Goal: Information Seeking & Learning: Learn about a topic

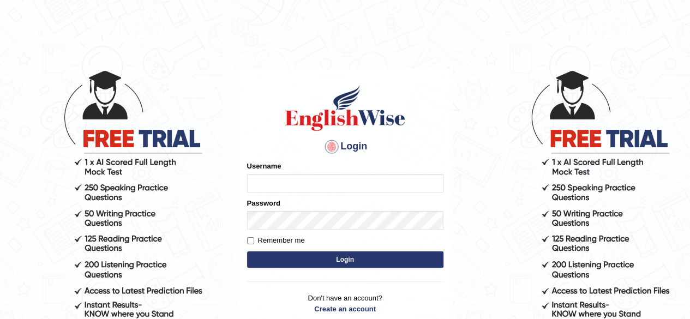
type input "RR12345"
click at [349, 256] on button "Login" at bounding box center [345, 259] width 196 height 16
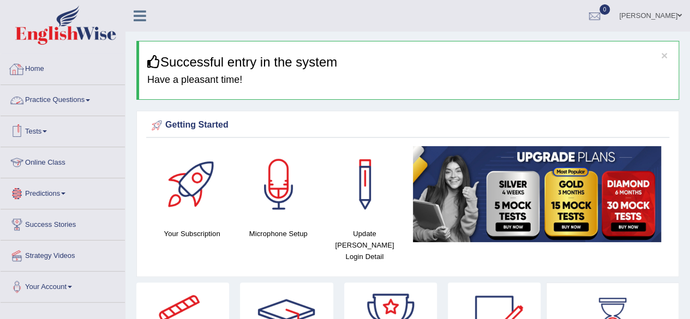
click at [85, 113] on li "Practice Questions Speaking Practice Read Aloud Repeat Sentence Describe Image …" at bounding box center [63, 100] width 124 height 31
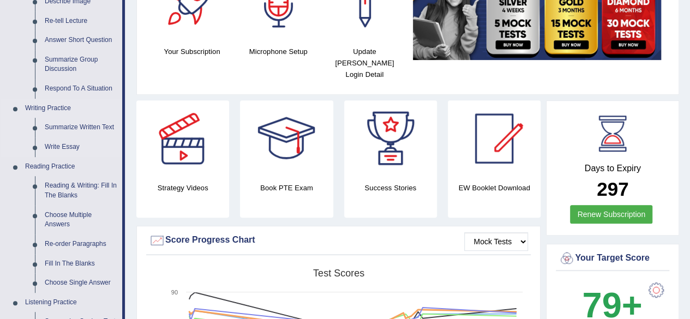
scroll to position [180, 0]
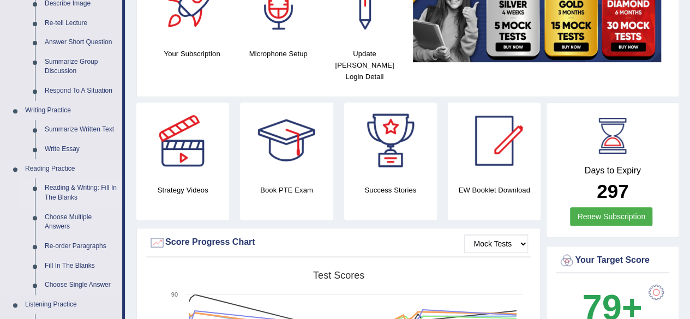
click at [57, 186] on link "Reading & Writing: Fill In The Blanks" at bounding box center [81, 192] width 82 height 29
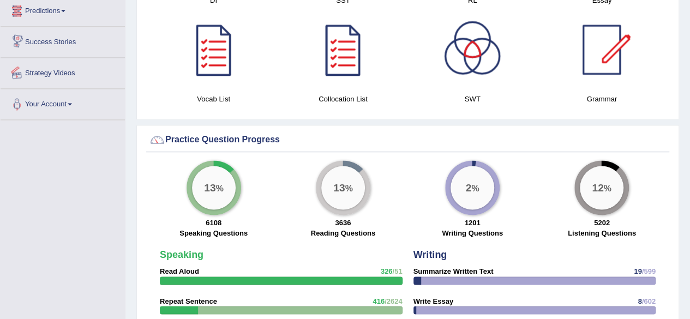
scroll to position [733, 0]
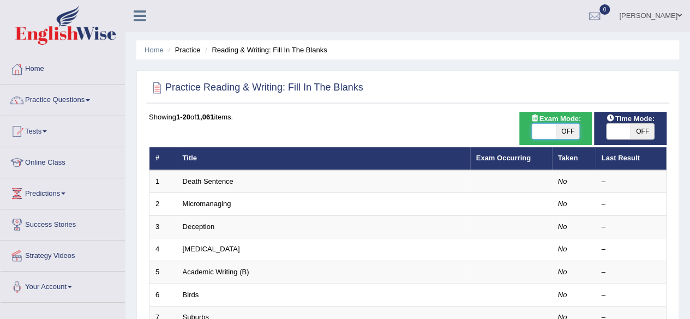
click at [555, 137] on span at bounding box center [544, 131] width 24 height 15
checkbox input "true"
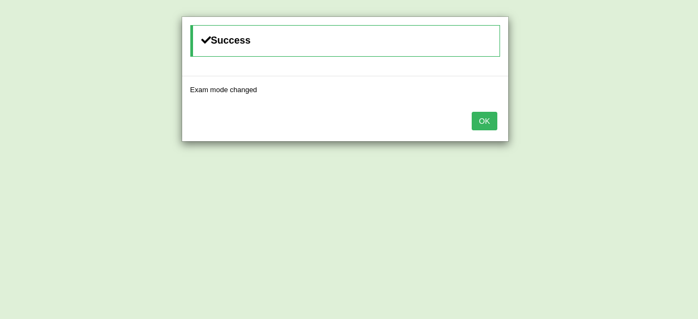
click at [483, 123] on button "OK" at bounding box center [484, 121] width 25 height 19
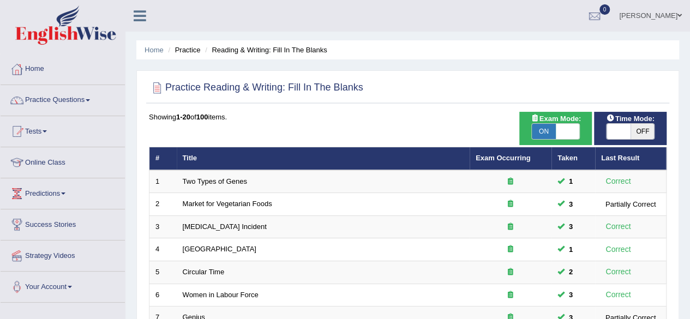
click at [641, 134] on span "OFF" at bounding box center [643, 131] width 24 height 15
checkbox input "true"
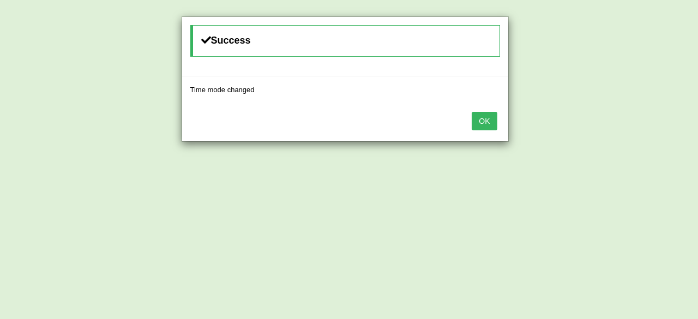
click at [484, 112] on button "OK" at bounding box center [484, 121] width 25 height 19
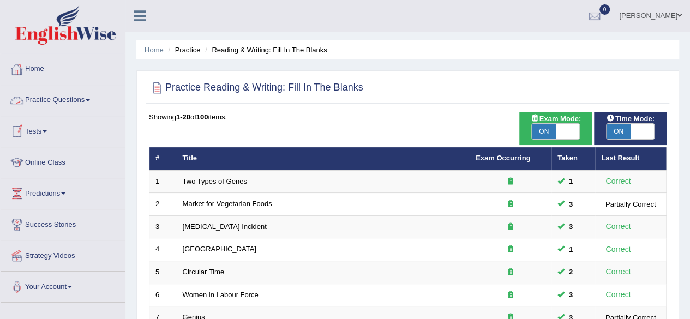
click at [52, 100] on link "Practice Questions" at bounding box center [63, 98] width 124 height 27
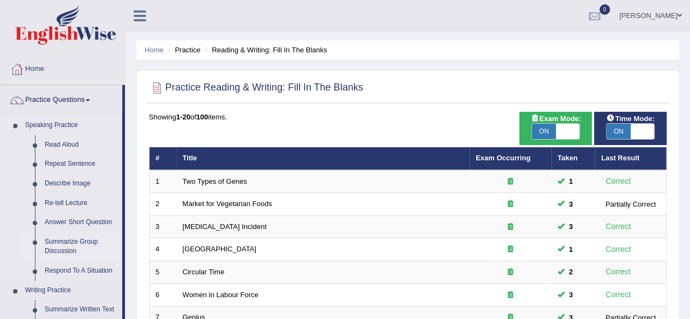
scroll to position [176, 0]
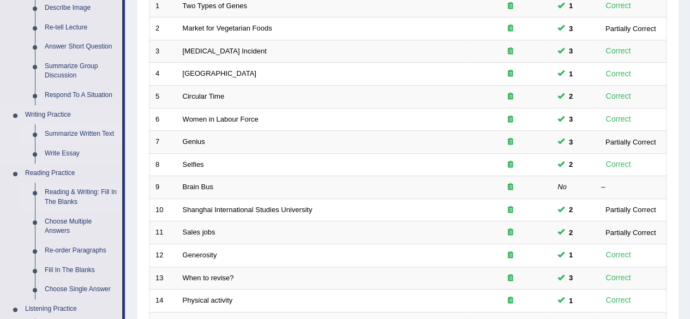
click at [89, 130] on link "Summarize Written Text" at bounding box center [81, 134] width 82 height 20
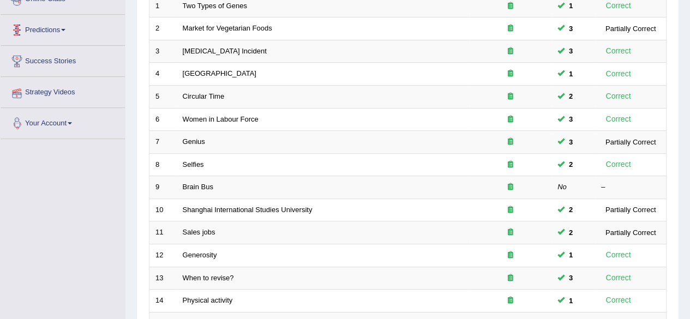
scroll to position [205, 0]
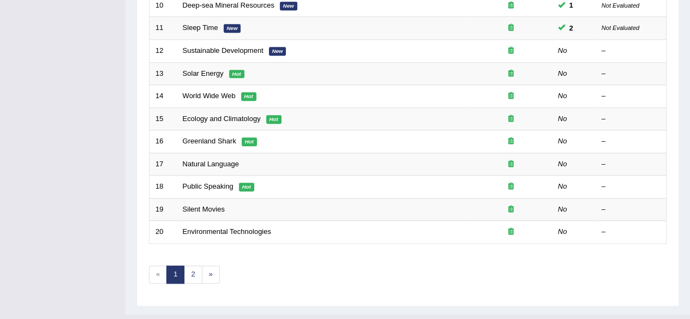
scroll to position [398, 0]
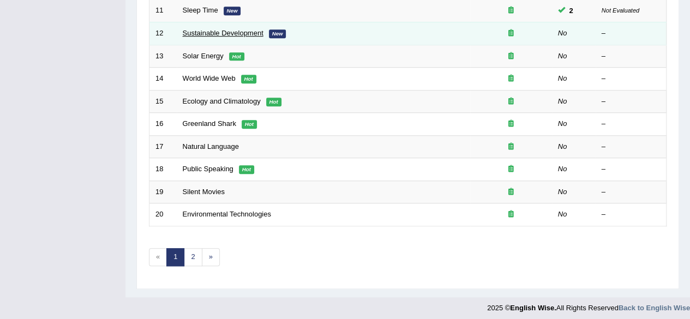
click at [226, 31] on link "Sustainable Development" at bounding box center [223, 33] width 81 height 8
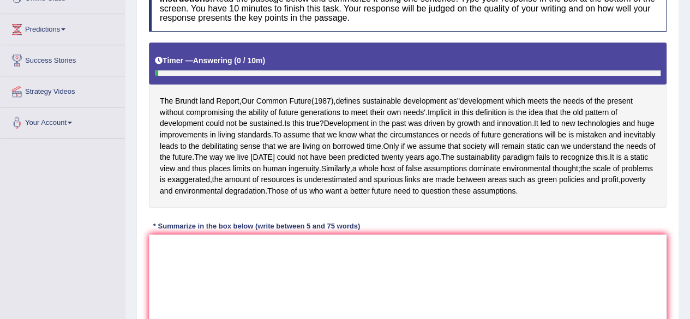
scroll to position [171, 0]
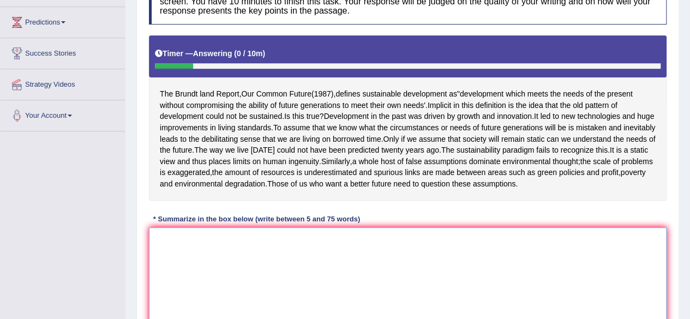
click at [267, 273] on textarea at bounding box center [408, 280] width 518 height 106
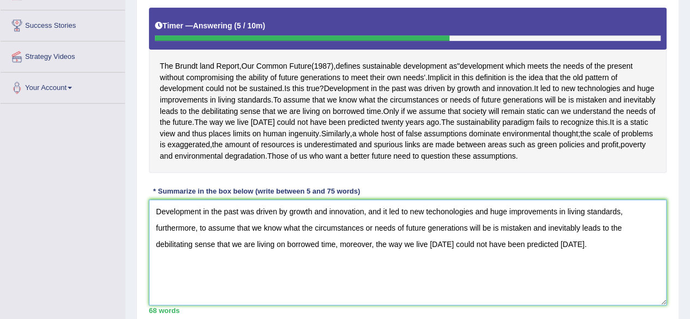
scroll to position [198, 0]
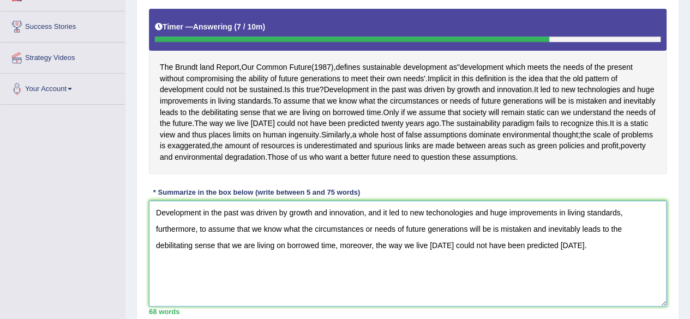
drag, startPoint x: 348, startPoint y: 278, endPoint x: 392, endPoint y: 274, distance: 43.8
click at [392, 274] on textarea "Development in the past was driven by growth and innovation, and it led to new …" at bounding box center [408, 254] width 518 height 106
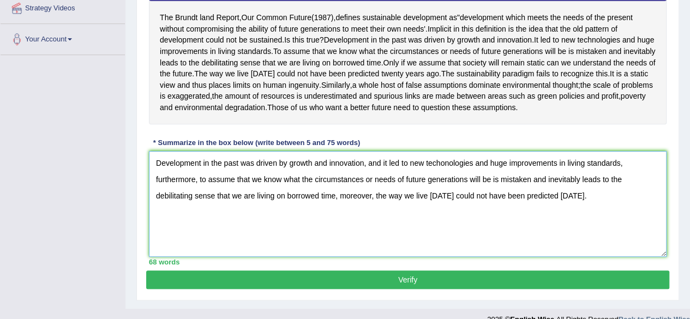
scroll to position [251, 0]
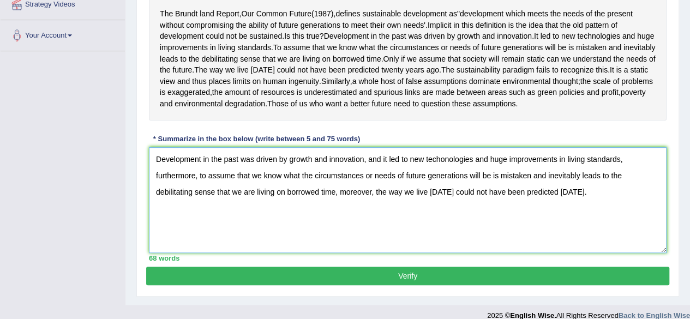
type textarea "Development in the past was driven by growth and innovation, and it led to new …"
click at [434, 285] on button "Verify" at bounding box center [407, 276] width 523 height 19
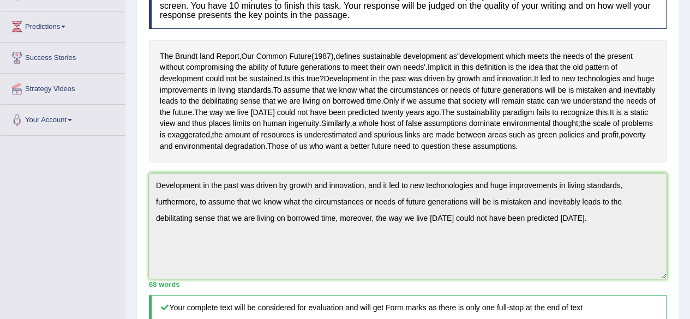
scroll to position [0, 0]
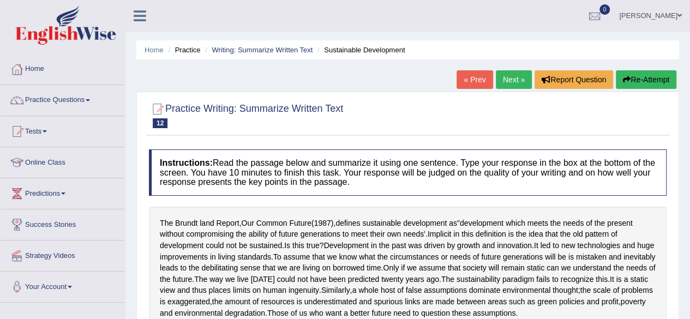
click at [511, 77] on link "Next »" at bounding box center [514, 79] width 36 height 19
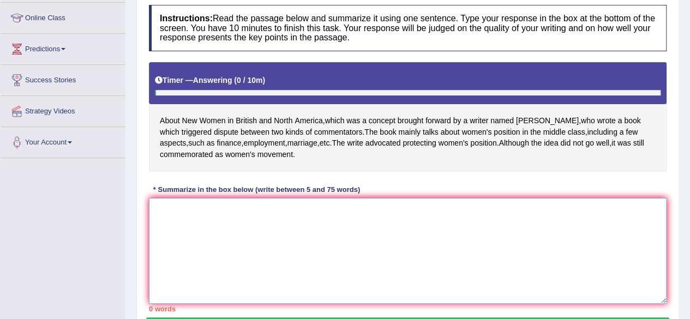
click at [365, 223] on textarea at bounding box center [408, 251] width 518 height 106
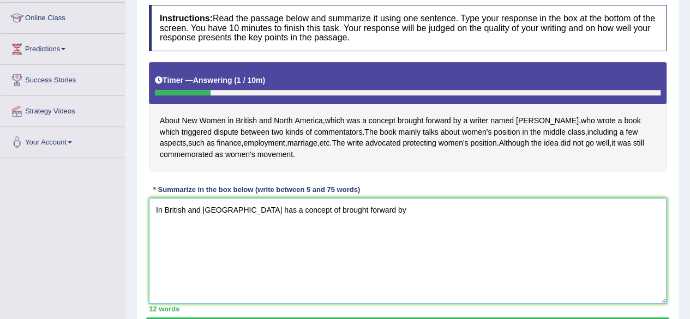
click at [267, 205] on textarea "In British and North America has a concept of brought forward by" at bounding box center [408, 251] width 518 height 106
click at [334, 206] on textarea "In British and North America which was a concept of brought forward by" at bounding box center [408, 251] width 518 height 106
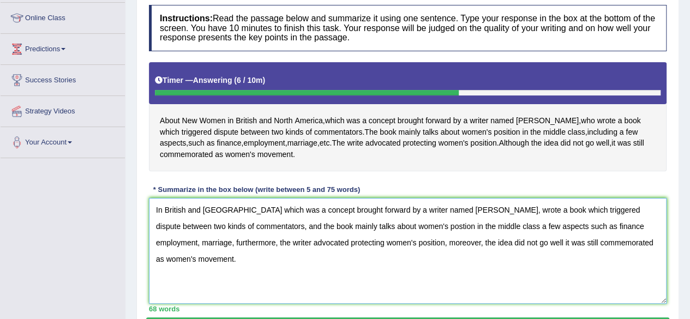
click at [579, 213] on textarea "In British and North America which was a concept brought forward by a writer na…" at bounding box center [408, 251] width 518 height 106
click at [371, 227] on textarea "In British and North America which was a concept brought forward by a writer na…" at bounding box center [408, 251] width 518 height 106
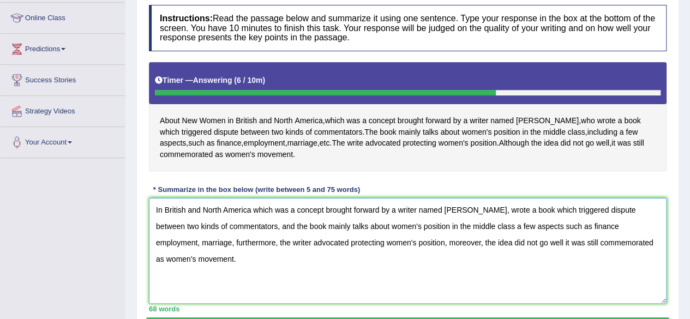
click at [550, 225] on textarea "In British and North America which was a concept brought forward by a writer na…" at bounding box center [408, 251] width 518 height 106
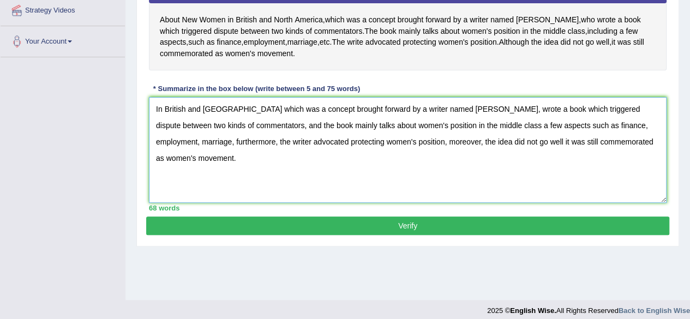
scroll to position [247, 0]
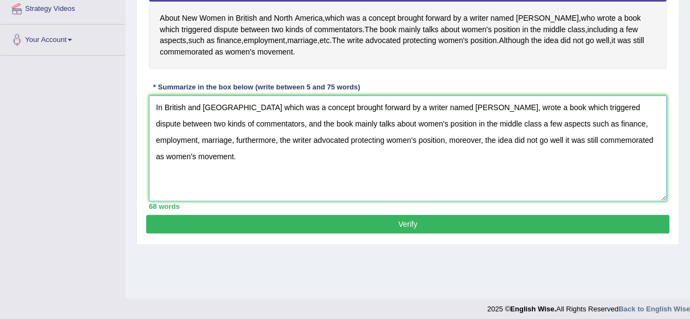
type textarea "In British and North America which was a concept brought forward by a writer na…"
click at [480, 225] on button "Verify" at bounding box center [407, 224] width 523 height 19
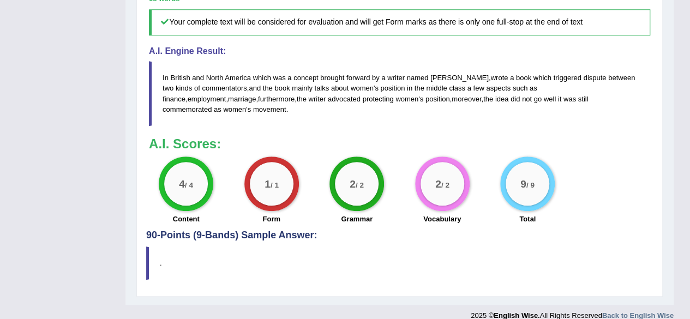
scroll to position [0, 0]
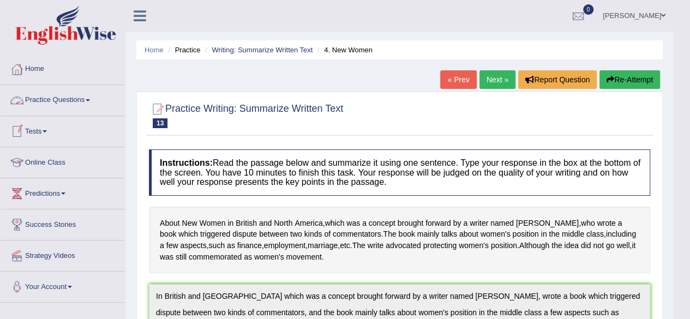
click at [88, 95] on link "Practice Questions" at bounding box center [63, 98] width 124 height 27
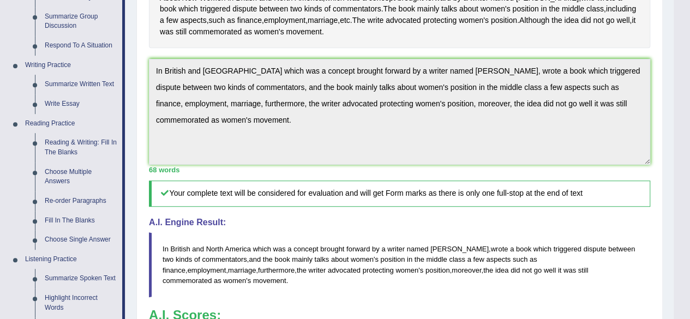
scroll to position [226, 0]
click at [65, 156] on link "Reading & Writing: Fill In The Blanks" at bounding box center [81, 147] width 82 height 29
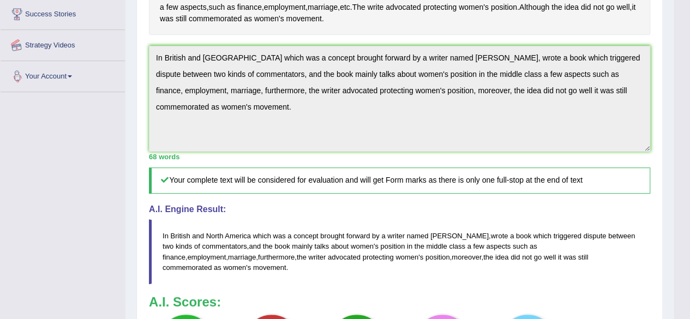
scroll to position [266, 0]
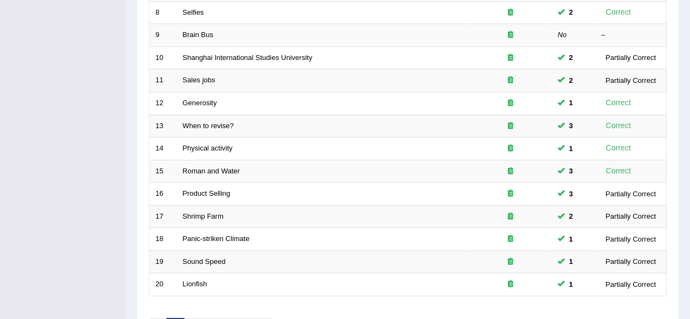
scroll to position [398, 0]
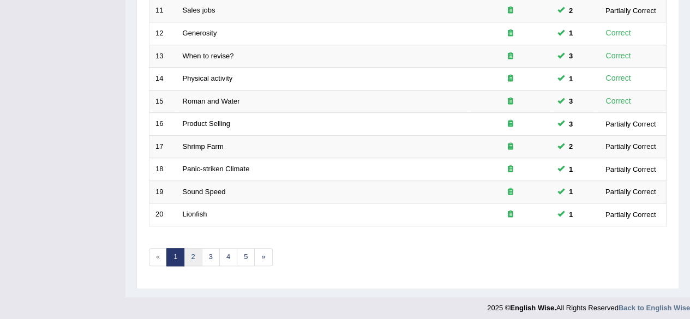
click at [187, 257] on link "2" at bounding box center [193, 257] width 18 height 18
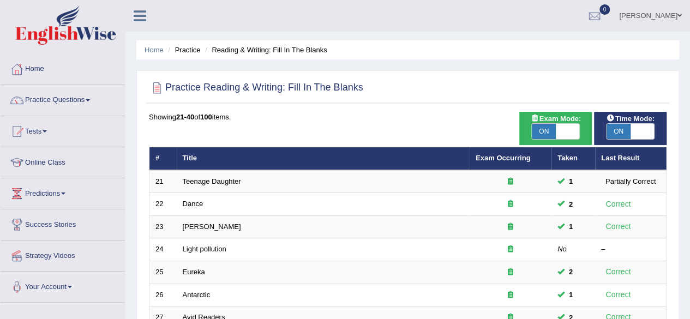
scroll to position [398, 0]
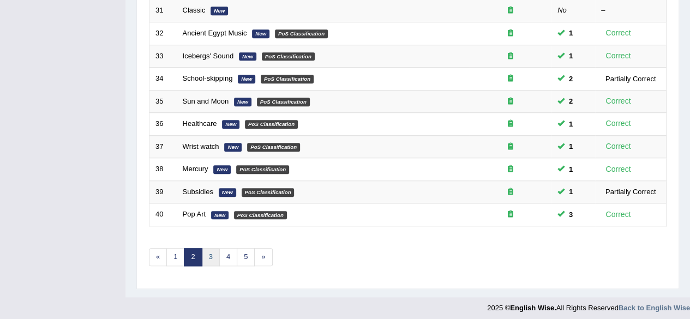
click at [211, 253] on link "3" at bounding box center [211, 257] width 18 height 18
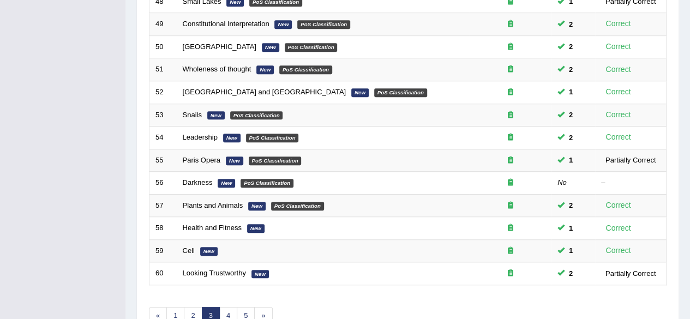
scroll to position [398, 0]
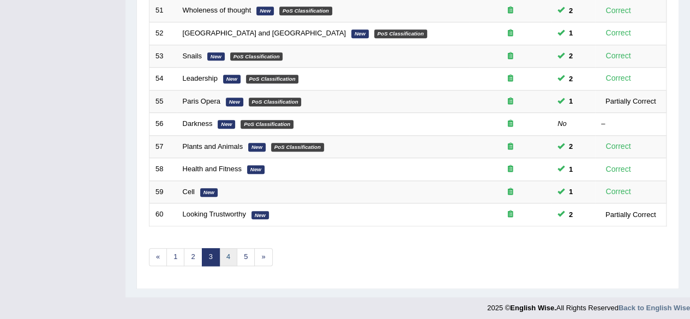
click at [230, 251] on link "4" at bounding box center [228, 257] width 18 height 18
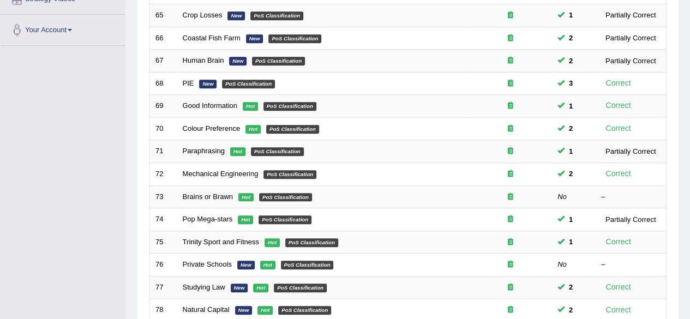
scroll to position [398, 0]
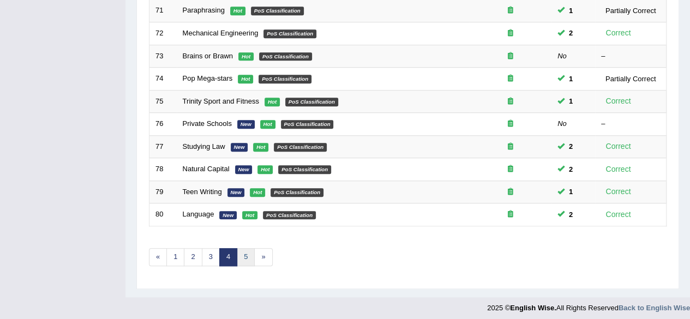
click at [240, 251] on link "5" at bounding box center [246, 257] width 18 height 18
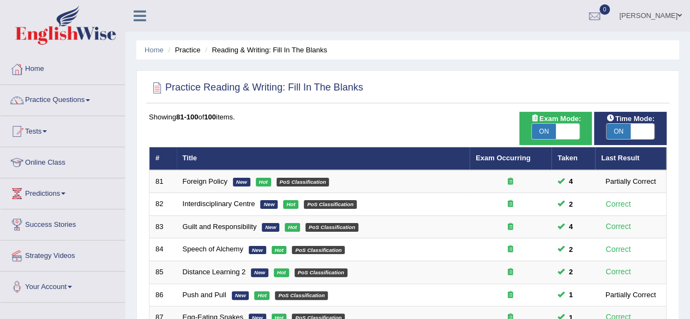
scroll to position [398, 0]
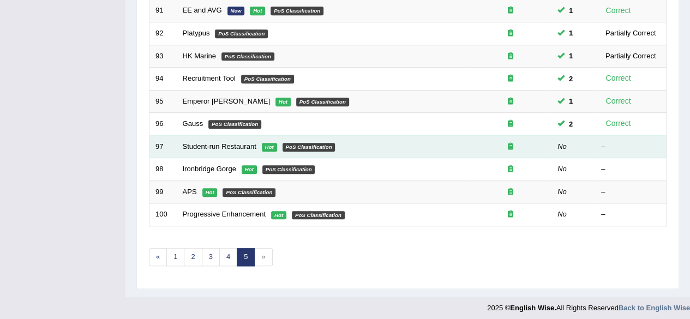
click at [201, 138] on td "Student-run Restaurant Hot PoS Classification" at bounding box center [323, 146] width 293 height 23
click at [215, 142] on link "Student-run Restaurant" at bounding box center [220, 146] width 74 height 8
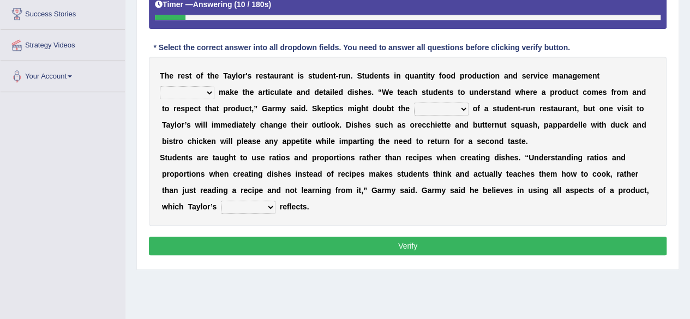
scroll to position [206, 0]
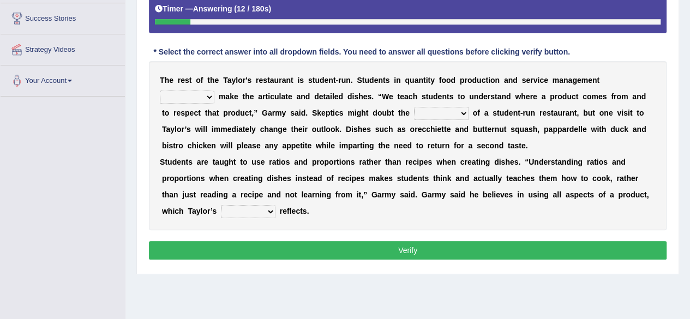
click at [200, 94] on select "issues handling classes decisions" at bounding box center [187, 97] width 55 height 13
select select "issues"
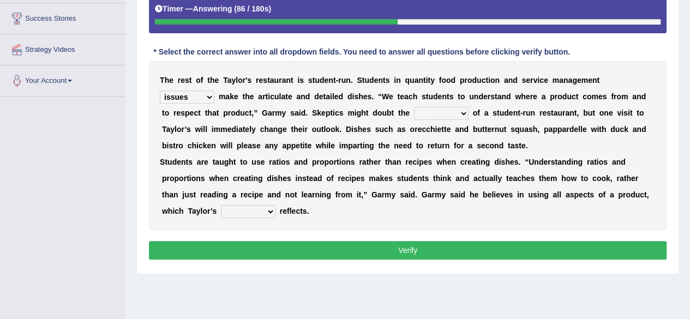
click at [160, 91] on select "issues handling classes decisions" at bounding box center [187, 97] width 55 height 13
click at [431, 110] on select "sanctity quality frailty futility" at bounding box center [441, 113] width 55 height 13
select select "quality"
click at [414, 107] on select "sanctity quality frailty futility" at bounding box center [441, 113] width 55 height 13
click at [256, 209] on select "course opinion mirror menu" at bounding box center [248, 211] width 55 height 13
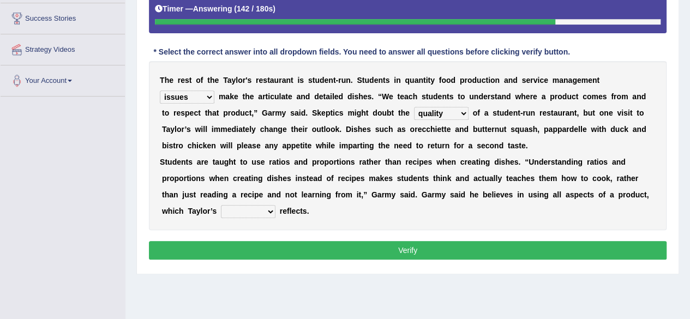
select select "menu"
click at [221, 205] on select "course opinion mirror menu" at bounding box center [248, 211] width 55 height 13
click at [274, 249] on button "Verify" at bounding box center [408, 250] width 518 height 19
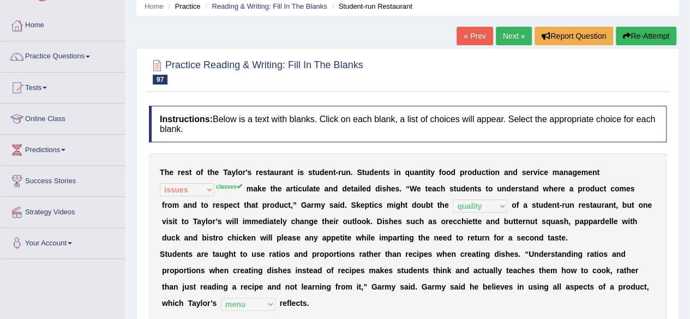
scroll to position [43, 0]
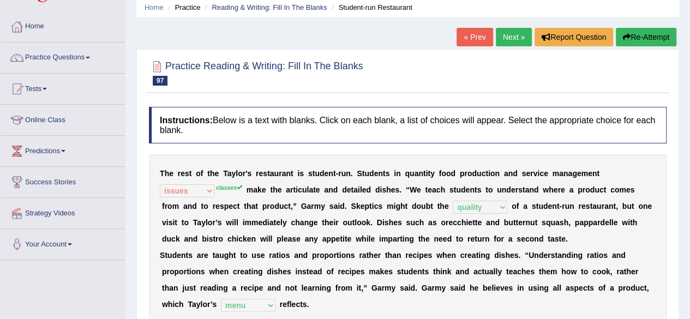
click at [509, 34] on link "Next »" at bounding box center [514, 37] width 36 height 19
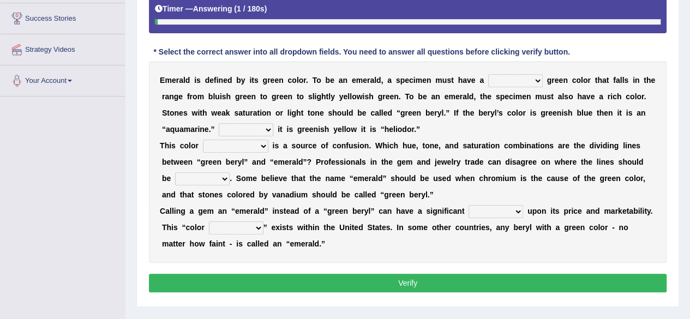
scroll to position [207, 0]
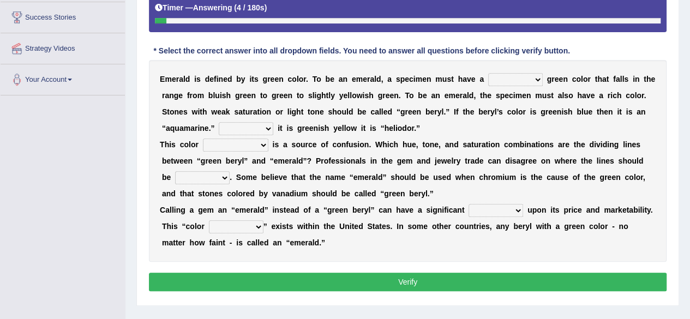
click at [499, 81] on select "fleeting absurdly distinctly screaming" at bounding box center [515, 79] width 55 height 13
select select "absurdly"
click at [488, 73] on select "fleeting absurdly distinctly screaming" at bounding box center [515, 79] width 55 height 13
click at [243, 124] on select "If Even Rather However" at bounding box center [246, 128] width 55 height 13
select select "If"
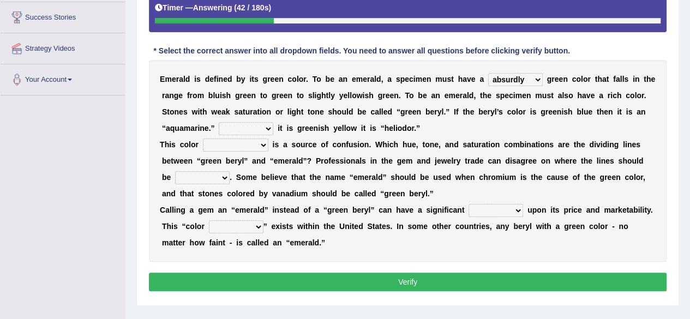
click at [219, 122] on select "If Even Rather However" at bounding box center [246, 128] width 55 height 13
click at [231, 143] on select "work calling definition terminologies" at bounding box center [235, 145] width 65 height 13
select select "work"
click at [203, 139] on select "work calling definition terminologies" at bounding box center [235, 145] width 65 height 13
click at [213, 174] on select "marked drawn grown laid" at bounding box center [202, 177] width 55 height 13
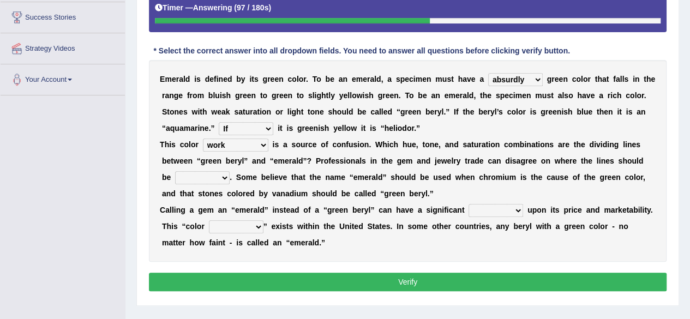
click at [213, 174] on select "marked drawn grown laid" at bounding box center [202, 177] width 55 height 13
select select "marked"
click at [175, 171] on select "marked drawn grown laid" at bounding box center [202, 177] width 55 height 13
click at [489, 210] on select "role boost remark impact" at bounding box center [496, 210] width 55 height 13
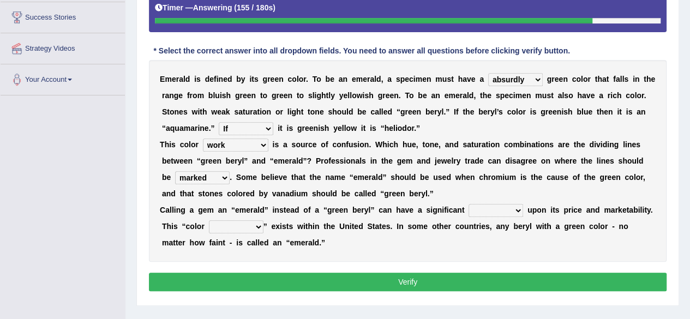
select select "boost"
click at [469, 204] on select "role boost remark impact" at bounding box center [496, 210] width 55 height 13
click at [238, 228] on select "worship important confusion collision" at bounding box center [236, 226] width 55 height 13
select select "collision"
click at [209, 220] on select "worship important confusion collision" at bounding box center [236, 226] width 55 height 13
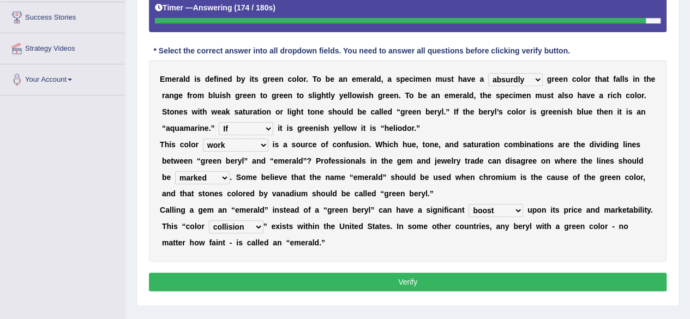
click at [516, 73] on select "fleeting absurdly distinctly screaming" at bounding box center [515, 79] width 55 height 13
select select "distinctly"
click at [488, 73] on select "fleeting absurdly distinctly screaming" at bounding box center [515, 79] width 55 height 13
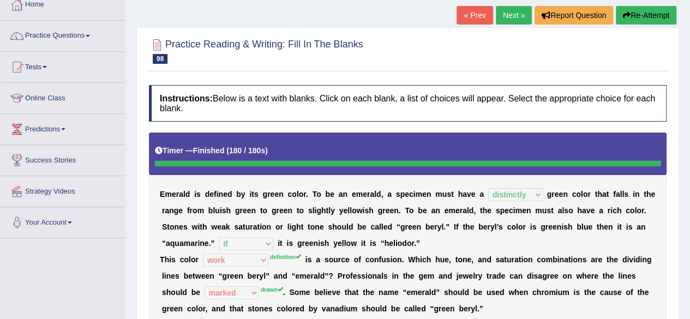
scroll to position [62, 0]
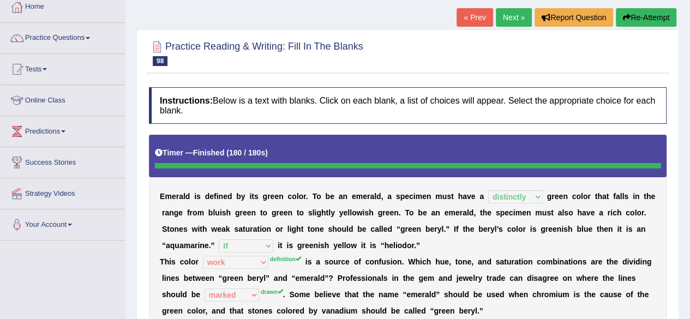
click at [652, 16] on button "Re-Attempt" at bounding box center [646, 17] width 61 height 19
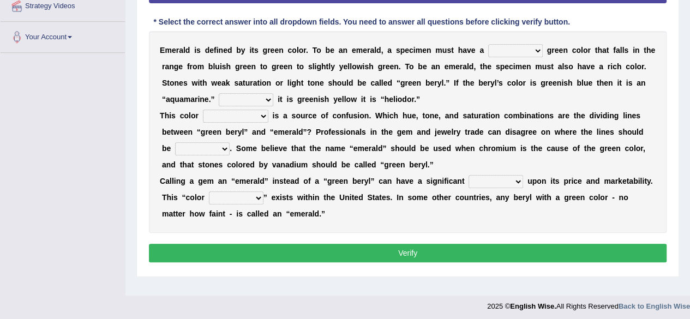
scroll to position [251, 0]
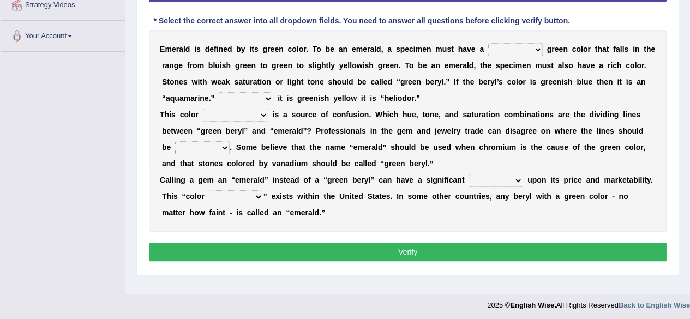
click at [522, 46] on select "fleeting absurdly distinctly screaming" at bounding box center [515, 49] width 55 height 13
select select "distinctly"
click at [488, 43] on select "fleeting absurdly distinctly screaming" at bounding box center [515, 49] width 55 height 13
click at [250, 96] on select "If Even Rather However" at bounding box center [246, 98] width 55 height 13
select select "If"
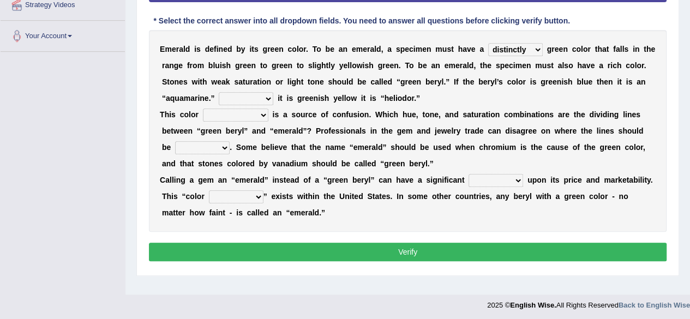
click at [219, 92] on select "If Even Rather However" at bounding box center [246, 98] width 55 height 13
click at [241, 115] on select "work calling definition terminologies" at bounding box center [235, 115] width 65 height 13
select select "terminologies"
click at [203, 109] on select "work calling definition terminologies" at bounding box center [235, 115] width 65 height 13
click at [199, 147] on select "marked drawn grown laid" at bounding box center [202, 147] width 55 height 13
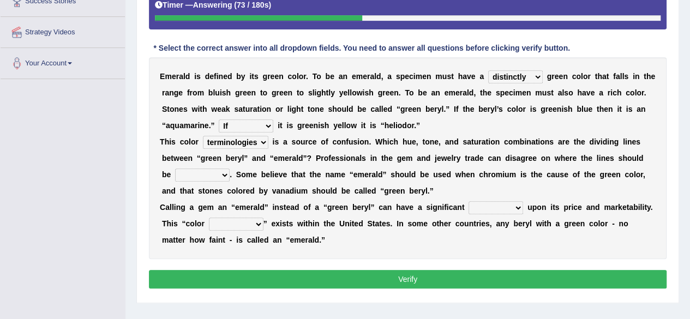
scroll to position [229, 0]
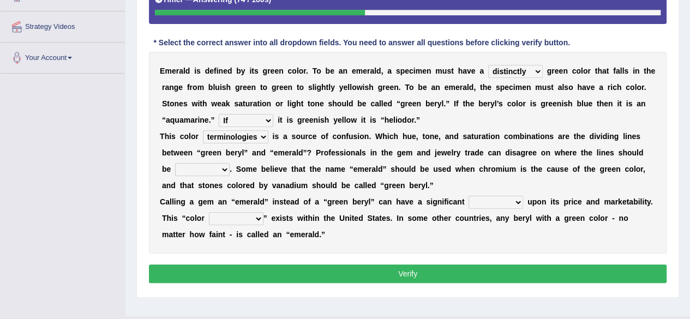
click at [193, 163] on select "marked drawn grown laid" at bounding box center [202, 169] width 55 height 13
select select "drawn"
click at [175, 163] on select "marked drawn grown laid" at bounding box center [202, 169] width 55 height 13
click at [491, 197] on select "role boost remark impact" at bounding box center [496, 202] width 55 height 13
select select "impact"
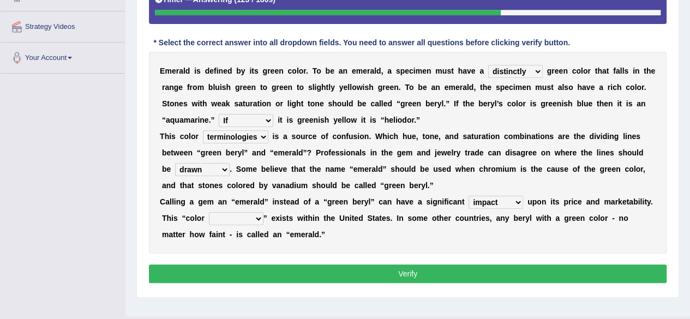
click at [469, 196] on select "role boost remark impact" at bounding box center [496, 202] width 55 height 13
click at [493, 203] on select "role boost remark impact" at bounding box center [496, 202] width 55 height 13
click at [228, 213] on select "worship important confusion collision" at bounding box center [236, 218] width 55 height 13
select select "confusion"
click at [209, 212] on select "worship important confusion collision" at bounding box center [236, 218] width 55 height 13
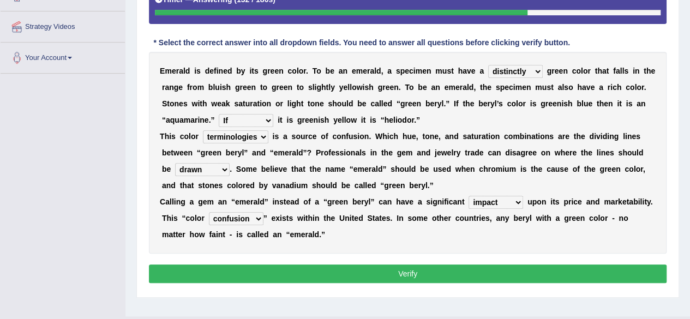
click at [240, 271] on button "Verify" at bounding box center [408, 274] width 518 height 19
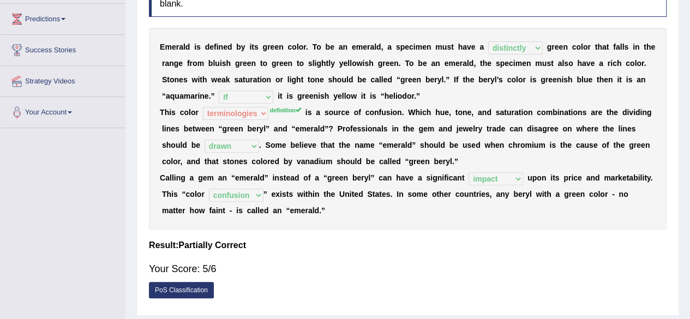
scroll to position [0, 0]
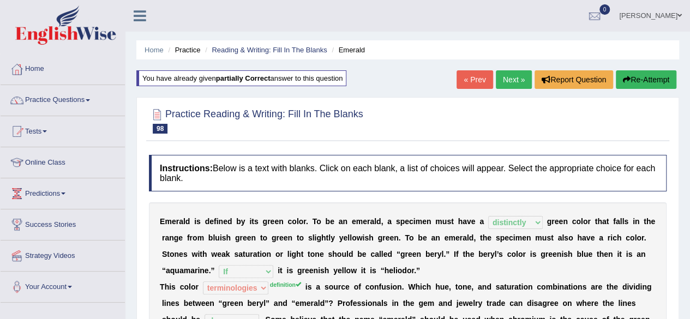
click at [511, 86] on link "Next »" at bounding box center [514, 79] width 36 height 19
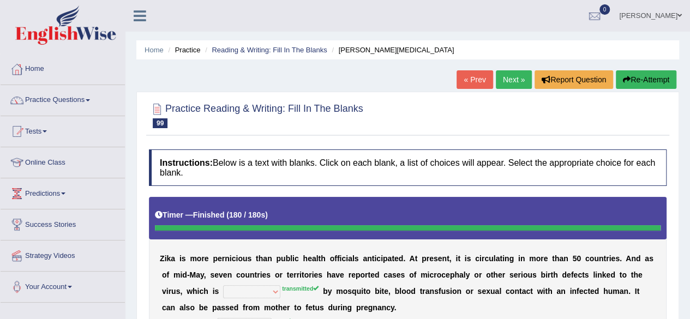
click at [664, 92] on div "Practice Reading & Writing: Fill In The Blanks 99 [PERSON_NAME][MEDICAL_DATA] I…" at bounding box center [407, 318] width 543 height 452
click at [650, 72] on button "Re-Attempt" at bounding box center [646, 79] width 61 height 19
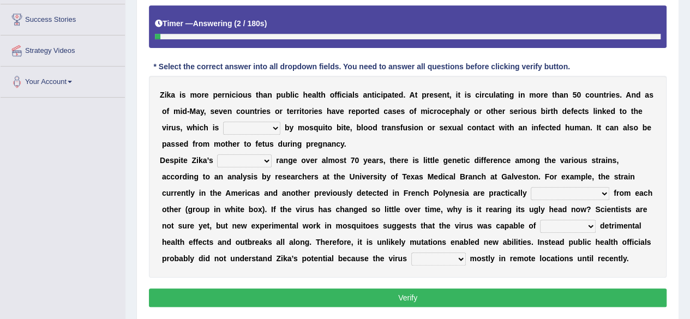
scroll to position [206, 0]
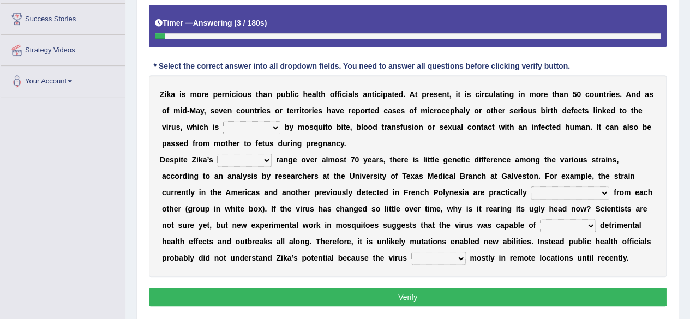
click at [235, 126] on select "linked fused picked transmitted" at bounding box center [251, 127] width 57 height 13
select select "transmitted"
click at [223, 121] on select "linked fused picked transmitted" at bounding box center [251, 127] width 57 height 13
click at [250, 157] on select "some vast beautiful limited" at bounding box center [244, 160] width 55 height 13
select select "vast"
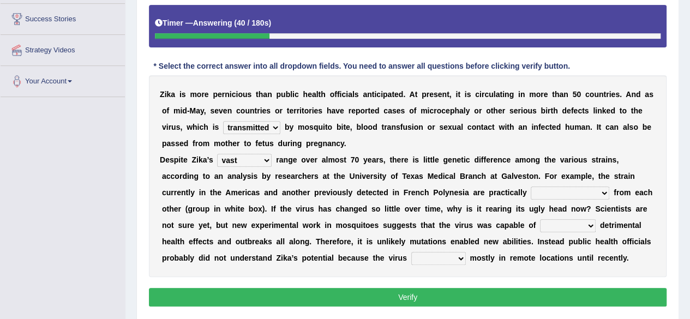
click at [217, 154] on select "some vast beautiful limited" at bounding box center [244, 160] width 55 height 13
click at [596, 188] on select "related complicated indistinguishable characterization" at bounding box center [570, 193] width 79 height 13
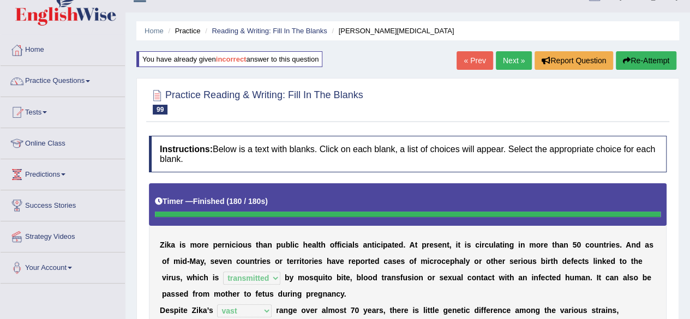
scroll to position [0, 0]
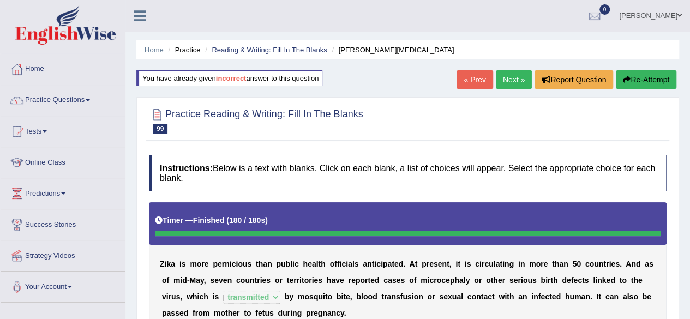
click at [512, 86] on link "Next »" at bounding box center [514, 79] width 36 height 19
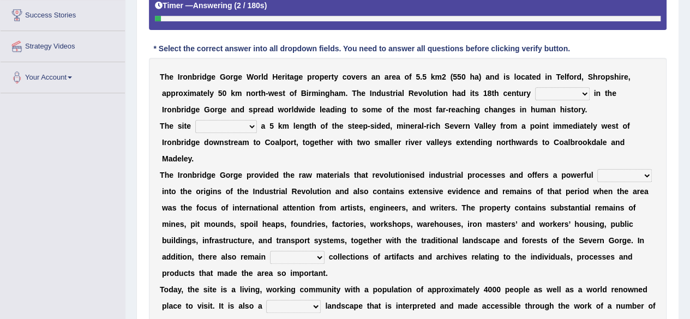
scroll to position [210, 0]
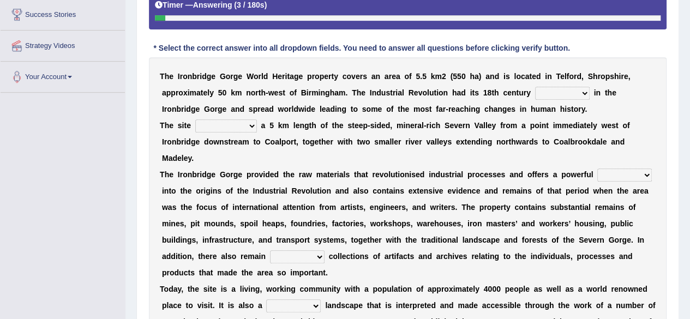
click at [557, 93] on select "reason silk roots wishes" at bounding box center [562, 93] width 55 height 13
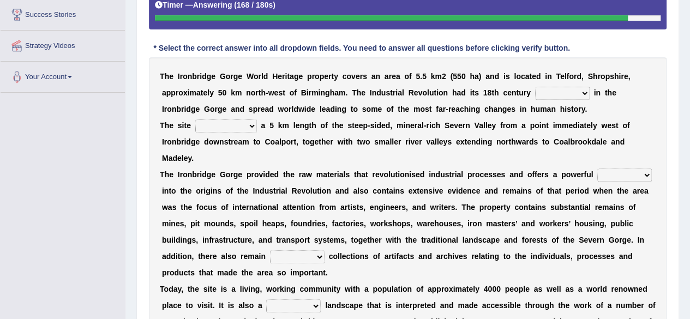
scroll to position [0, 0]
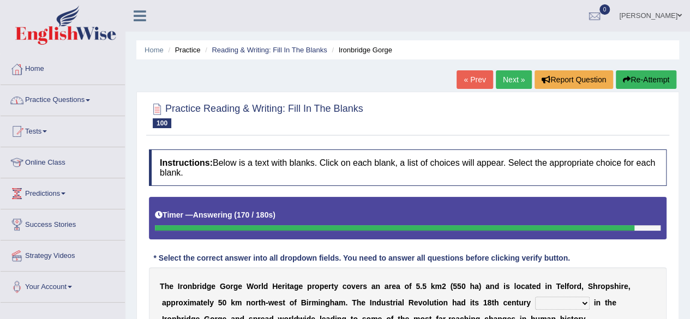
click at [29, 91] on link "Practice Questions" at bounding box center [63, 98] width 124 height 27
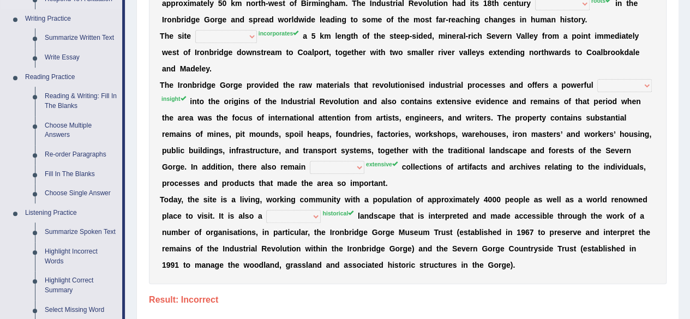
scroll to position [262, 0]
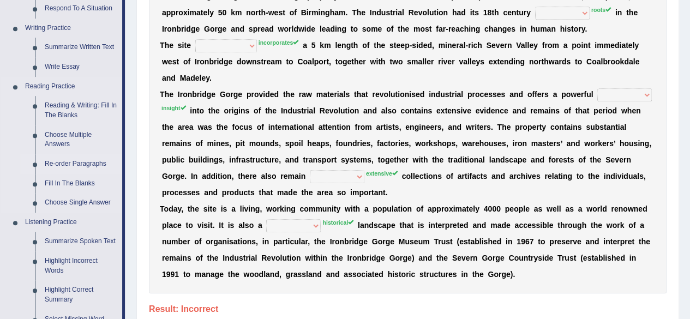
click at [91, 161] on link "Re-order Paragraphs" at bounding box center [81, 164] width 82 height 20
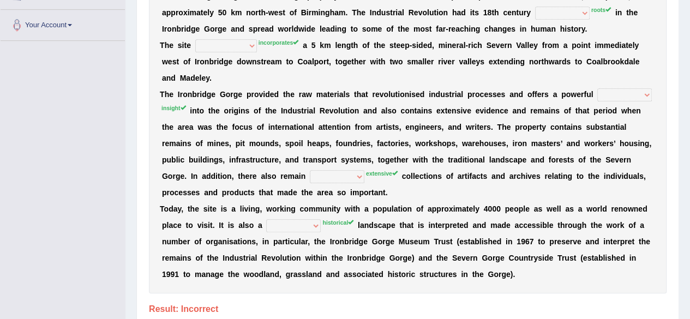
scroll to position [292, 0]
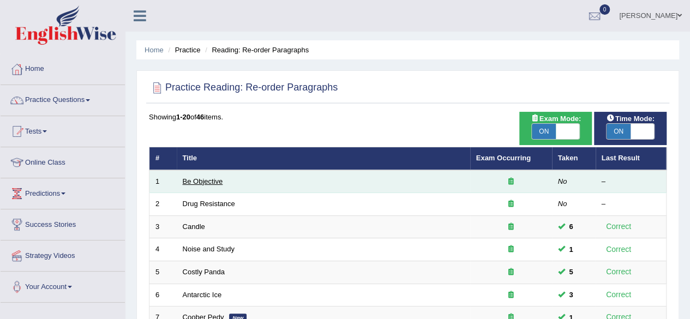
click at [210, 183] on link "Be Objective" at bounding box center [203, 181] width 40 height 8
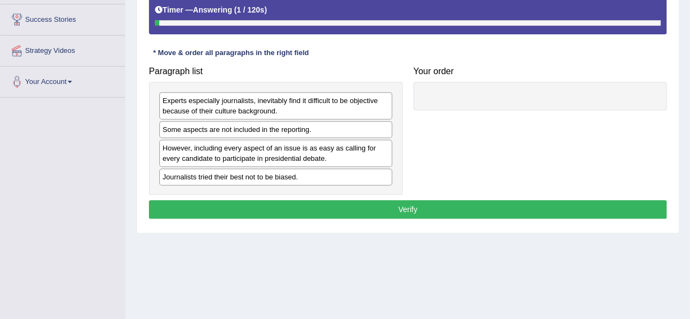
scroll to position [206, 0]
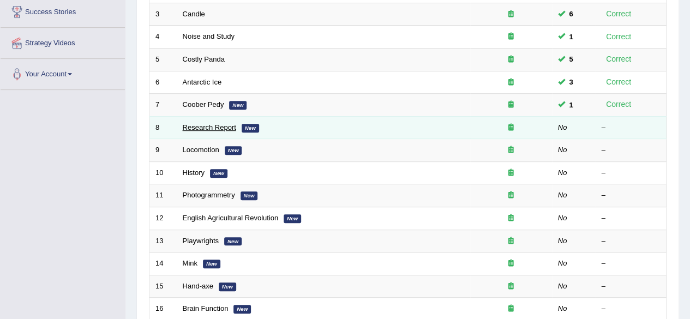
scroll to position [213, 0]
click at [214, 125] on link "Research Report" at bounding box center [209, 127] width 53 height 8
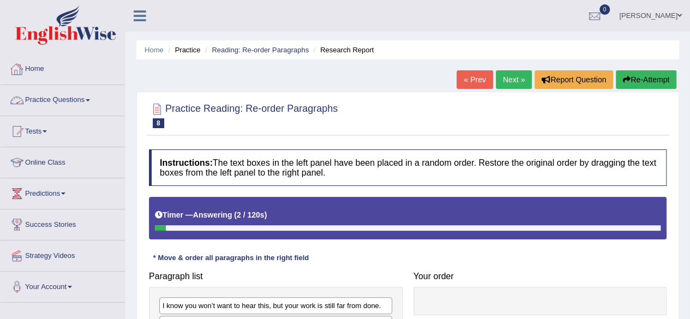
click at [34, 69] on link "Home" at bounding box center [63, 67] width 124 height 27
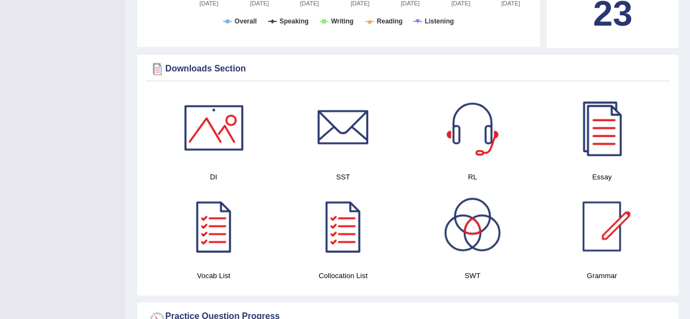
scroll to position [545, 0]
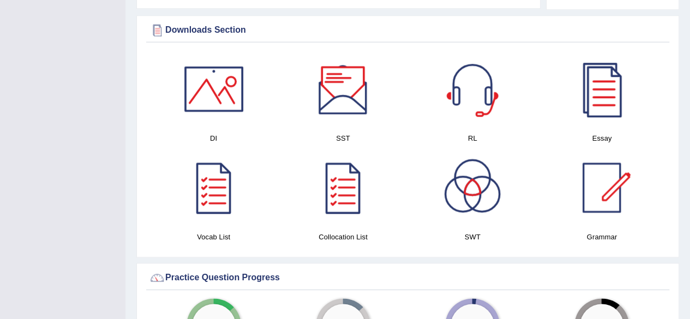
click at [358, 87] on div at bounding box center [343, 89] width 76 height 76
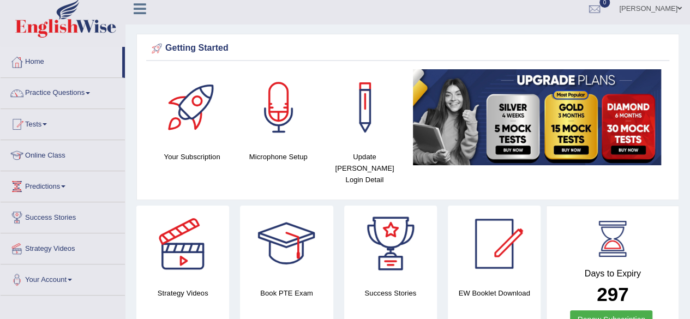
scroll to position [0, 0]
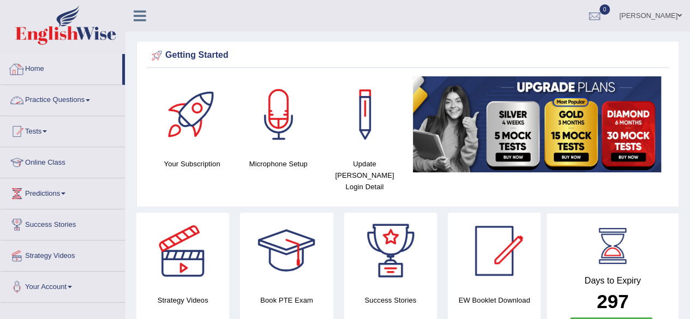
click at [68, 103] on link "Practice Questions" at bounding box center [63, 98] width 124 height 27
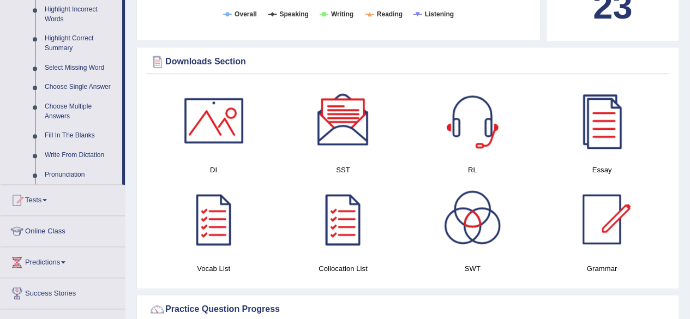
scroll to position [472, 0]
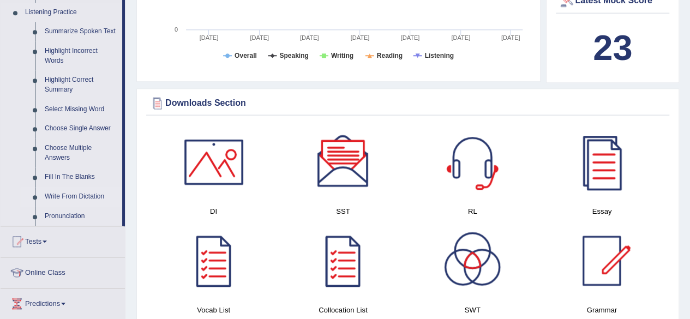
click at [71, 198] on link "Write From Dictation" at bounding box center [81, 197] width 82 height 20
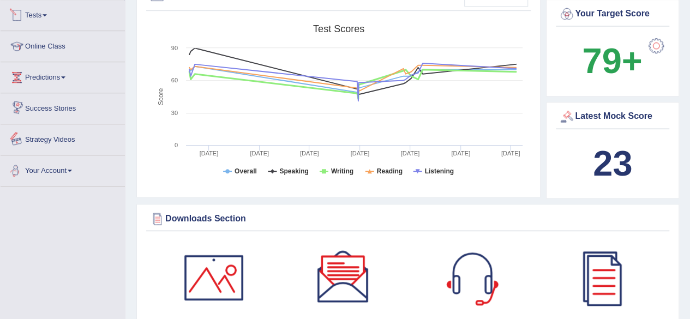
scroll to position [410, 0]
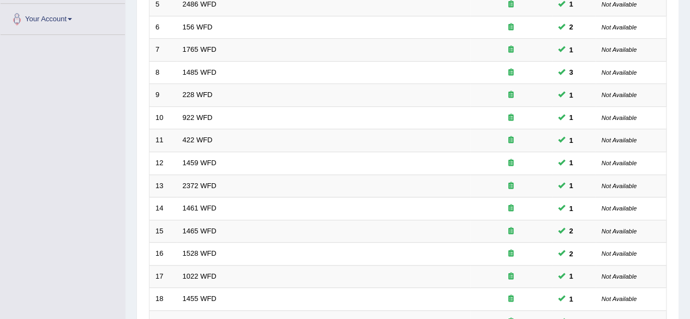
scroll to position [398, 0]
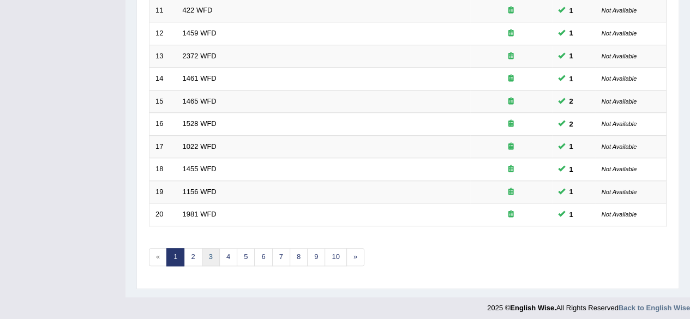
click at [204, 248] on link "3" at bounding box center [211, 257] width 18 height 18
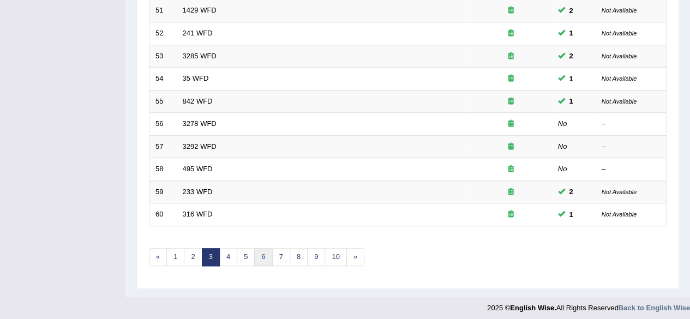
click at [254, 252] on link "6" at bounding box center [263, 257] width 18 height 18
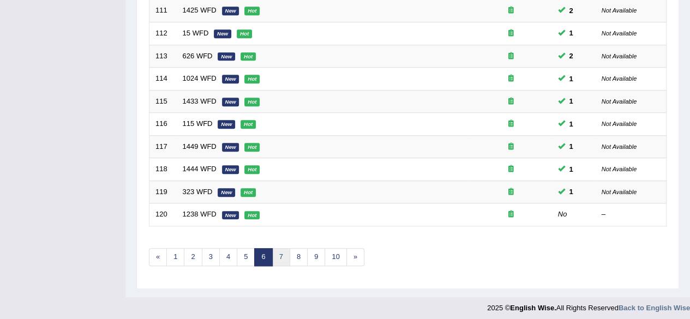
click at [278, 252] on link "7" at bounding box center [281, 257] width 18 height 18
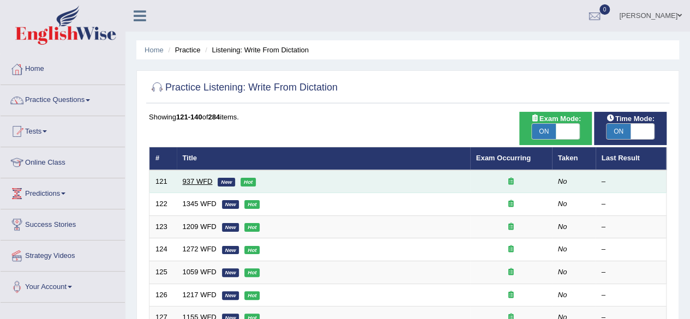
click at [203, 180] on link "937 WFD" at bounding box center [198, 181] width 30 height 8
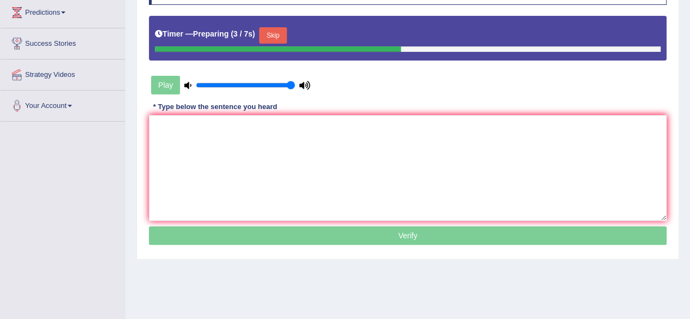
scroll to position [208, 0]
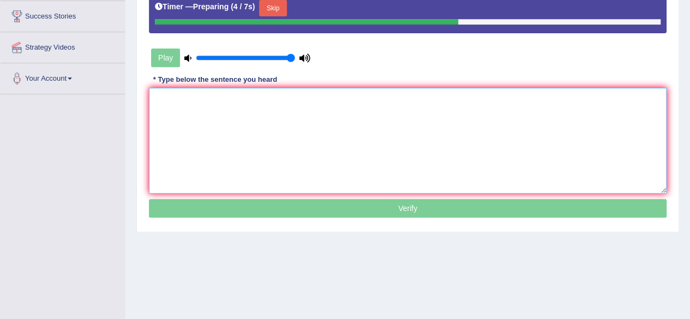
click at [268, 142] on textarea at bounding box center [408, 141] width 518 height 106
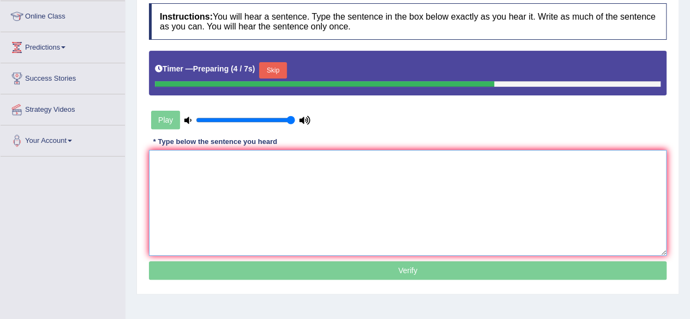
scroll to position [141, 0]
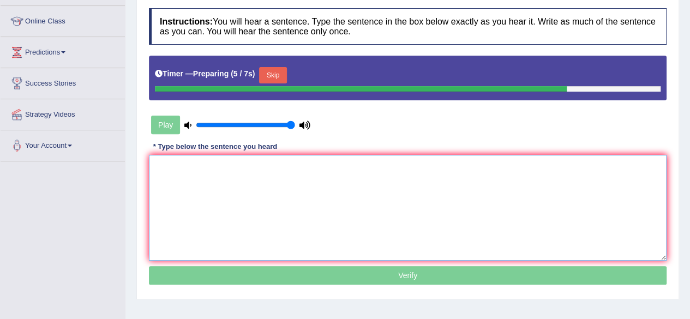
click at [211, 200] on textarea at bounding box center [408, 208] width 518 height 106
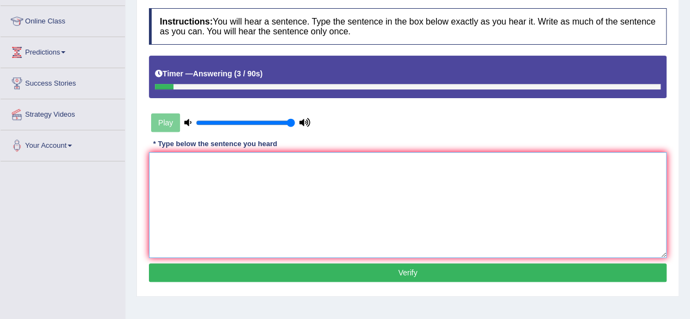
click at [365, 172] on textarea at bounding box center [408, 205] width 518 height 106
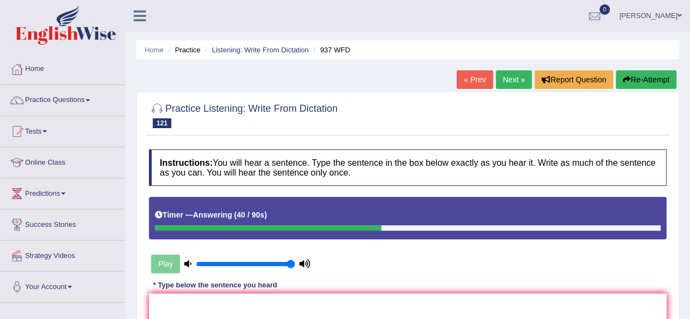
click at [629, 80] on button "Re-Attempt" at bounding box center [646, 79] width 61 height 19
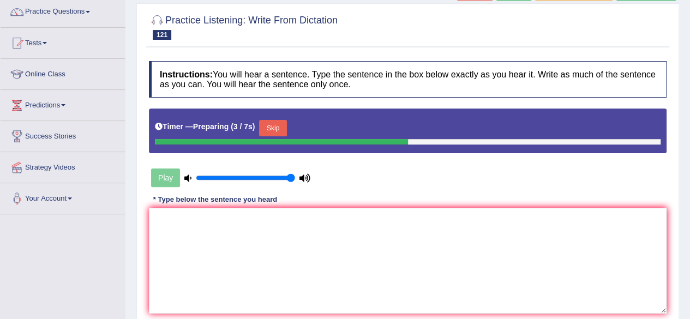
scroll to position [89, 0]
click at [505, 171] on div "Instructions: You will hear a sentence. Type the sentence in the box below exac…" at bounding box center [407, 200] width 523 height 291
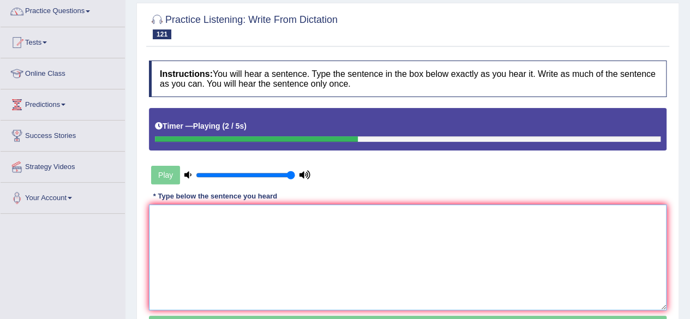
click at [429, 291] on textarea at bounding box center [408, 258] width 518 height 106
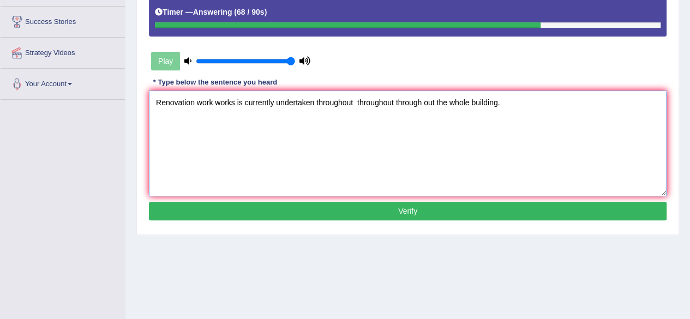
scroll to position [203, 0]
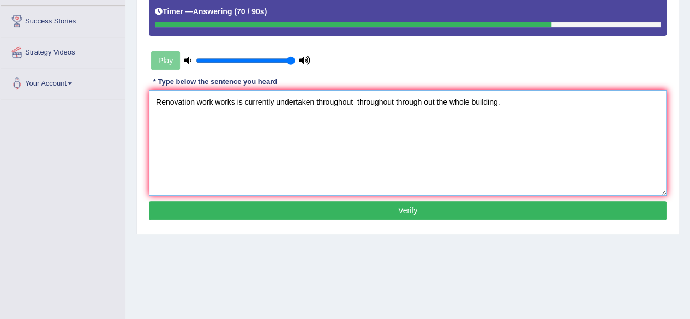
type textarea "Renovation work works is currently undertaken throughout throughout through out…"
click at [355, 203] on button "Verify" at bounding box center [408, 210] width 518 height 19
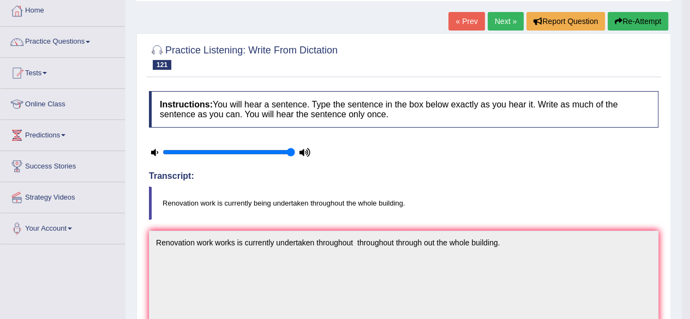
scroll to position [0, 0]
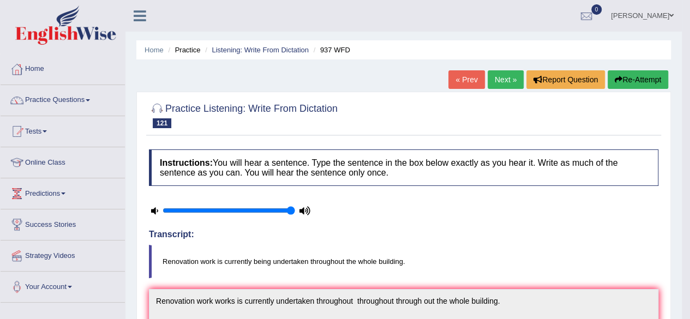
click at [497, 85] on link "Next »" at bounding box center [506, 79] width 36 height 19
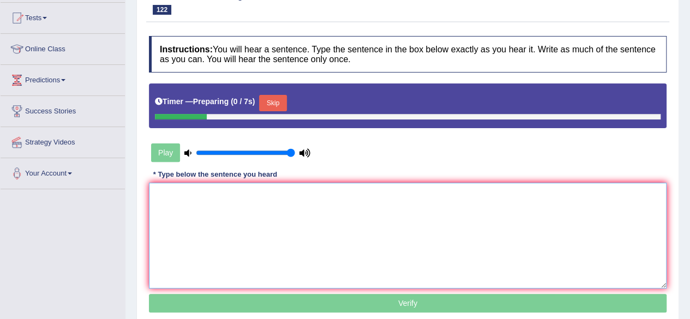
click at [296, 239] on textarea at bounding box center [408, 236] width 518 height 106
click at [266, 105] on button "Skip" at bounding box center [272, 103] width 27 height 16
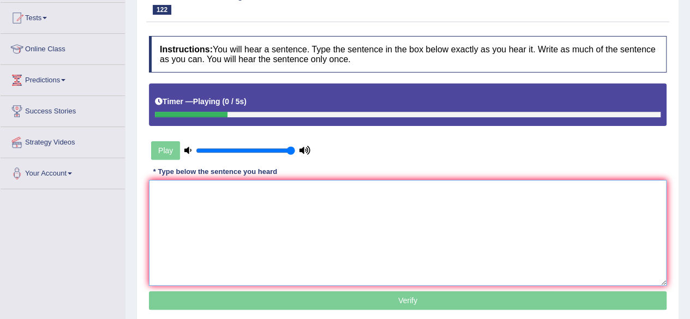
click at [245, 223] on textarea at bounding box center [408, 233] width 518 height 106
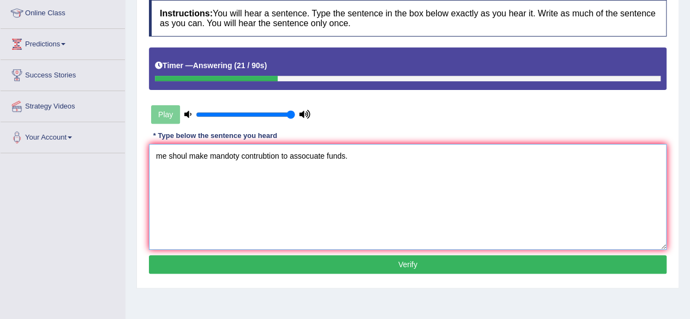
scroll to position [146, 0]
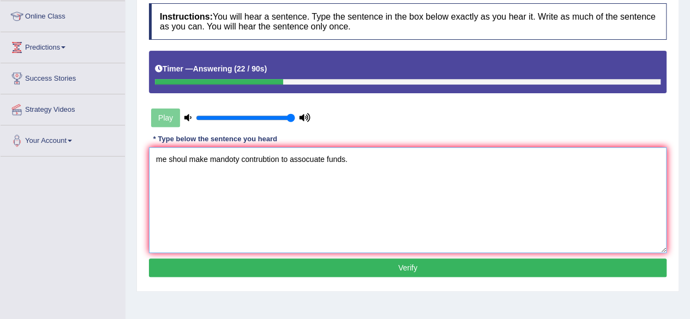
click at [165, 167] on textarea "me shoul make mandoty contrubtion to assocuate funds." at bounding box center [408, 200] width 518 height 106
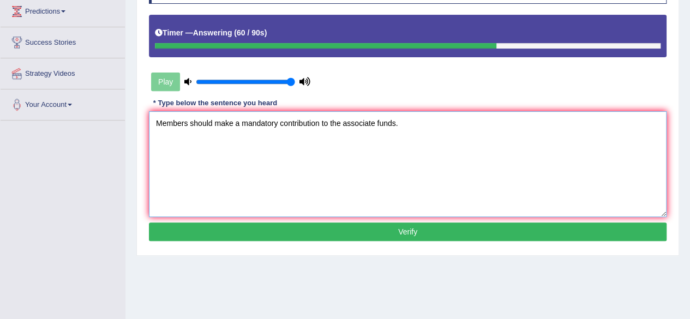
scroll to position [182, 0]
type textarea "Members should make a mandatory contribution to the associate funds."
click at [255, 220] on div "Instructions: You will hear a sentence. Type the sentence in the box below exac…" at bounding box center [407, 106] width 523 height 288
click at [253, 226] on button "Verify" at bounding box center [408, 232] width 518 height 19
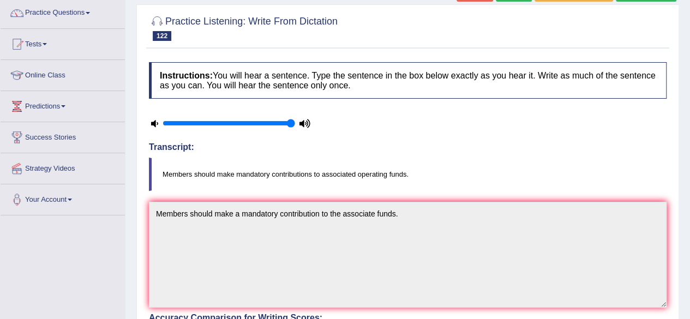
scroll to position [0, 0]
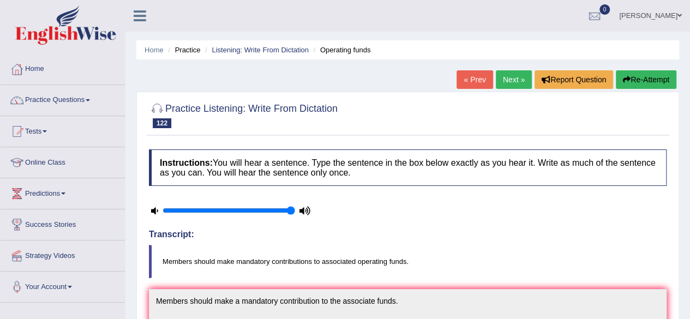
click at [638, 77] on button "Re-Attempt" at bounding box center [646, 79] width 61 height 19
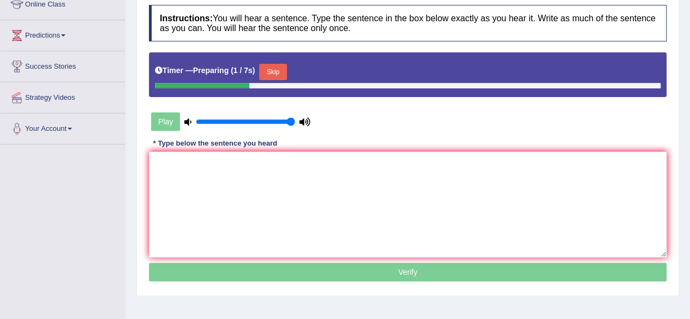
scroll to position [159, 0]
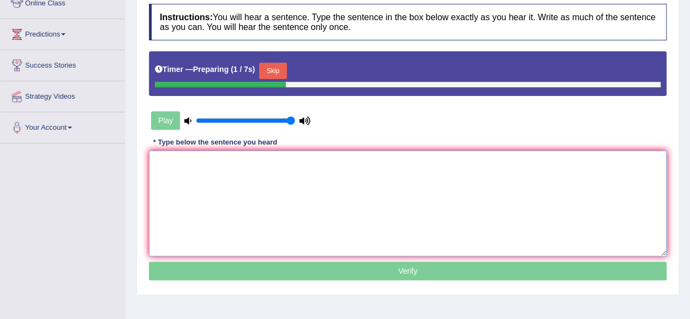
click at [315, 213] on textarea at bounding box center [408, 204] width 518 height 106
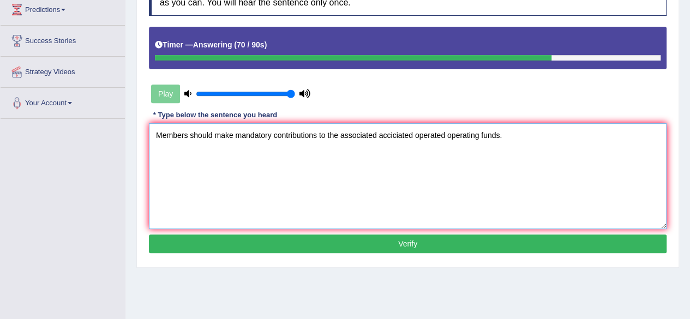
scroll to position [185, 0]
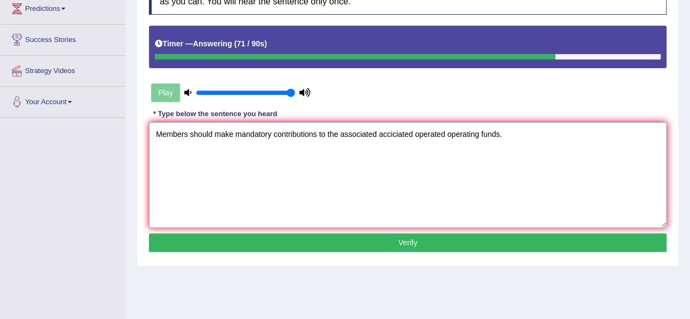
type textarea "Members should make mandatory contributions to the associated acciciated operat…"
click at [352, 233] on button "Verify" at bounding box center [408, 242] width 518 height 19
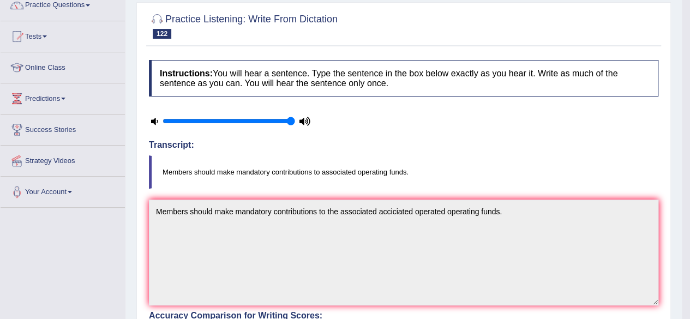
scroll to position [0, 0]
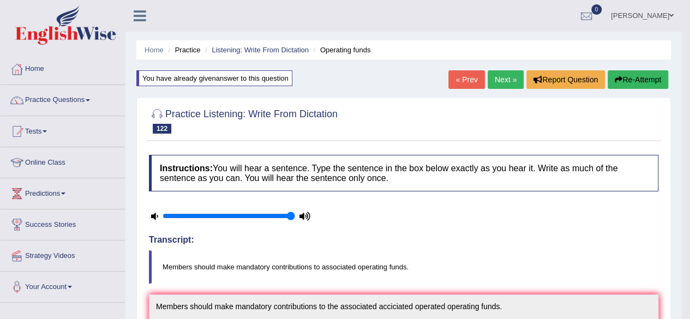
click at [510, 76] on link "Next »" at bounding box center [506, 79] width 36 height 19
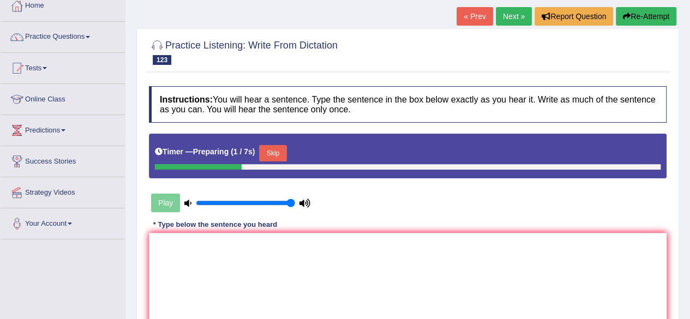
scroll to position [104, 0]
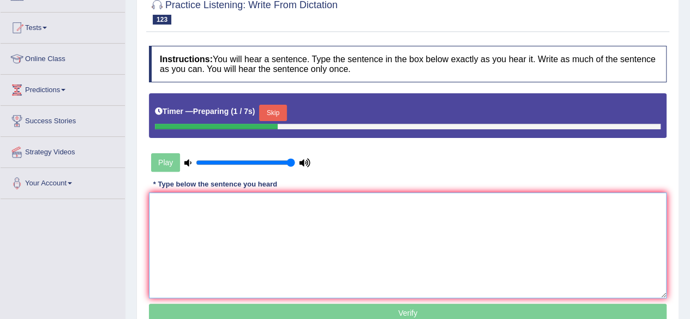
click at [381, 209] on textarea at bounding box center [408, 246] width 518 height 106
click at [280, 112] on button "Skip" at bounding box center [272, 113] width 27 height 16
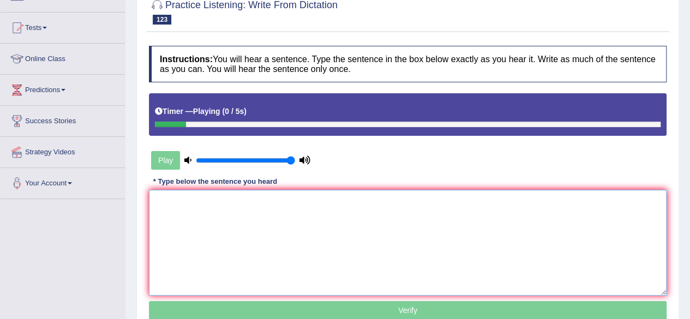
click at [254, 266] on textarea at bounding box center [408, 243] width 518 height 106
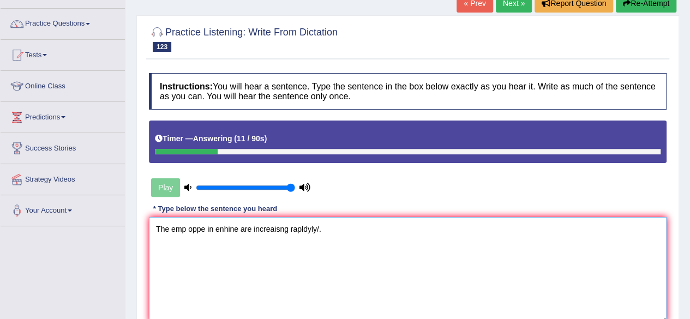
scroll to position [76, 0]
click at [182, 227] on textarea "The emp oppe in enhine are increaisng rapldyly/." at bounding box center [408, 270] width 518 height 106
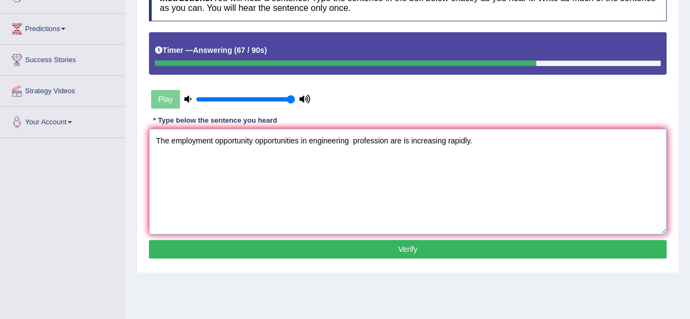
scroll to position [166, 0]
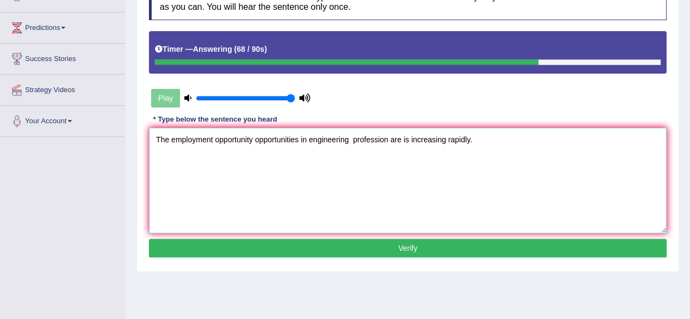
type textarea "The employment opportunity opportunities in engineering profession are is incre…"
click at [186, 248] on button "Verify" at bounding box center [408, 248] width 518 height 19
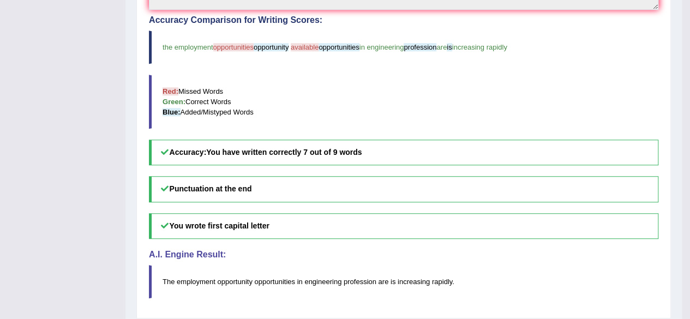
scroll to position [0, 0]
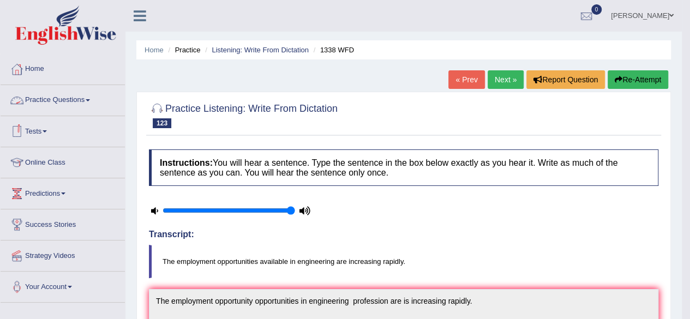
click at [83, 109] on link "Practice Questions" at bounding box center [63, 98] width 124 height 27
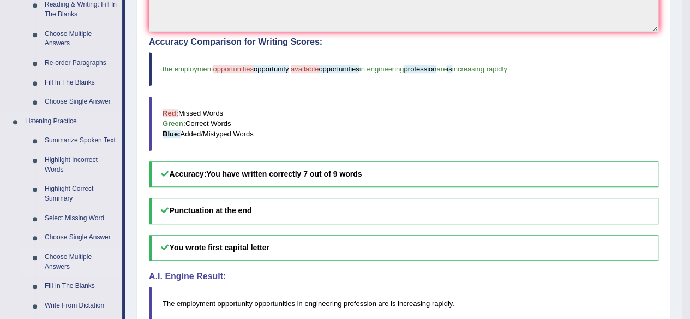
scroll to position [372, 0]
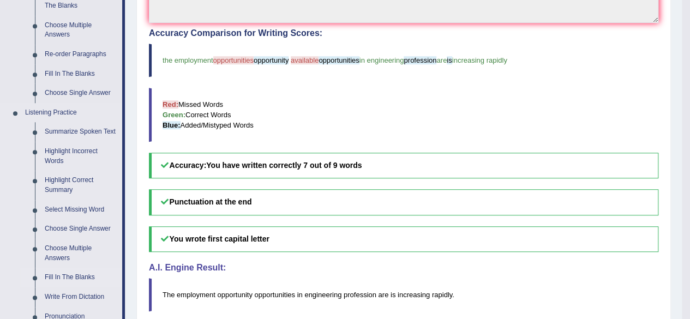
click at [65, 279] on link "Fill In The Blanks" at bounding box center [81, 278] width 82 height 20
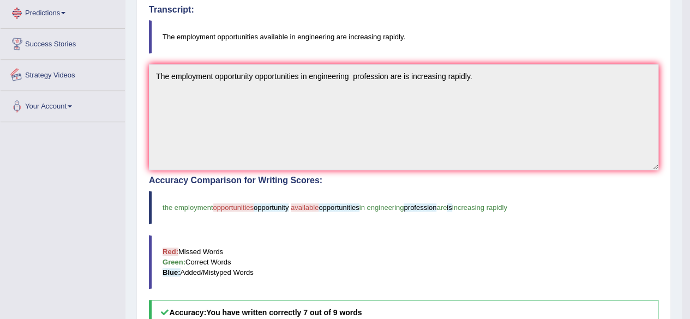
scroll to position [349, 0]
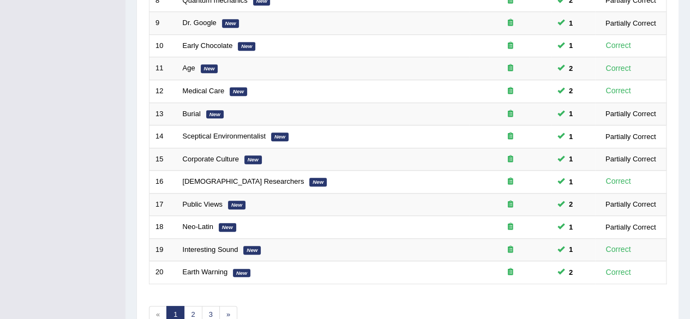
scroll to position [379, 0]
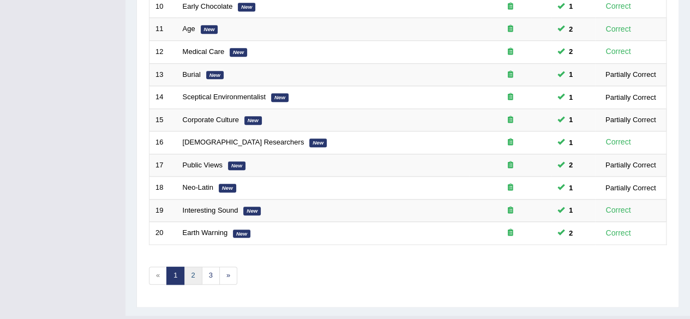
click at [195, 277] on link "2" at bounding box center [193, 276] width 18 height 18
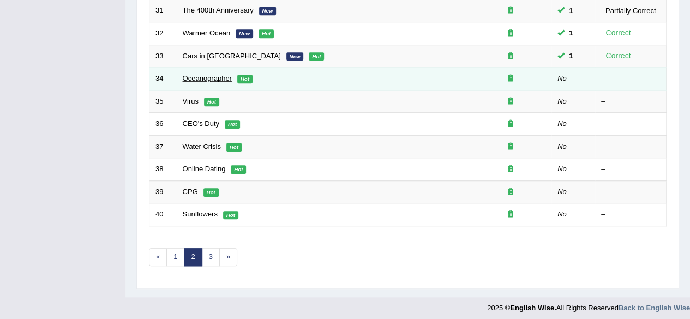
click at [208, 78] on link "Oceanographer" at bounding box center [207, 78] width 49 height 8
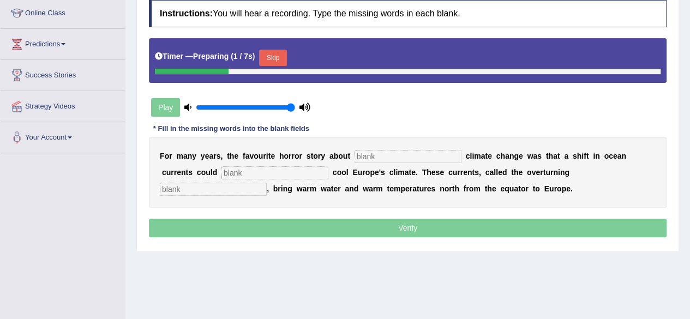
scroll to position [173, 0]
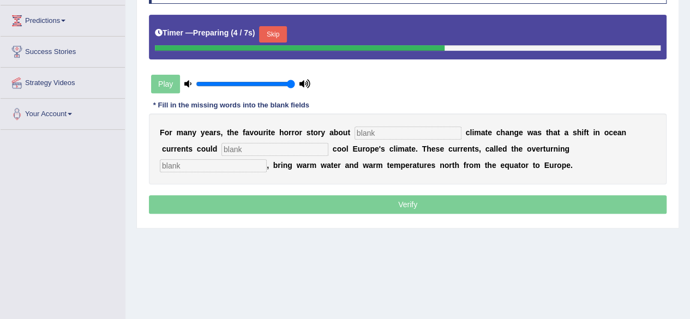
click at [275, 35] on button "Skip" at bounding box center [272, 34] width 27 height 16
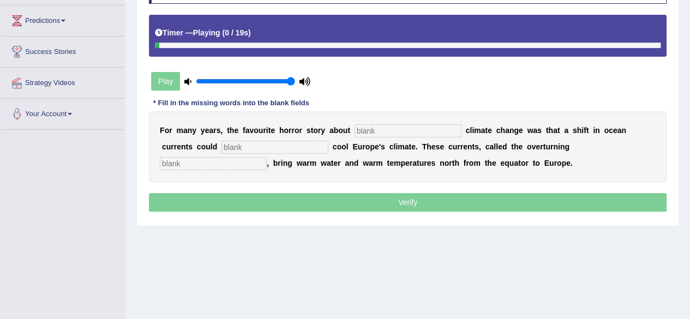
click at [275, 35] on div "Timer — Playing ( 0 / 19s )" at bounding box center [408, 32] width 506 height 19
click at [386, 129] on input "text" at bounding box center [408, 130] width 107 height 13
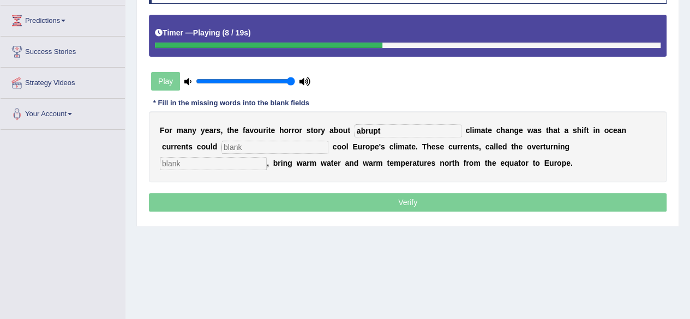
type input "abrupt"
click at [252, 146] on input "text" at bounding box center [274, 147] width 107 height 13
type input "eradily"
click at [226, 160] on input "text" at bounding box center [213, 163] width 107 height 13
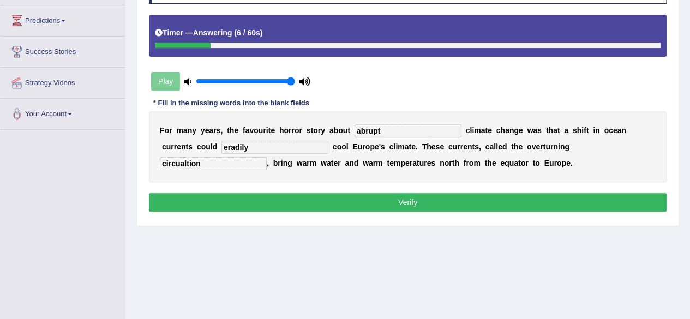
type input "circualtion"
click at [268, 145] on input "eradily" at bounding box center [274, 147] width 107 height 13
type input "erradicaly"
click at [181, 161] on input "circualtion" at bounding box center [213, 163] width 107 height 13
type input "circulation"
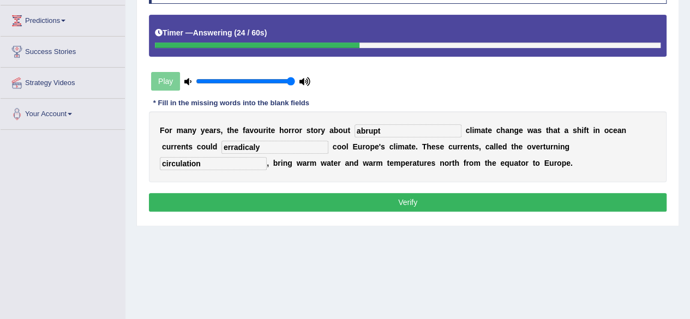
click at [285, 197] on button "Verify" at bounding box center [408, 202] width 518 height 19
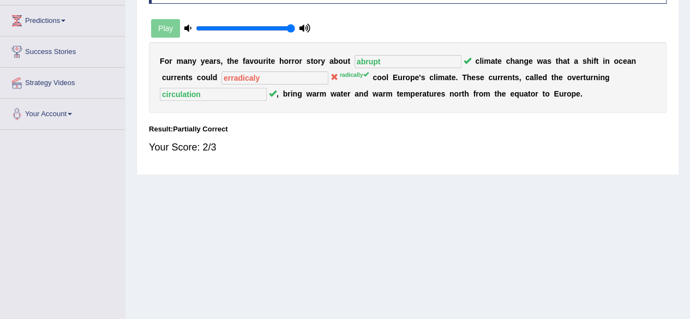
scroll to position [0, 0]
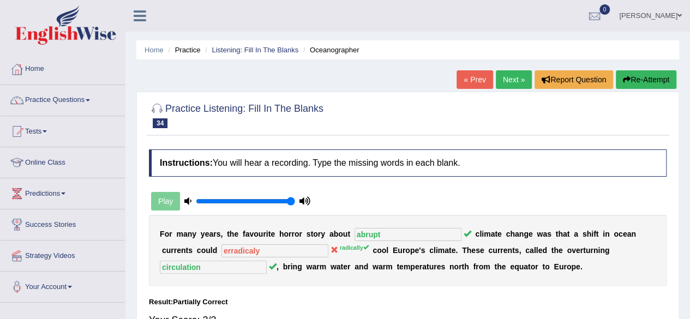
click at [520, 80] on link "Next »" at bounding box center [514, 79] width 36 height 19
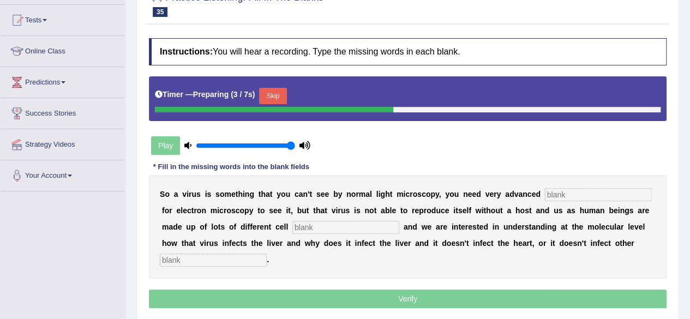
drag, startPoint x: 279, startPoint y: 90, endPoint x: 591, endPoint y: 191, distance: 327.6
click at [591, 191] on div "Instructions: You will hear a recording. Type the missing words in each blank. …" at bounding box center [407, 175] width 523 height 284
click at [591, 191] on input "text" at bounding box center [598, 194] width 107 height 13
click at [281, 92] on button "Skip" at bounding box center [272, 96] width 27 height 16
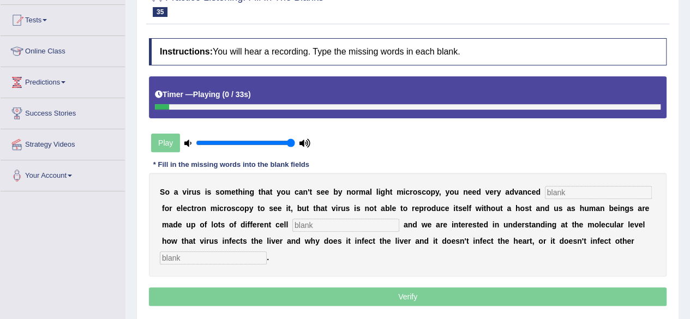
click at [576, 188] on input "text" at bounding box center [598, 192] width 107 height 13
type input "techniques"
click at [400, 221] on b at bounding box center [401, 224] width 4 height 9
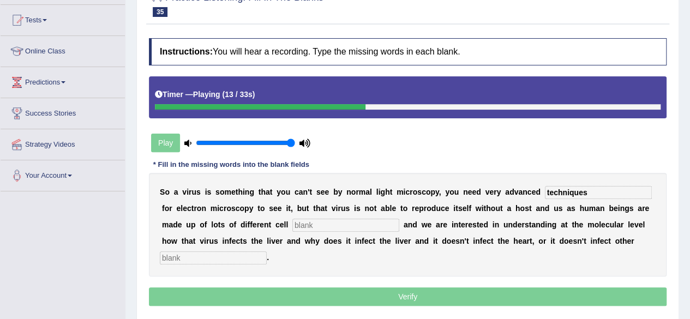
click at [382, 231] on div "S o a v i r u s i s s o m e t h i n g t h a t y o u c a n ' t s e e b y n o r m…" at bounding box center [408, 225] width 518 height 104
click at [371, 225] on input "text" at bounding box center [345, 225] width 107 height 13
type input "types"
click at [251, 257] on input "text" at bounding box center [213, 257] width 107 height 13
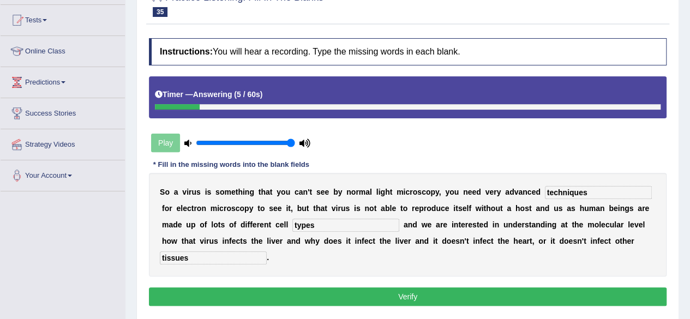
scroll to position [145, 0]
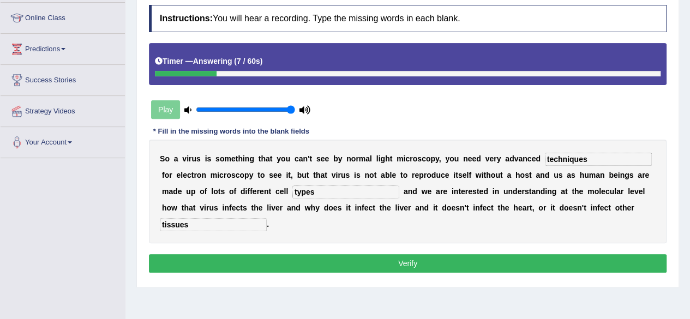
type input "tissues"
click at [387, 272] on div "Instructions: You will hear a recording. Type the missing words in each blank. …" at bounding box center [407, 139] width 523 height 281
click at [387, 262] on button "Verify" at bounding box center [408, 263] width 518 height 19
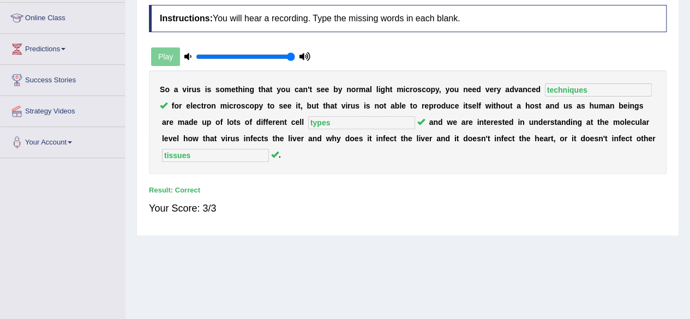
scroll to position [0, 0]
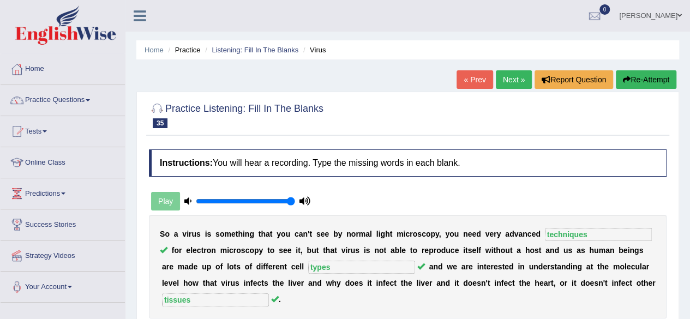
click at [520, 74] on link "Next »" at bounding box center [514, 79] width 36 height 19
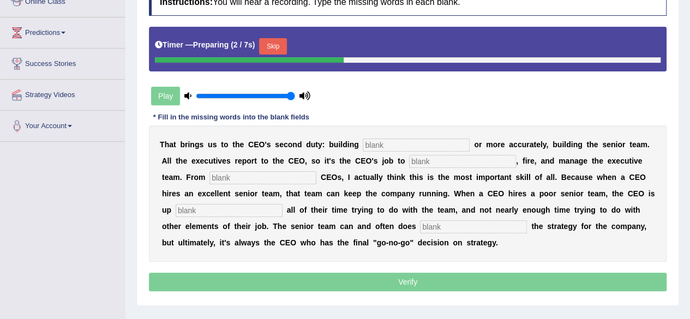
scroll to position [160, 0]
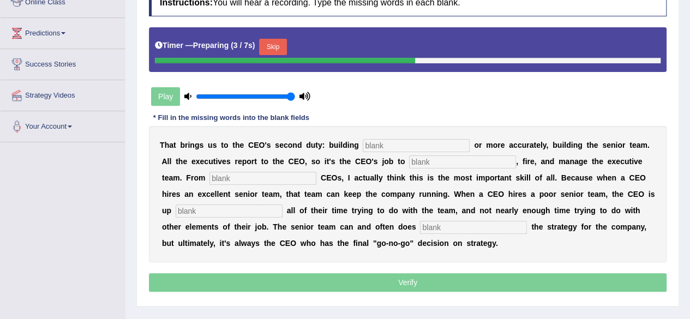
click at [267, 47] on button "Skip" at bounding box center [272, 47] width 27 height 16
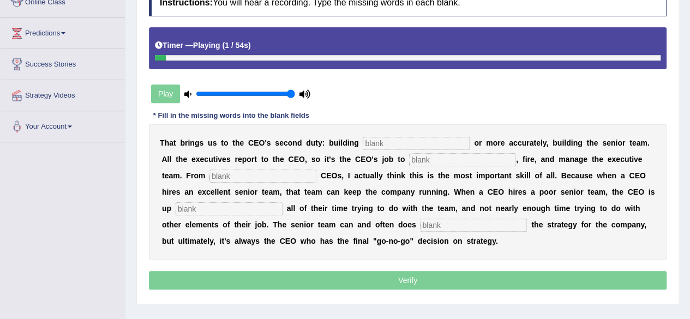
click at [399, 142] on input "text" at bounding box center [416, 143] width 107 height 13
type input "evryone"
click at [452, 159] on input "text" at bounding box center [462, 159] width 107 height 13
type input "hire"
click at [257, 177] on input "text" at bounding box center [262, 176] width 107 height 13
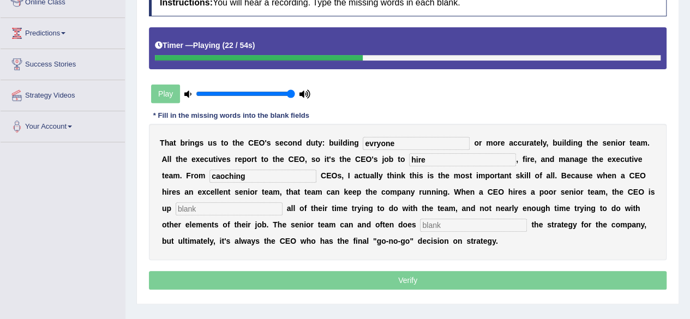
click at [216, 176] on input "caoching" at bounding box center [262, 176] width 107 height 13
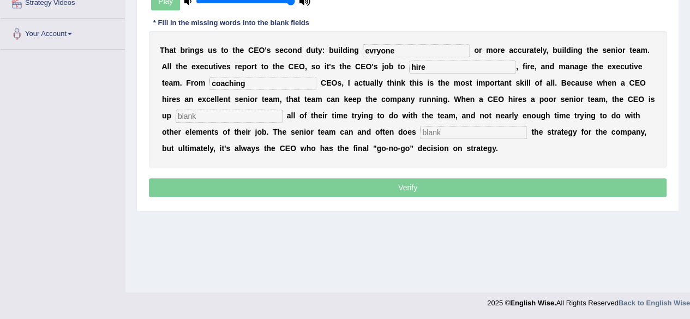
type input "coaching"
click at [230, 118] on input "text" at bounding box center [229, 116] width 107 height 13
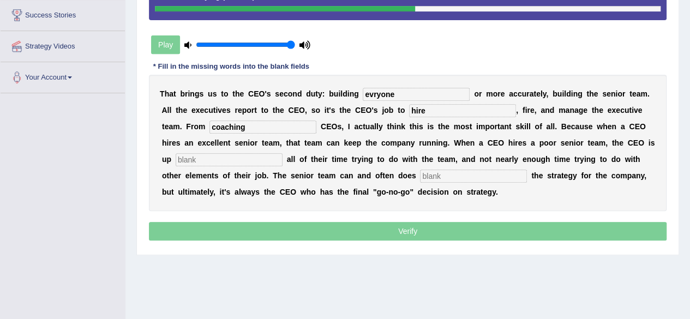
scroll to position [208, 0]
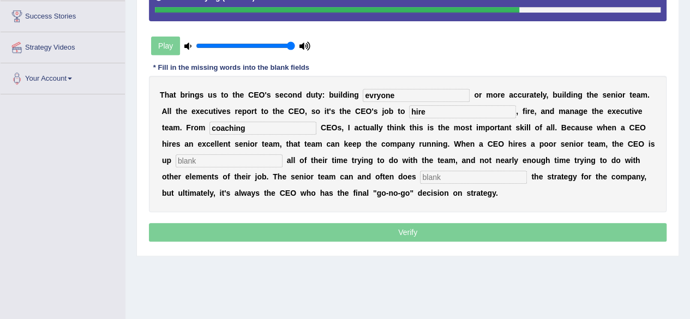
click at [440, 174] on input "text" at bounding box center [473, 177] width 107 height 13
type input "develop"
click at [232, 161] on input "text" at bounding box center [229, 160] width 107 height 13
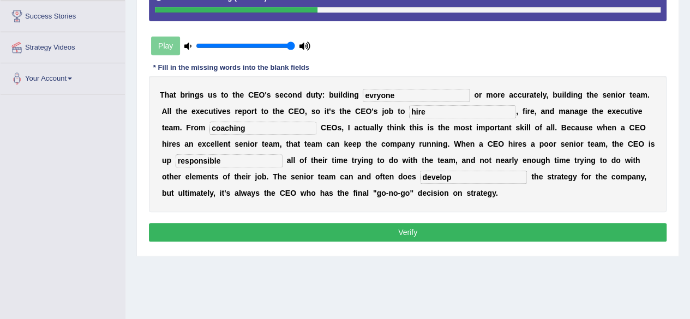
type input "responsible"
click at [370, 90] on input "evryone" at bounding box center [416, 95] width 107 height 13
click at [379, 98] on input "everyone" at bounding box center [416, 95] width 107 height 13
type input "everyone"
click at [461, 178] on input "develop" at bounding box center [473, 177] width 107 height 13
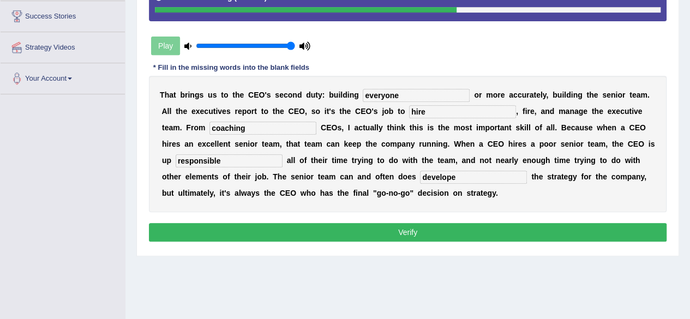
type input "develope"
click at [411, 224] on button "Verify" at bounding box center [408, 232] width 518 height 19
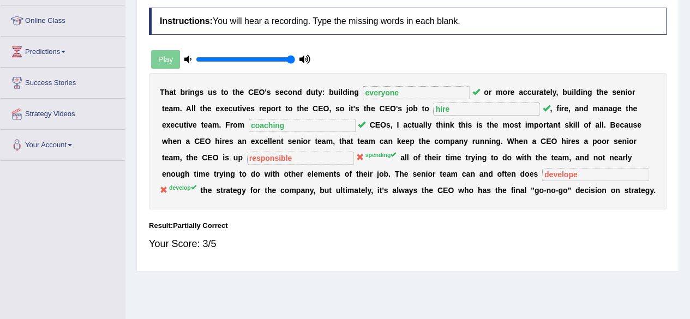
scroll to position [0, 0]
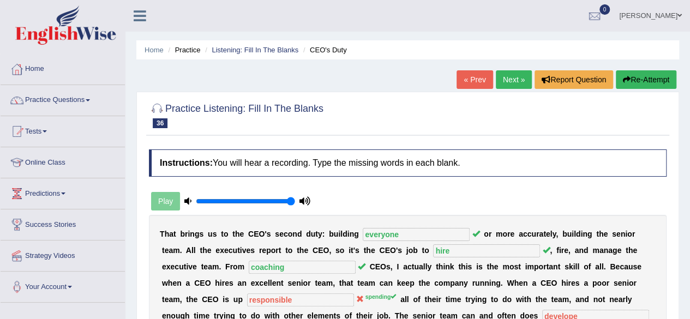
click at [641, 73] on button "Re-Attempt" at bounding box center [646, 79] width 61 height 19
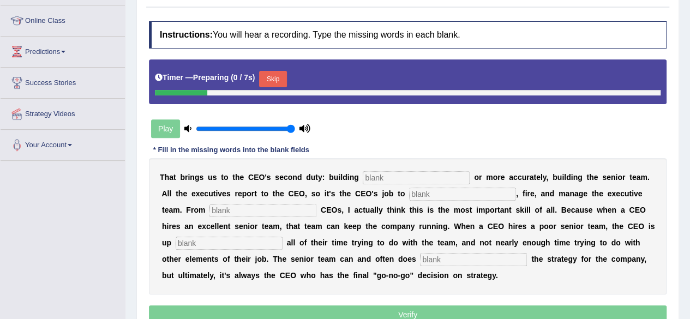
scroll to position [142, 0]
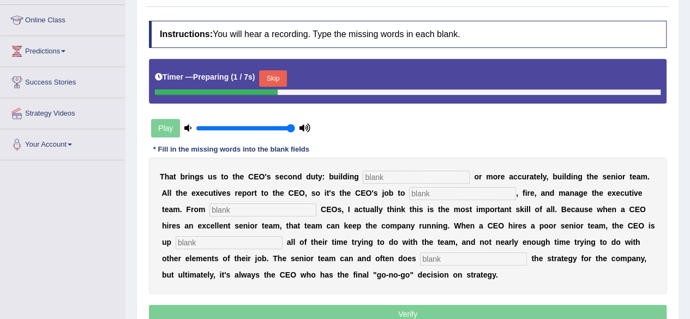
click at [272, 83] on button "Skip" at bounding box center [272, 78] width 27 height 16
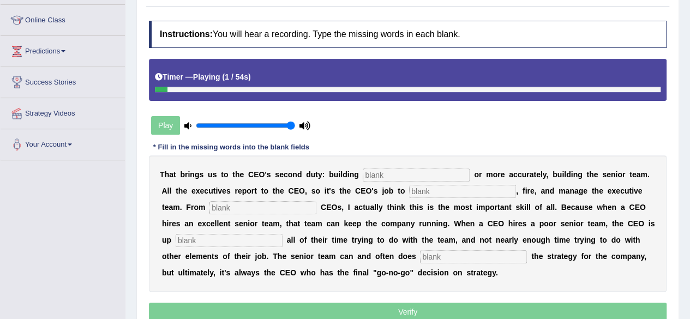
click at [395, 172] on input "text" at bounding box center [416, 175] width 107 height 13
type input "everyone"
click at [470, 192] on input "text" at bounding box center [462, 191] width 107 height 13
type input "hire"
click at [292, 209] on input "text" at bounding box center [262, 207] width 107 height 13
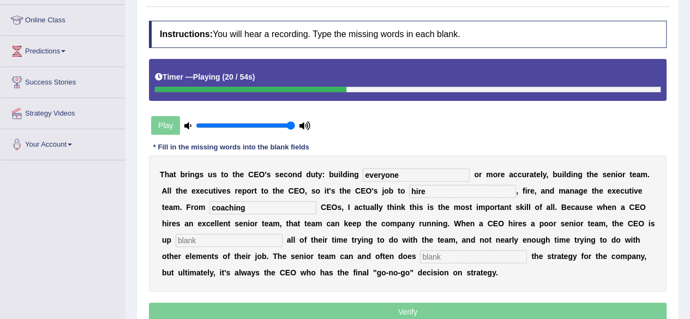
type input "coaching"
click at [215, 243] on input "text" at bounding box center [229, 240] width 107 height 13
type input "spending"
click at [478, 259] on input "text" at bounding box center [473, 256] width 107 height 13
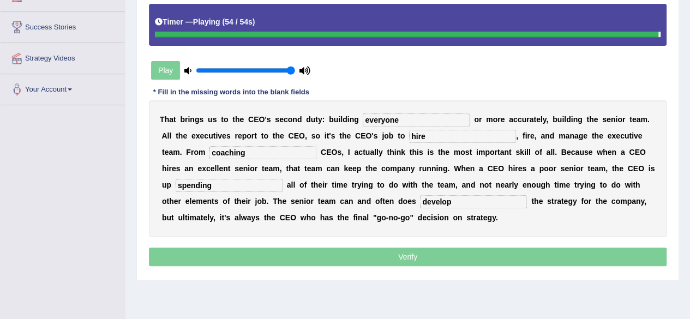
scroll to position [198, 0]
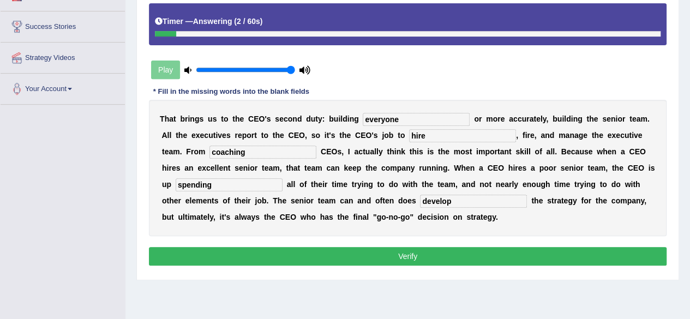
type input "develop"
click at [405, 247] on button "Verify" at bounding box center [408, 256] width 518 height 19
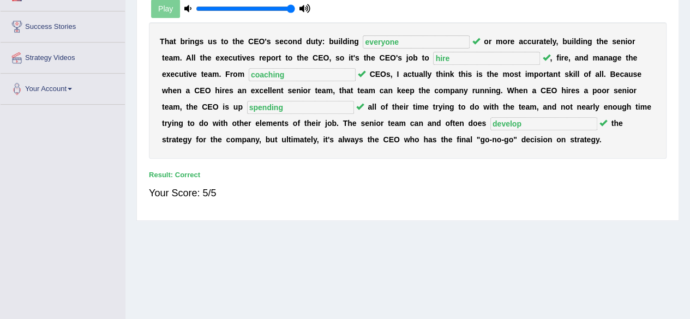
scroll to position [0, 0]
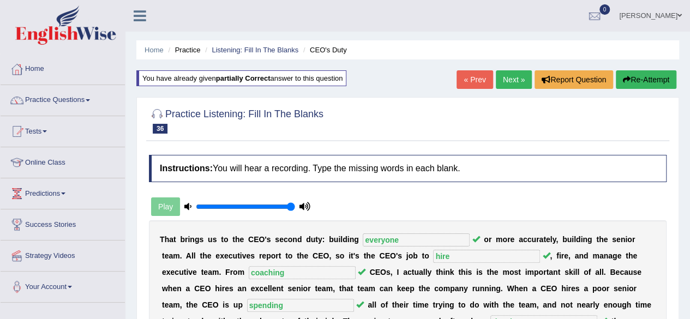
click at [505, 78] on link "Next »" at bounding box center [514, 79] width 36 height 19
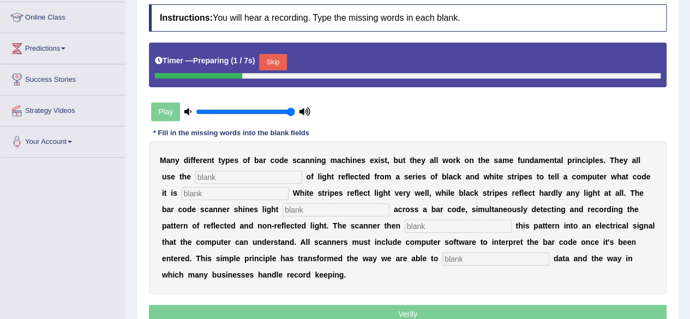
scroll to position [146, 0]
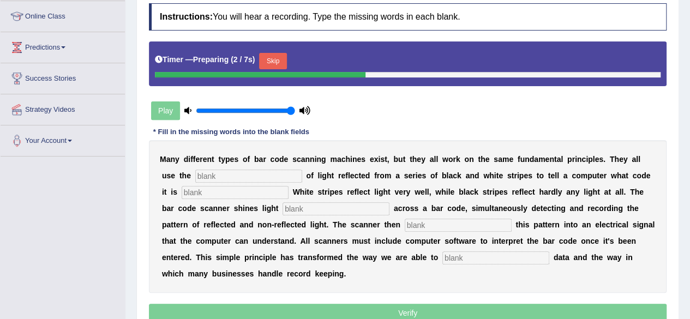
click at [278, 53] on button "Skip" at bounding box center [272, 61] width 27 height 16
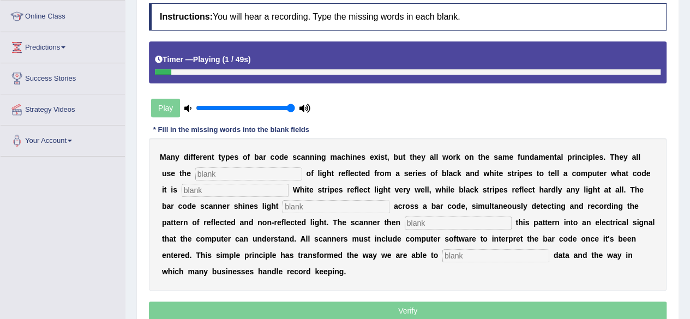
click at [221, 172] on input "text" at bounding box center [248, 173] width 107 height 13
type input "itenciety"
click at [212, 188] on input "text" at bounding box center [235, 190] width 107 height 13
type input "seen"
click at [341, 202] on input "text" at bounding box center [336, 206] width 107 height 13
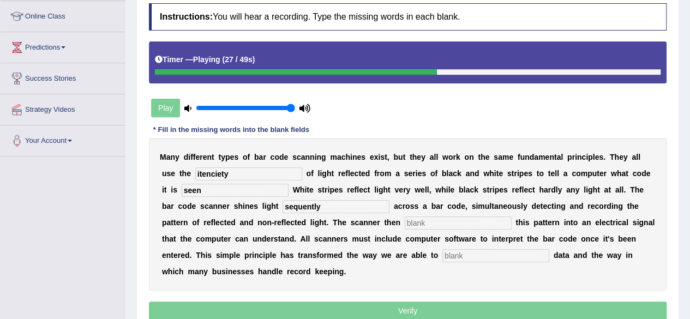
type input "sequently"
click at [452, 225] on input "text" at bounding box center [458, 223] width 107 height 13
type input "translate"
click at [476, 259] on input "text" at bounding box center [495, 255] width 107 height 13
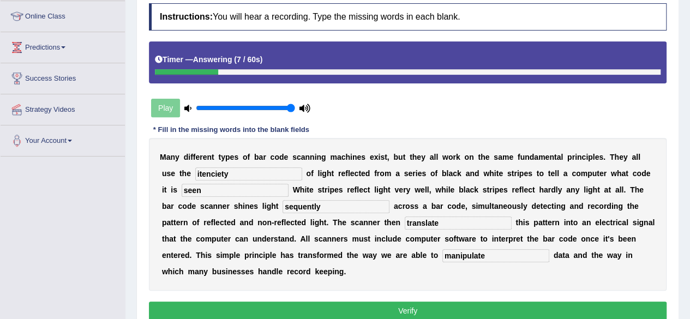
type input "manipulate"
click at [238, 171] on input "itenciety" at bounding box center [248, 173] width 107 height 13
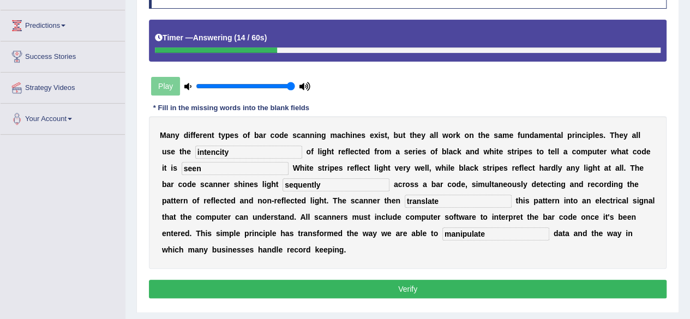
scroll to position [169, 0]
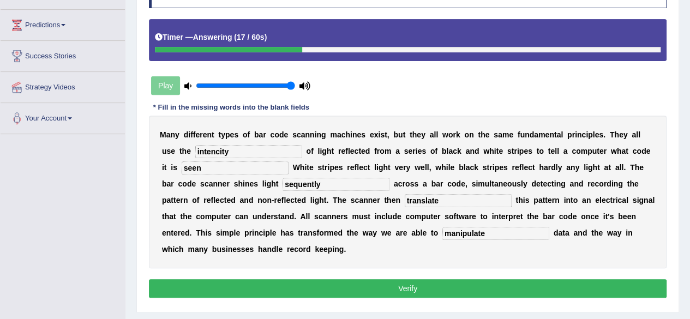
type input "intencity"
click at [257, 300] on div "Instructions: You will hear a recording. Type the missing words in each blank. …" at bounding box center [407, 140] width 523 height 331
click at [285, 291] on button "Verify" at bounding box center [408, 288] width 518 height 19
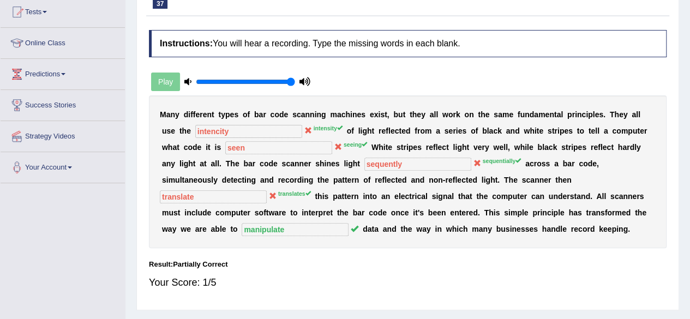
scroll to position [0, 0]
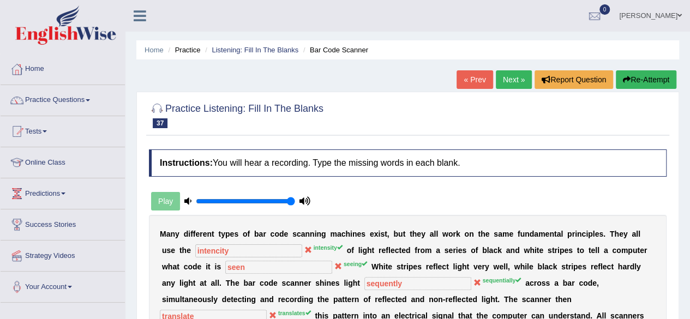
click at [653, 82] on button "Re-Attempt" at bounding box center [646, 79] width 61 height 19
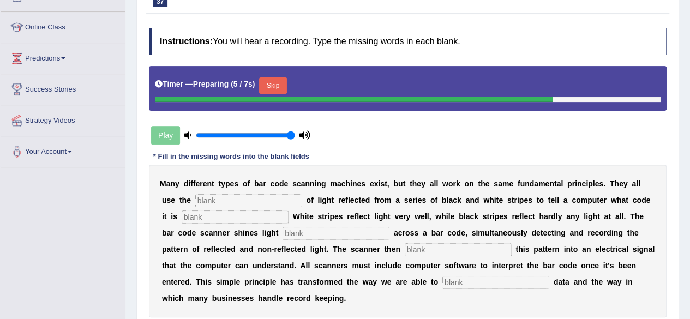
scroll to position [130, 0]
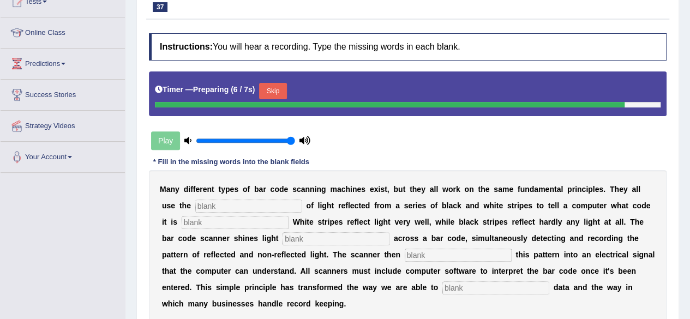
click at [285, 83] on button "Skip" at bounding box center [272, 91] width 27 height 16
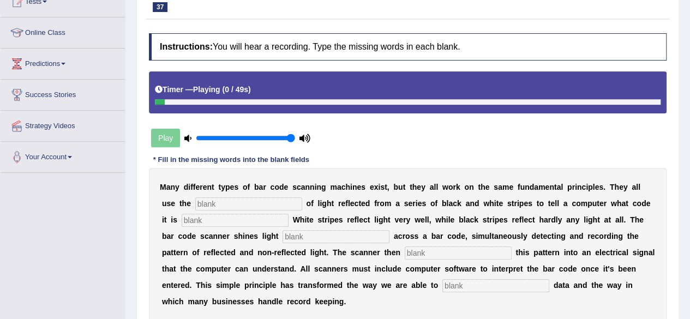
click at [243, 202] on input "text" at bounding box center [248, 203] width 107 height 13
type input "intensity"
click at [224, 220] on input "text" at bounding box center [235, 220] width 107 height 13
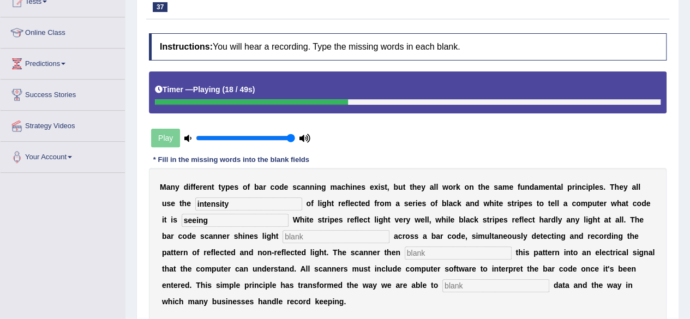
type input "seeing"
click at [312, 233] on input "text" at bounding box center [336, 236] width 107 height 13
type input "l"
type input "sequentially"
click at [457, 251] on input "text" at bounding box center [458, 253] width 107 height 13
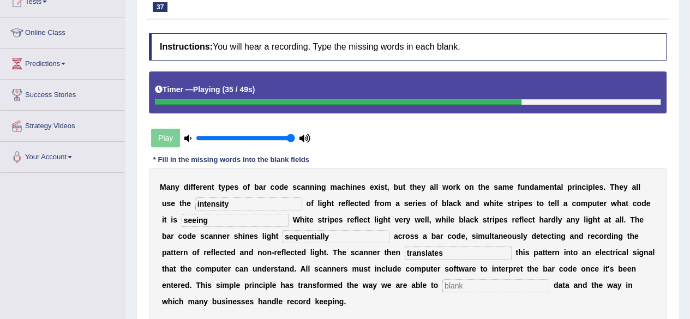
type input "translates"
click at [461, 288] on input "text" at bounding box center [495, 285] width 107 height 13
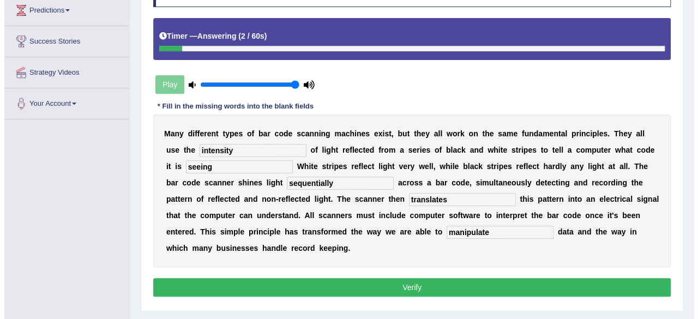
scroll to position [188, 0]
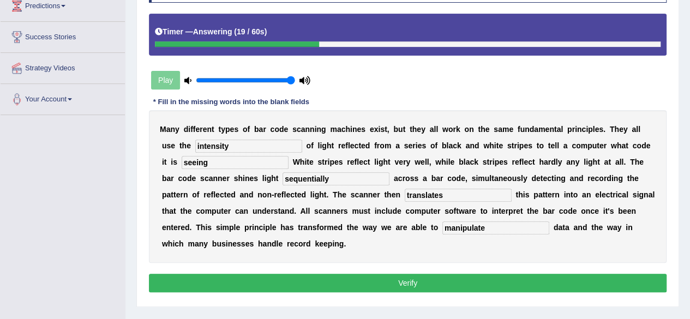
type input "manipulate"
click at [404, 283] on button "Verify" at bounding box center [408, 283] width 518 height 19
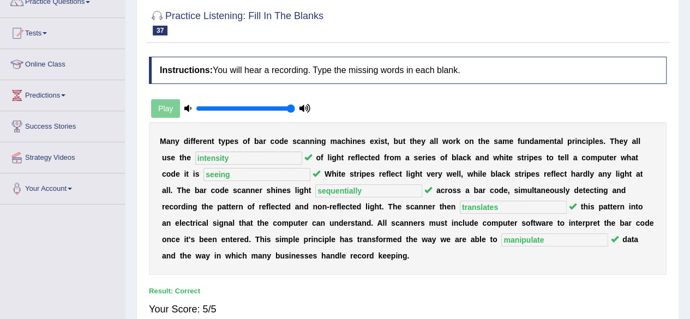
scroll to position [0, 0]
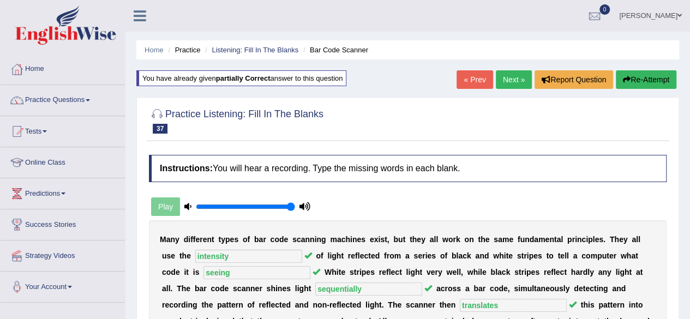
click at [505, 74] on link "Next »" at bounding box center [514, 79] width 36 height 19
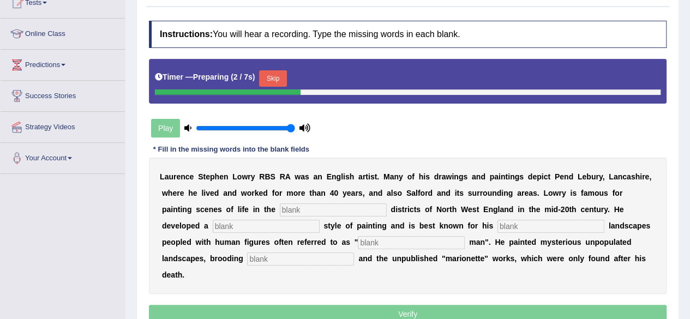
click at [271, 81] on button "Skip" at bounding box center [272, 78] width 27 height 16
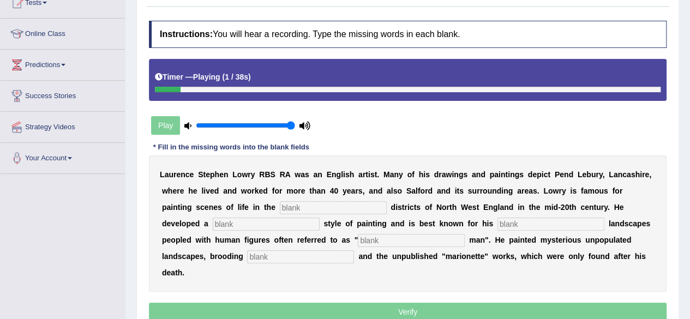
click at [311, 202] on input "text" at bounding box center [333, 207] width 107 height 13
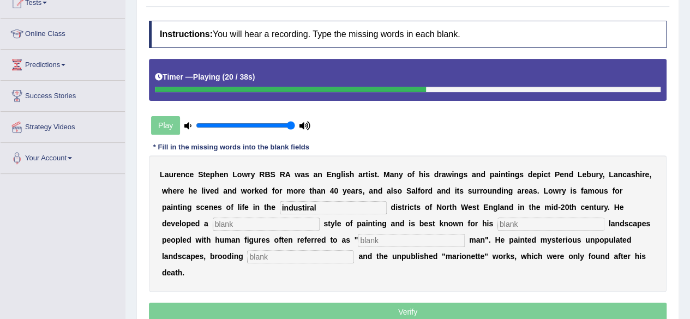
type input "industiral"
click at [252, 220] on input "text" at bounding box center [266, 224] width 107 height 13
type input "distinstivite"
click at [497, 223] on input "text" at bounding box center [550, 224] width 107 height 13
type input "best"
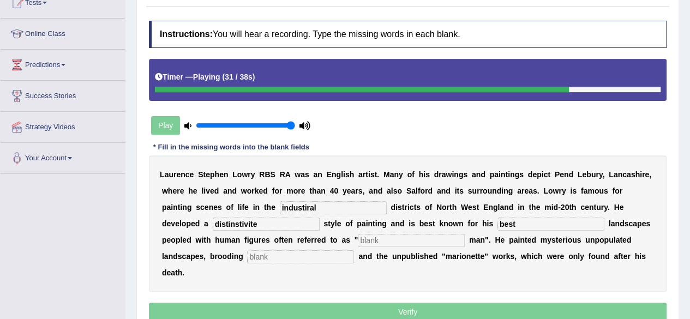
click at [367, 238] on input "text" at bounding box center [411, 240] width 107 height 13
type input "manstick"
click at [253, 257] on input "text" at bounding box center [300, 256] width 107 height 13
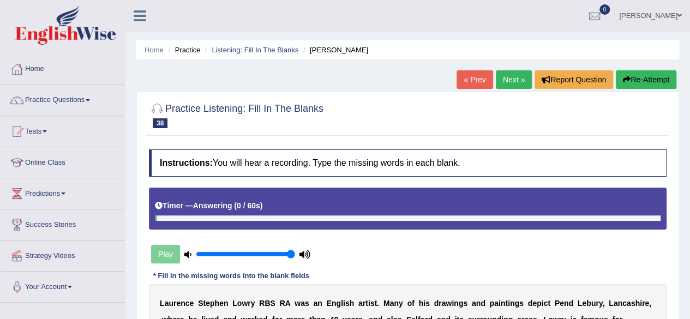
click at [639, 85] on button "Re-Attempt" at bounding box center [646, 79] width 61 height 19
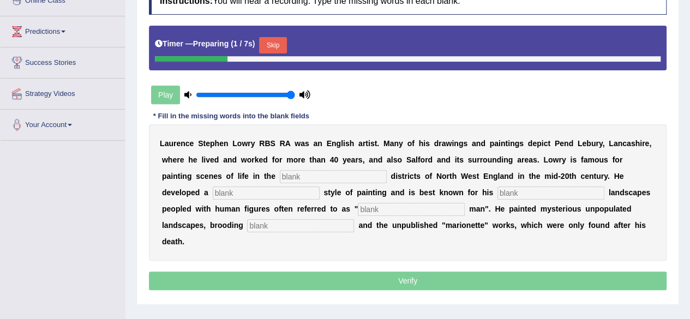
scroll to position [163, 0]
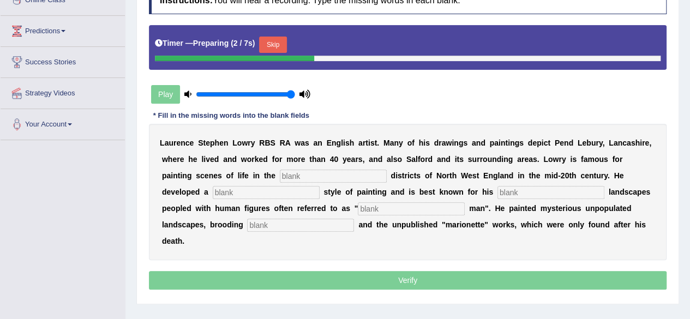
click at [271, 42] on button "Skip" at bounding box center [272, 45] width 27 height 16
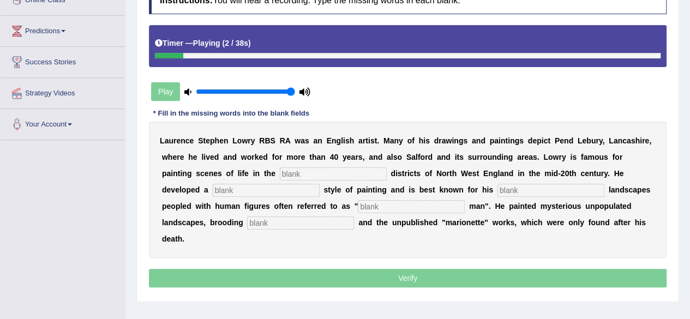
click at [308, 170] on input "text" at bounding box center [333, 173] width 107 height 13
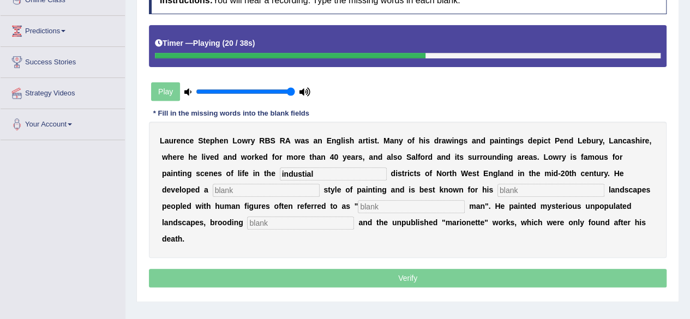
type input "industial"
click at [213, 190] on input "text" at bounding box center [266, 190] width 107 height 13
type input "distibstve"
click at [497, 189] on input "text" at bounding box center [550, 190] width 107 height 13
type input "urban"
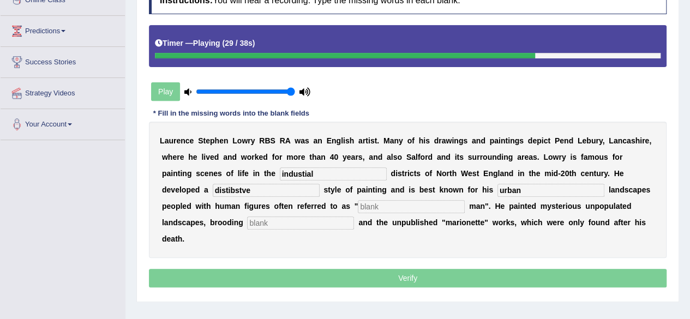
click at [358, 203] on input "text" at bounding box center [411, 206] width 107 height 13
type input "matchstick"
click at [247, 223] on input "text" at bounding box center [300, 223] width 107 height 13
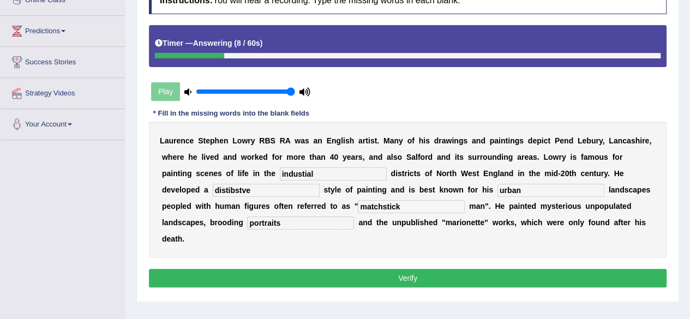
type input "portraits"
click at [280, 171] on input "industial" at bounding box center [333, 173] width 107 height 13
type input "industrial"
click at [213, 189] on input "distibstve" at bounding box center [266, 190] width 107 height 13
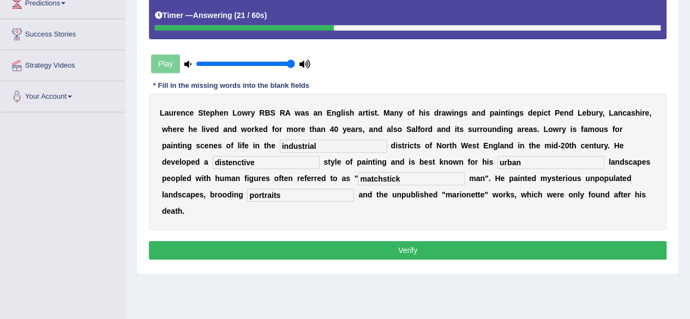
scroll to position [194, 0]
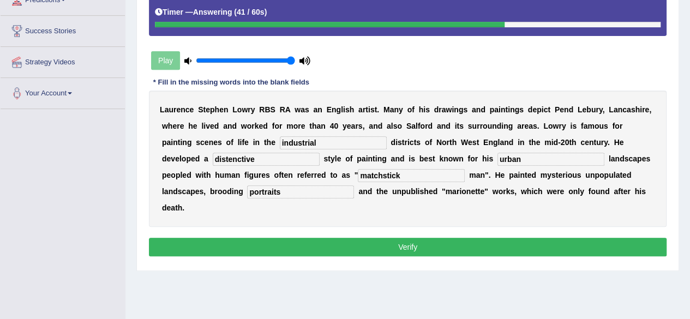
type input "distenctive"
click at [265, 238] on button "Verify" at bounding box center [408, 247] width 518 height 19
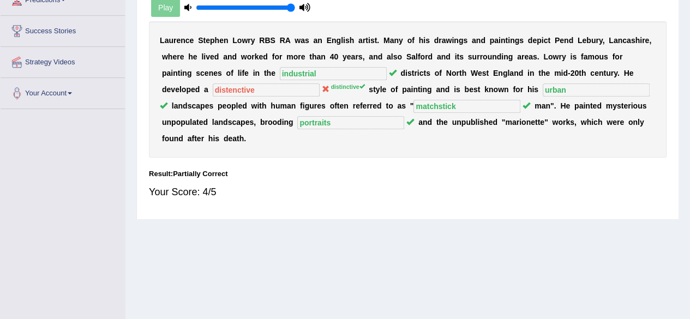
scroll to position [0, 0]
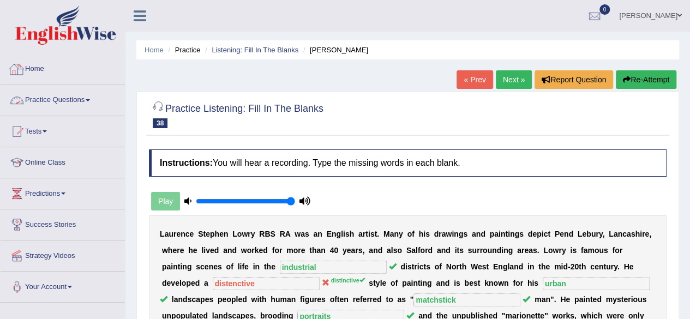
click at [68, 107] on link "Practice Questions" at bounding box center [63, 98] width 124 height 27
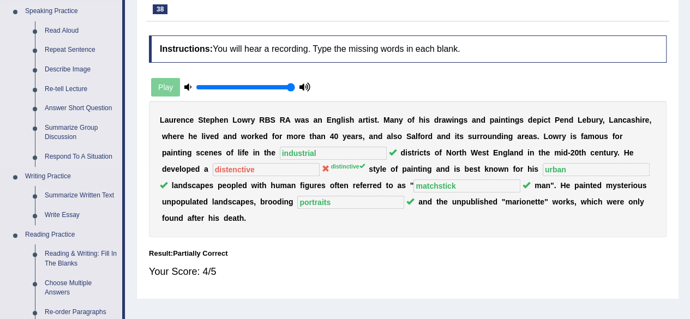
scroll to position [113, 0]
click at [60, 219] on link "Write Essay" at bounding box center [81, 216] width 82 height 20
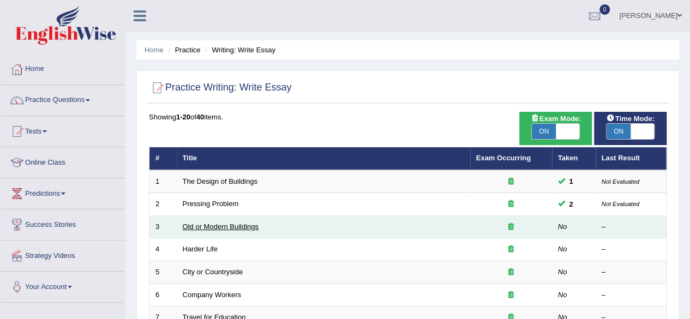
click at [245, 226] on link "Old or Modern Buildings" at bounding box center [221, 227] width 76 height 8
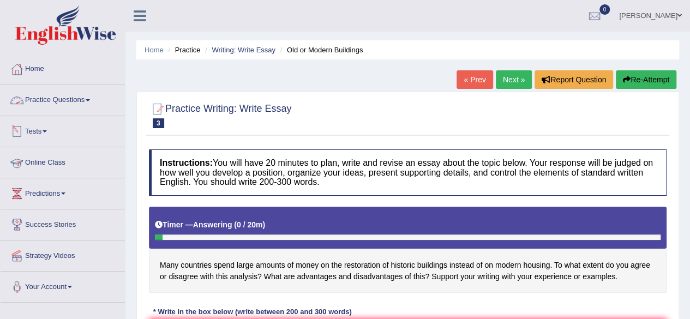
click at [99, 105] on link "Practice Questions" at bounding box center [63, 98] width 124 height 27
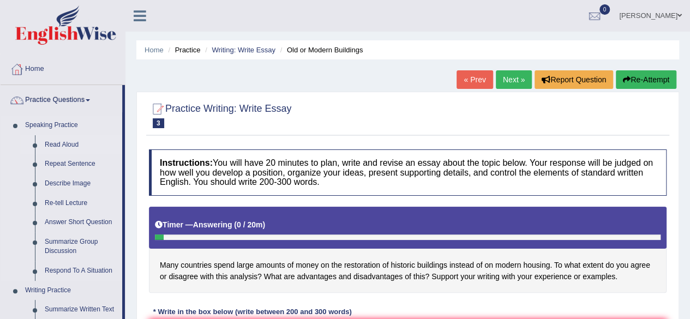
click at [61, 140] on link "Read Aloud" at bounding box center [81, 145] width 82 height 20
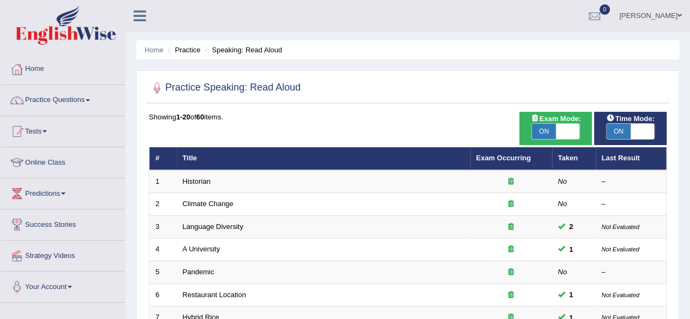
click at [552, 135] on span "ON" at bounding box center [544, 131] width 24 height 15
checkbox input "false"
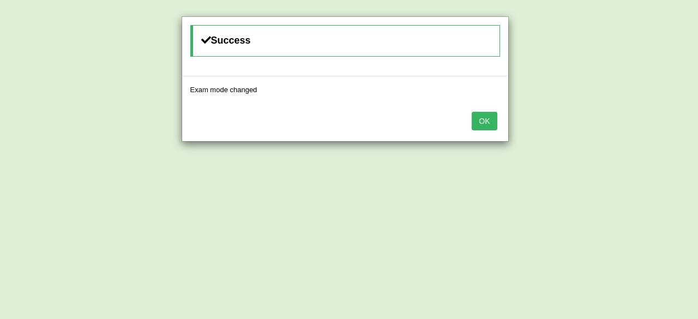
click at [480, 114] on button "OK" at bounding box center [484, 121] width 25 height 19
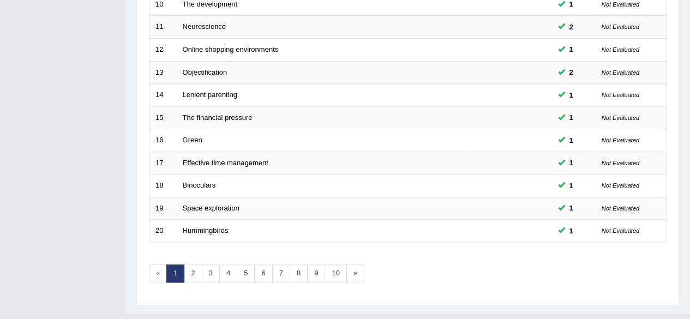
scroll to position [398, 0]
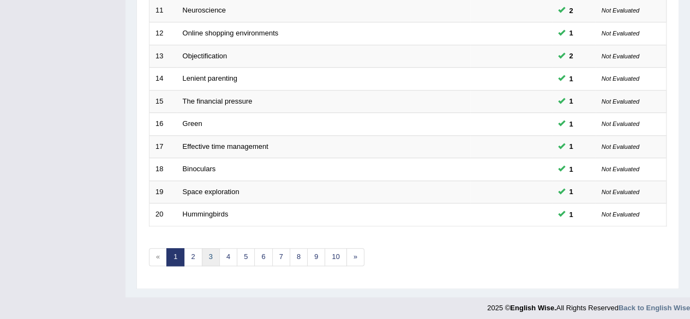
click at [205, 248] on link "3" at bounding box center [211, 257] width 18 height 18
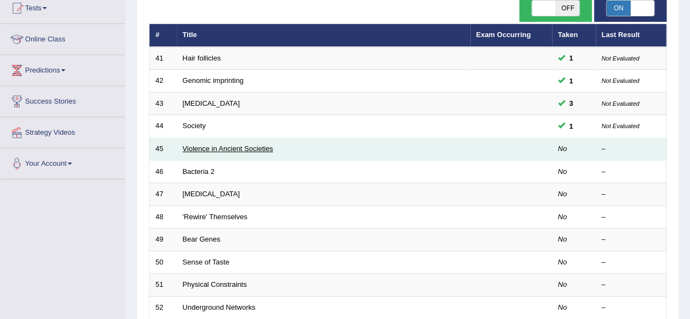
click at [193, 146] on link "Violence in Ancient Societies" at bounding box center [228, 149] width 91 height 8
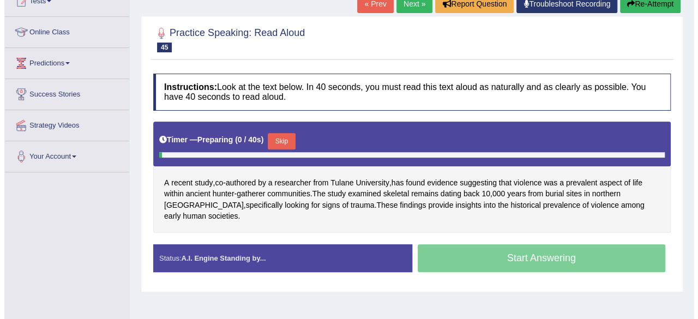
scroll to position [153, 0]
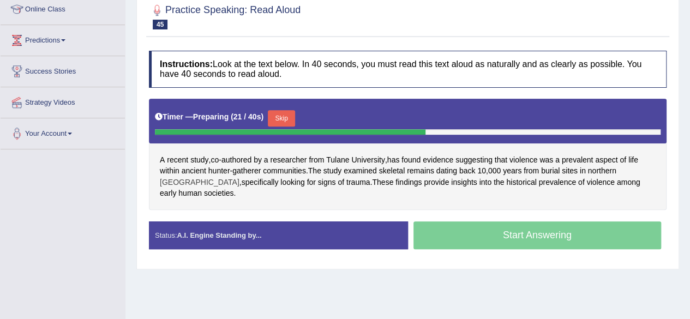
click at [239, 177] on span "Chile" at bounding box center [200, 182] width 80 height 11
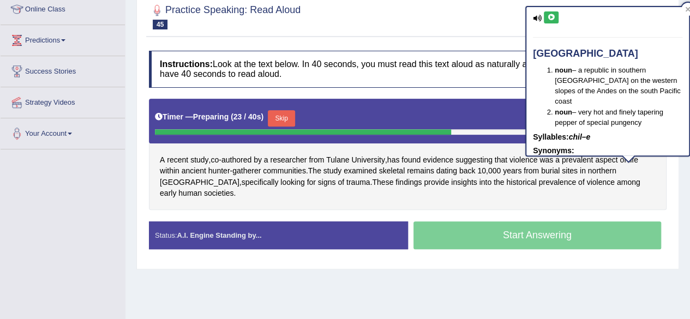
click at [554, 20] on icon at bounding box center [551, 17] width 8 height 7
click at [458, 79] on h4 "Instructions: Look at the text below. In 40 seconds, you must read this text al…" at bounding box center [408, 69] width 518 height 37
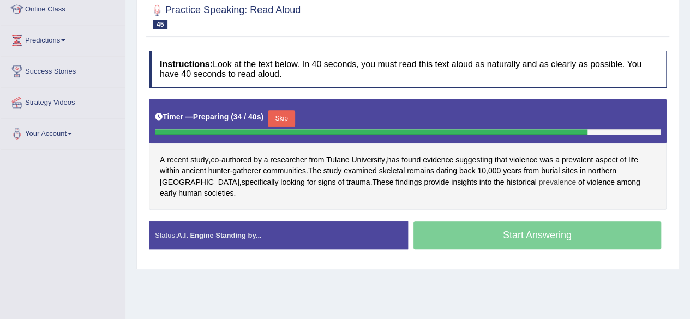
click at [538, 178] on span "prevalence" at bounding box center [557, 182] width 38 height 11
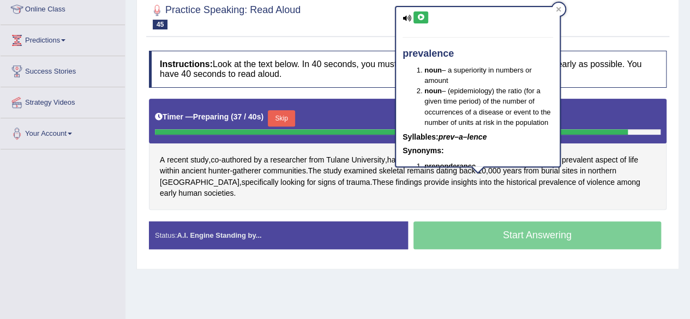
click at [420, 19] on icon at bounding box center [421, 17] width 8 height 7
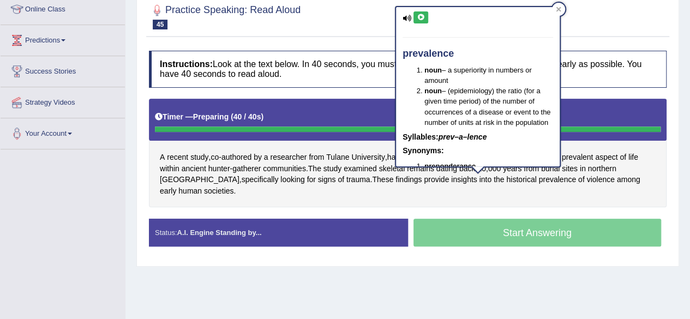
click at [642, 112] on div "Timer — Preparing ( 40 / 40s )" at bounding box center [408, 116] width 506 height 19
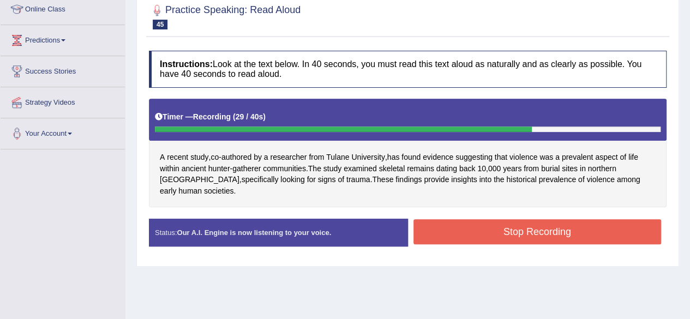
click at [505, 220] on button "Stop Recording" at bounding box center [537, 231] width 248 height 25
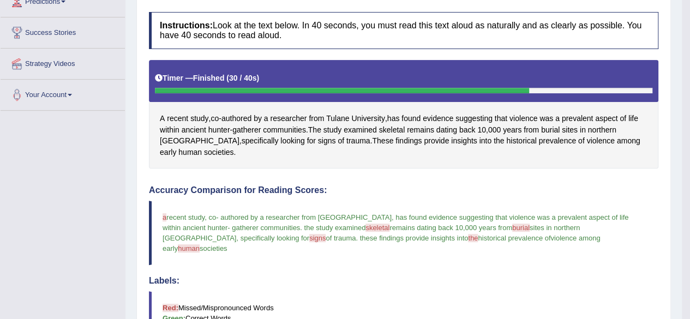
scroll to position [101, 0]
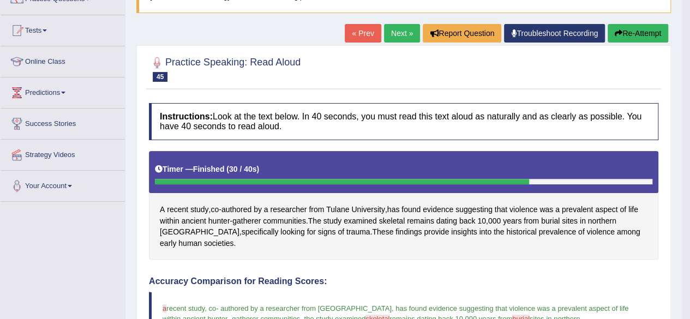
click at [401, 37] on link "Next »" at bounding box center [402, 33] width 36 height 19
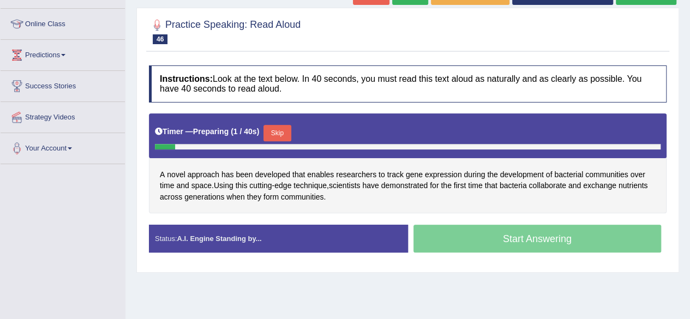
click at [278, 130] on button "Skip" at bounding box center [276, 133] width 27 height 16
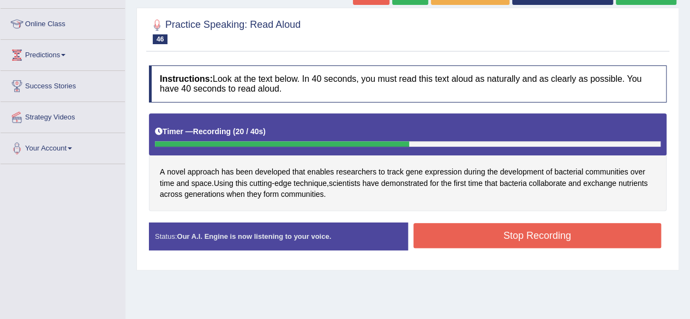
click at [467, 229] on button "Stop Recording" at bounding box center [537, 235] width 248 height 25
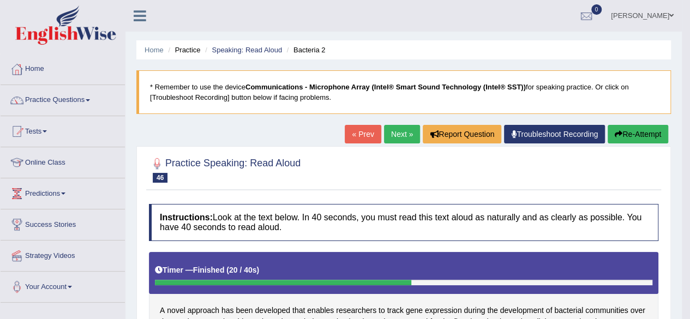
click at [401, 133] on link "Next »" at bounding box center [402, 134] width 36 height 19
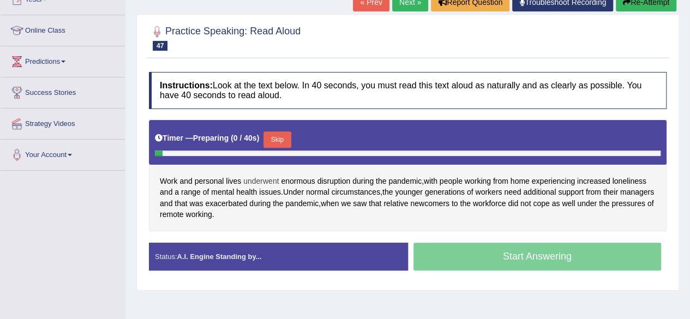
scroll to position [132, 0]
click at [275, 136] on button "Skip" at bounding box center [276, 139] width 27 height 16
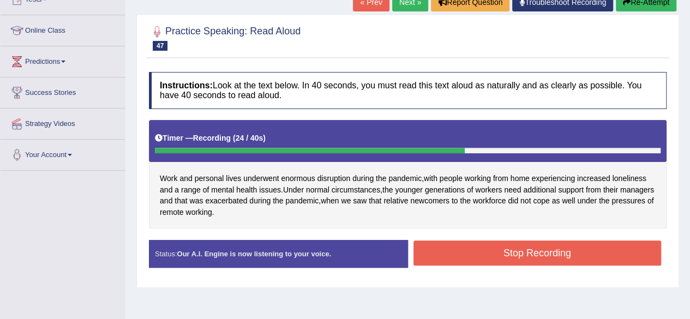
click at [439, 262] on button "Stop Recording" at bounding box center [537, 253] width 248 height 25
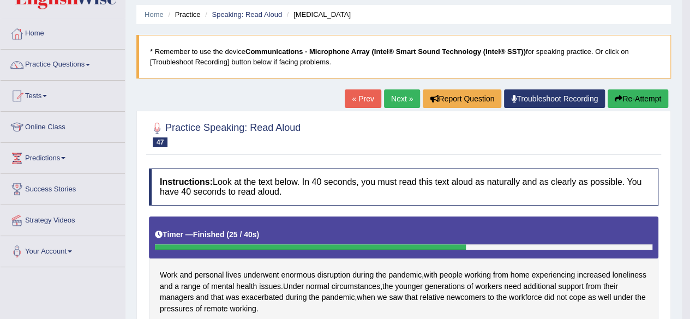
scroll to position [0, 0]
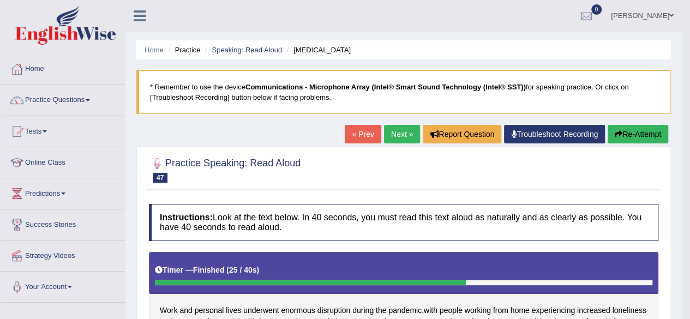
click at [403, 133] on link "Next »" at bounding box center [402, 134] width 36 height 19
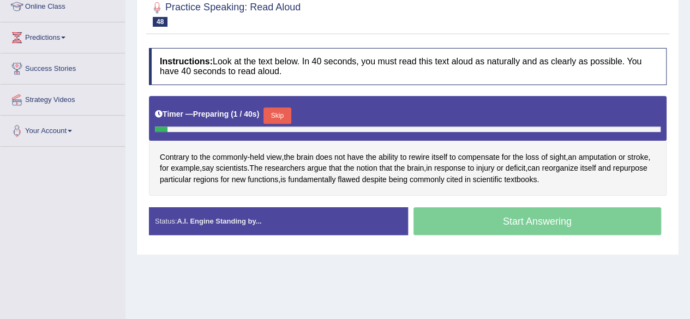
scroll to position [155, 0]
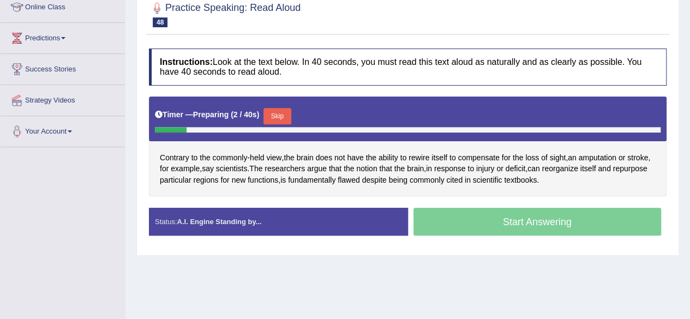
click at [276, 116] on button "Skip" at bounding box center [276, 116] width 27 height 16
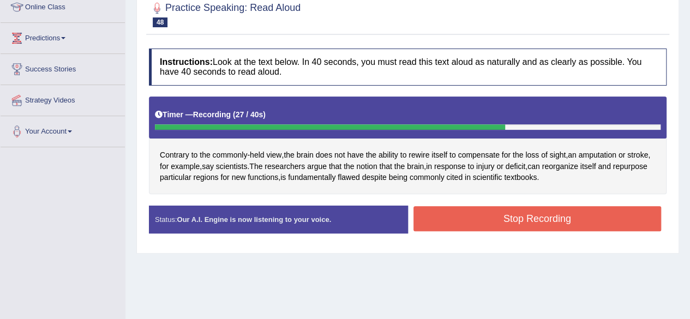
click at [452, 223] on button "Stop Recording" at bounding box center [537, 218] width 248 height 25
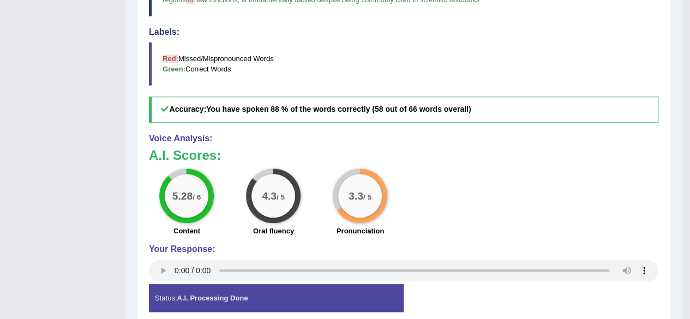
scroll to position [0, 0]
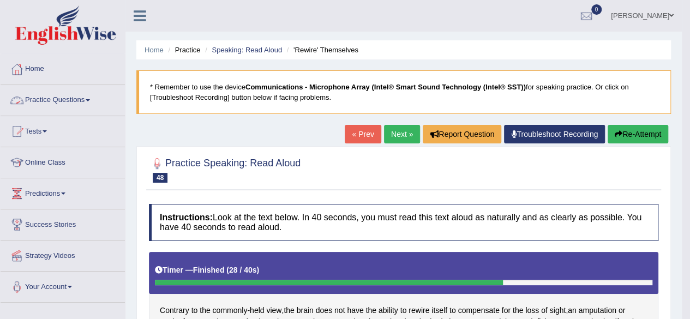
click at [41, 109] on link "Practice Questions" at bounding box center [63, 98] width 124 height 27
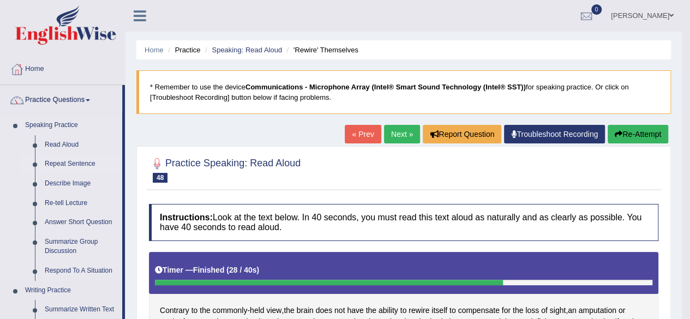
click at [79, 164] on link "Repeat Sentence" at bounding box center [81, 164] width 82 height 20
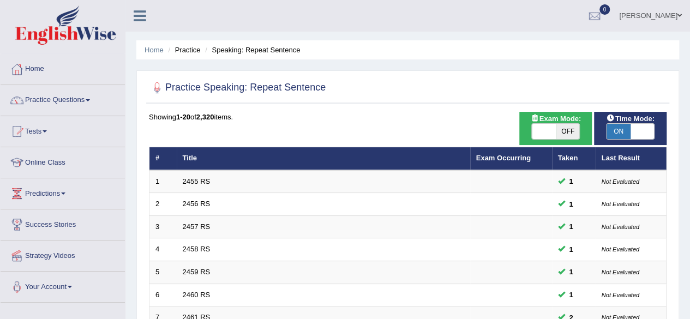
click at [557, 133] on span "OFF" at bounding box center [568, 131] width 24 height 15
checkbox input "true"
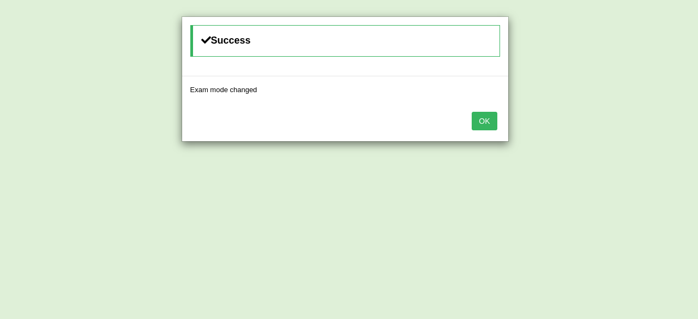
click at [472, 112] on button "OK" at bounding box center [484, 121] width 25 height 19
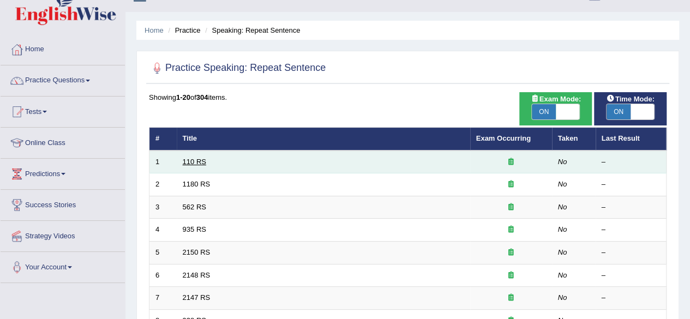
scroll to position [4, 0]
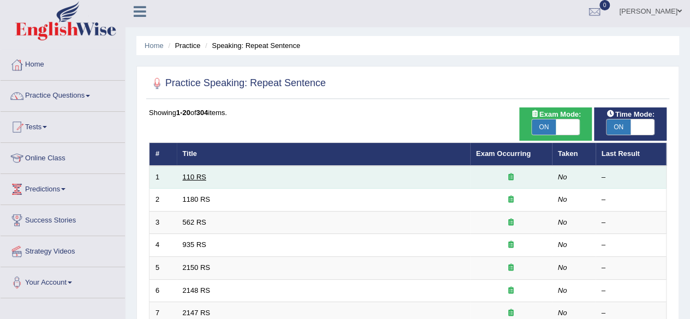
click at [190, 175] on link "110 RS" at bounding box center [194, 177] width 23 height 8
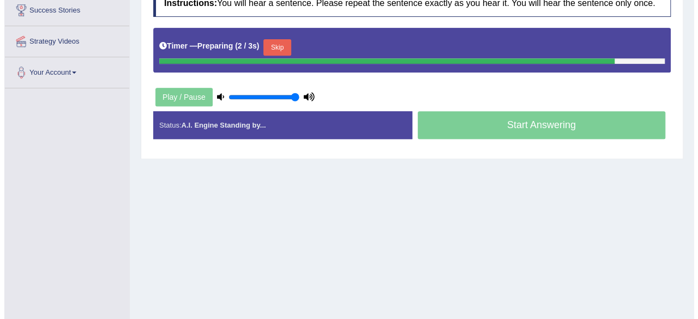
scroll to position [215, 0]
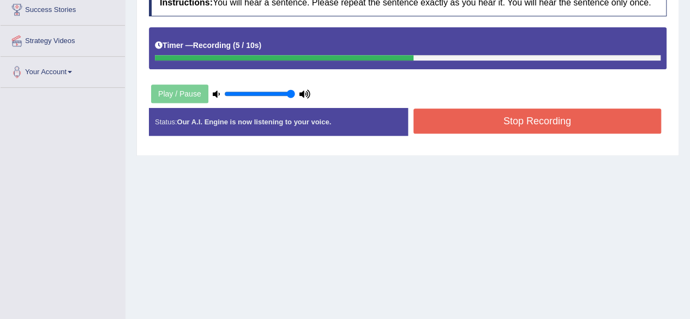
click at [474, 116] on button "Stop Recording" at bounding box center [537, 121] width 248 height 25
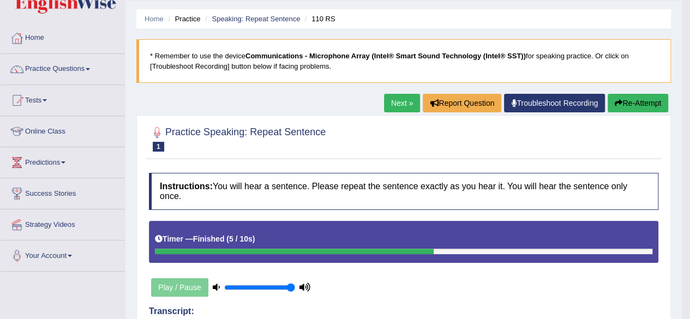
scroll to position [28, 0]
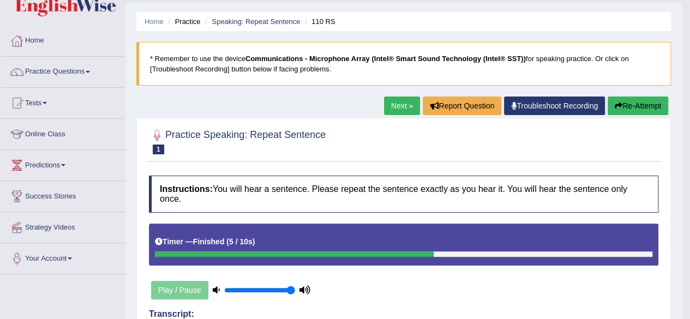
click at [640, 112] on button "Re-Attempt" at bounding box center [638, 106] width 61 height 19
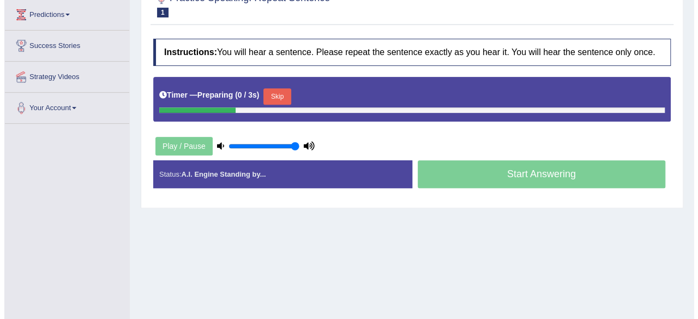
scroll to position [182, 0]
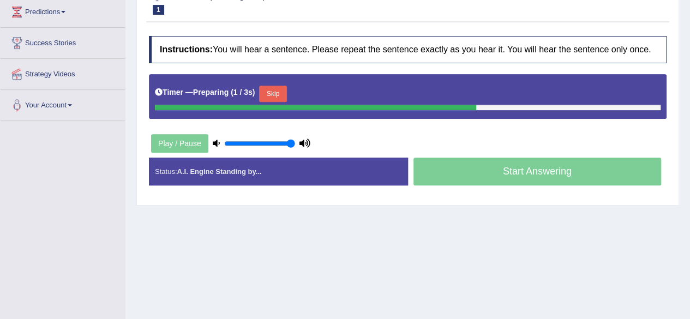
click at [279, 91] on button "Skip" at bounding box center [272, 94] width 27 height 16
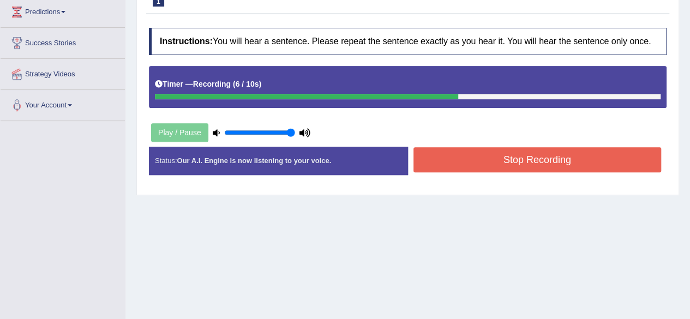
click at [490, 153] on button "Stop Recording" at bounding box center [537, 159] width 248 height 25
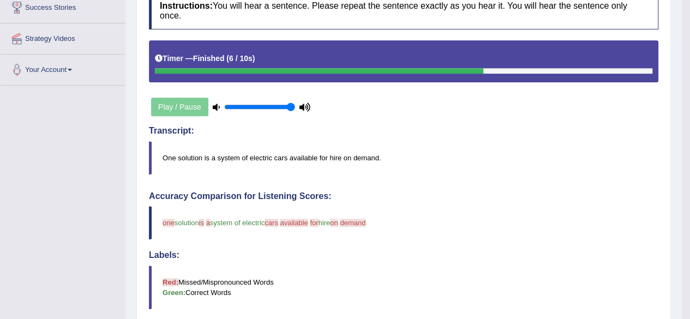
scroll to position [0, 0]
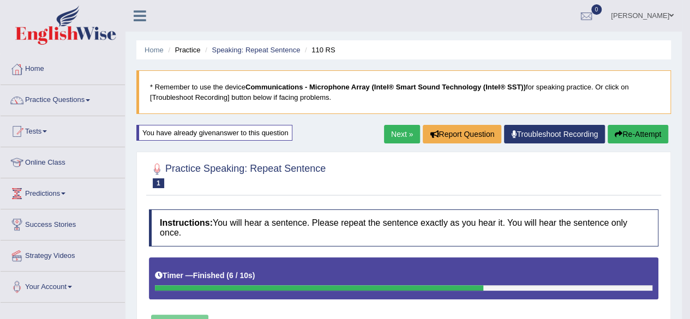
click at [631, 142] on button "Re-Attempt" at bounding box center [638, 134] width 61 height 19
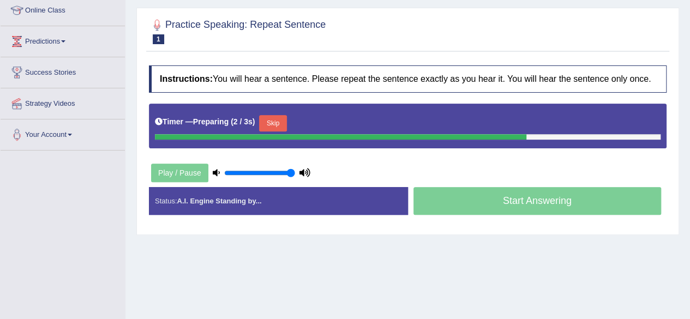
click at [271, 125] on button "Skip" at bounding box center [272, 123] width 27 height 16
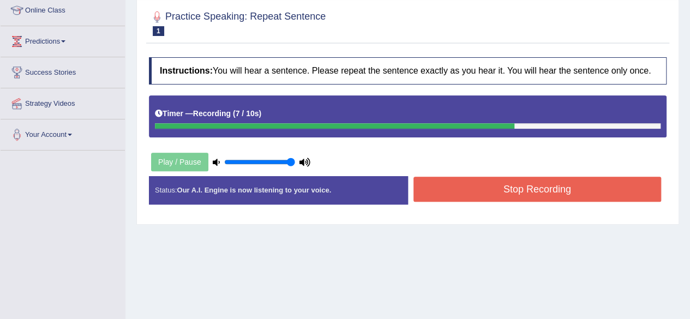
click at [429, 191] on button "Stop Recording" at bounding box center [537, 189] width 248 height 25
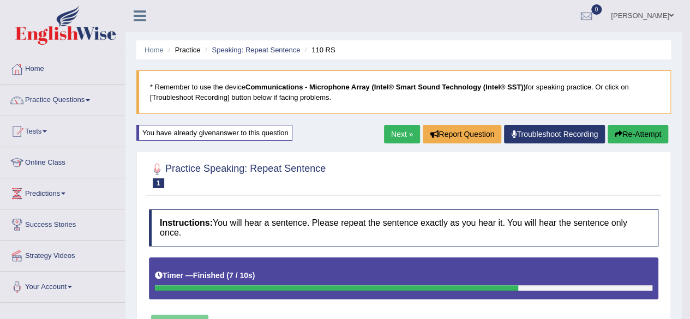
click at [408, 135] on link "Next »" at bounding box center [402, 134] width 36 height 19
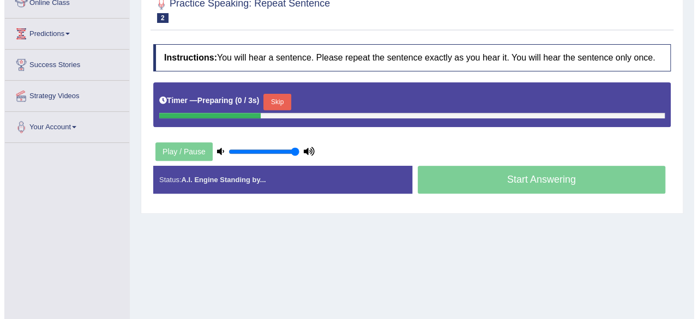
scroll to position [160, 0]
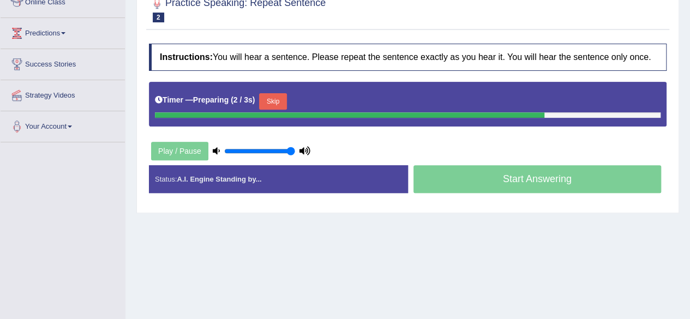
click at [276, 97] on button "Skip" at bounding box center [272, 101] width 27 height 16
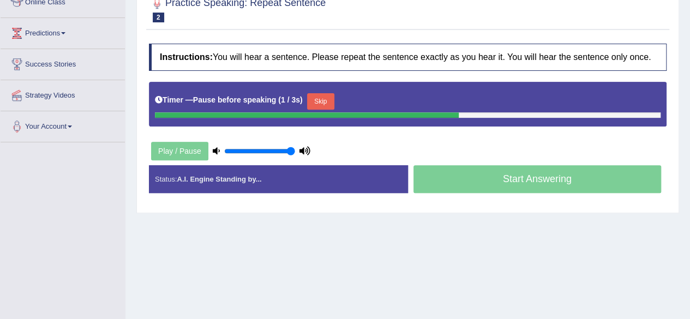
click at [461, 177] on div "Start Answering" at bounding box center [537, 180] width 259 height 31
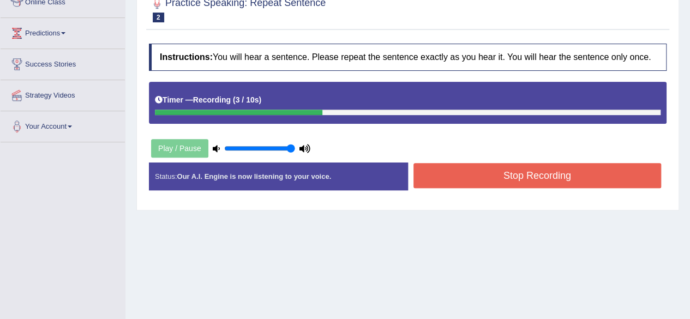
click at [454, 175] on button "Stop Recording" at bounding box center [537, 175] width 248 height 25
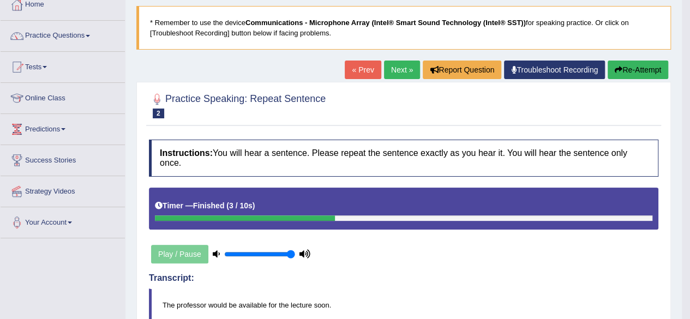
scroll to position [50, 0]
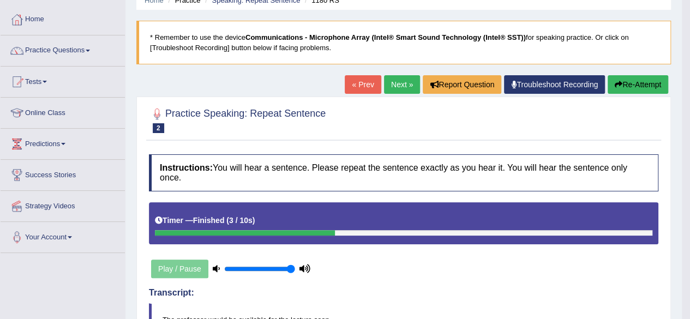
click at [401, 91] on link "Next »" at bounding box center [402, 84] width 36 height 19
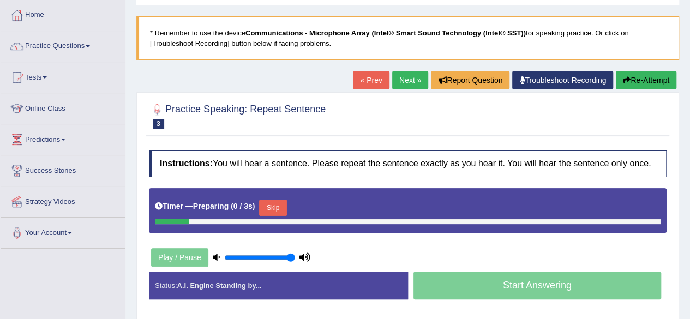
scroll to position [55, 0]
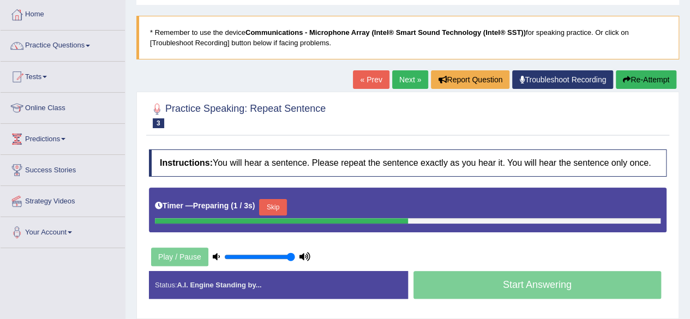
click at [278, 201] on button "Skip" at bounding box center [272, 207] width 27 height 16
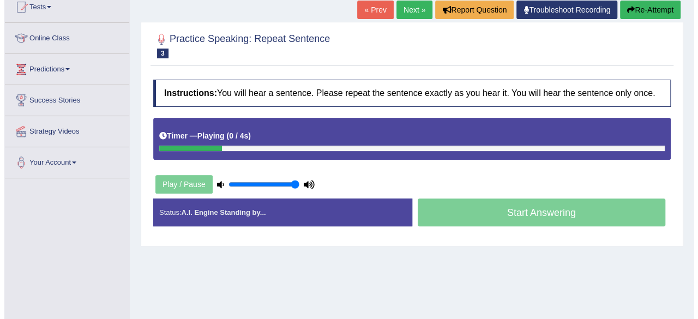
scroll to position [127, 0]
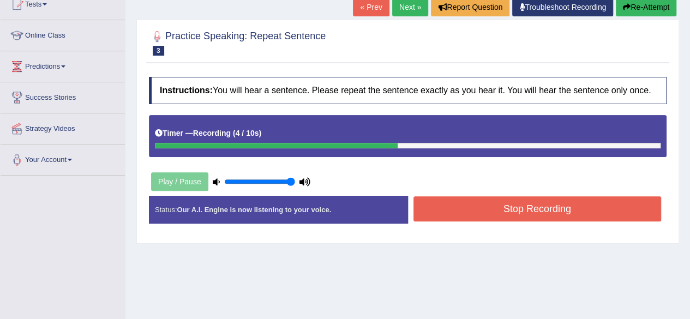
click at [488, 215] on button "Stop Recording" at bounding box center [537, 208] width 248 height 25
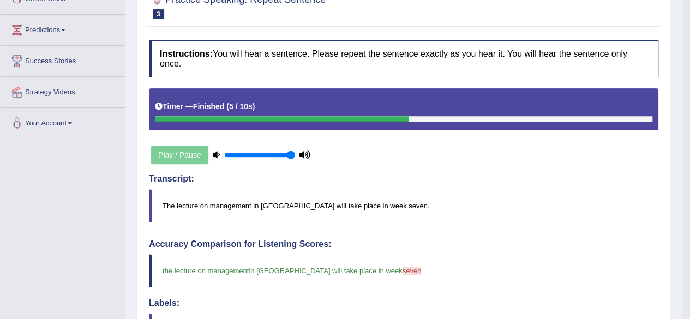
scroll to position [0, 0]
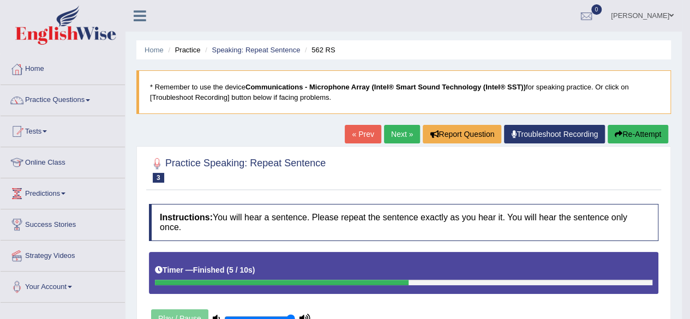
click at [394, 128] on link "Next »" at bounding box center [402, 134] width 36 height 19
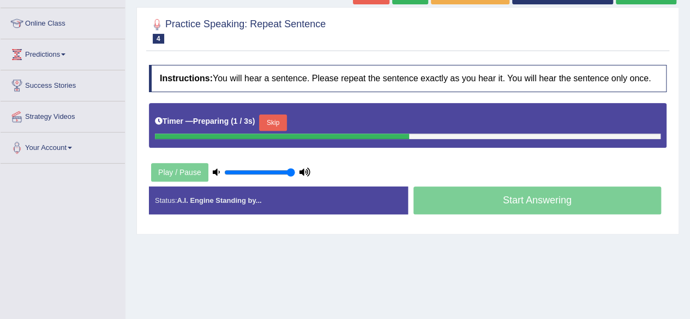
click at [275, 126] on button "Skip" at bounding box center [272, 123] width 27 height 16
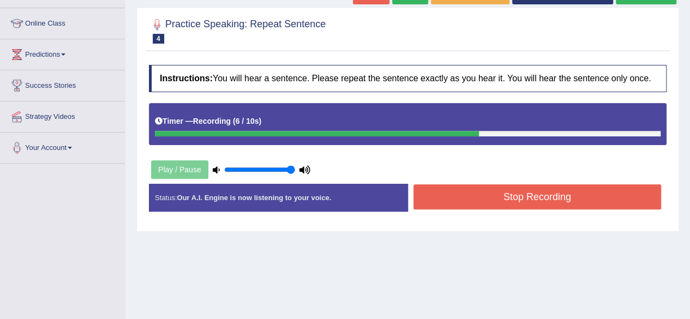
click at [478, 201] on button "Stop Recording" at bounding box center [537, 196] width 248 height 25
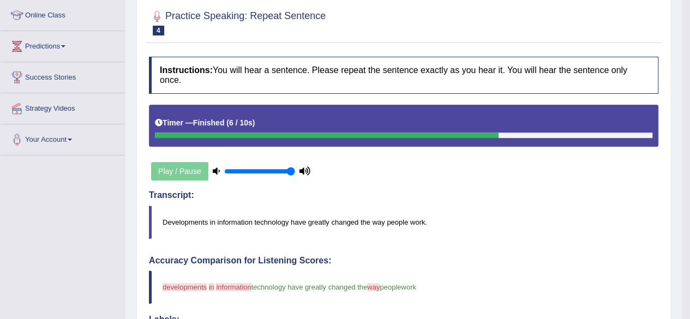
scroll to position [102, 0]
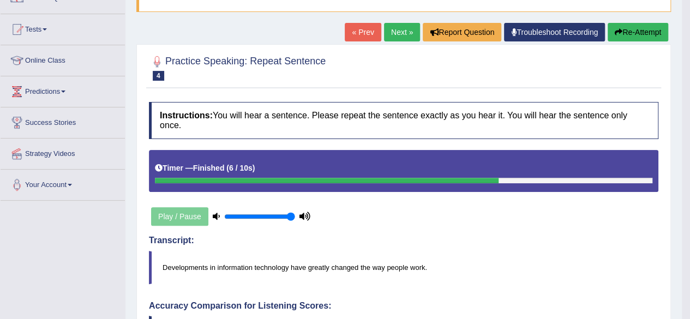
click at [393, 31] on link "Next »" at bounding box center [402, 32] width 36 height 19
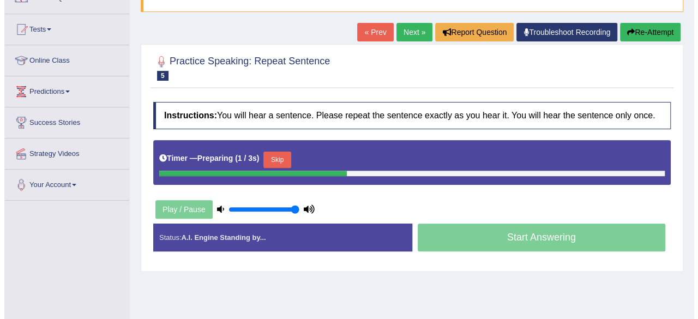
scroll to position [103, 0]
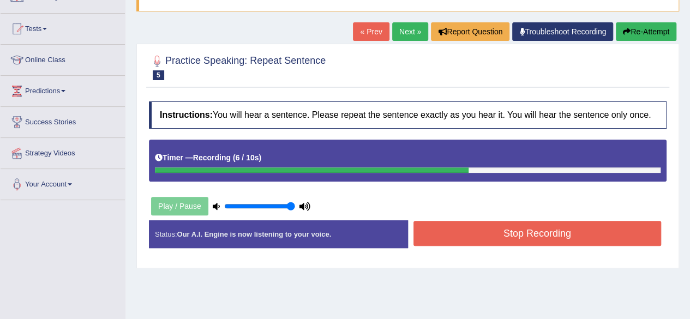
click at [489, 240] on button "Stop Recording" at bounding box center [537, 233] width 248 height 25
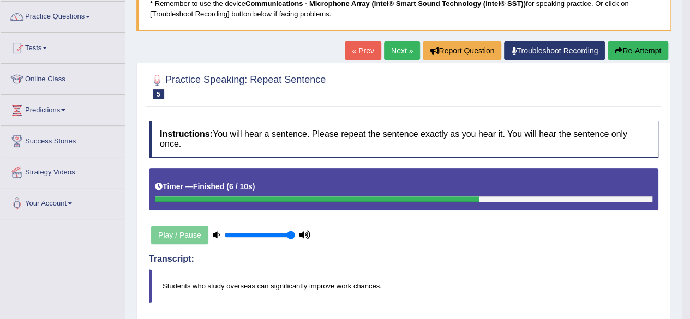
scroll to position [0, 0]
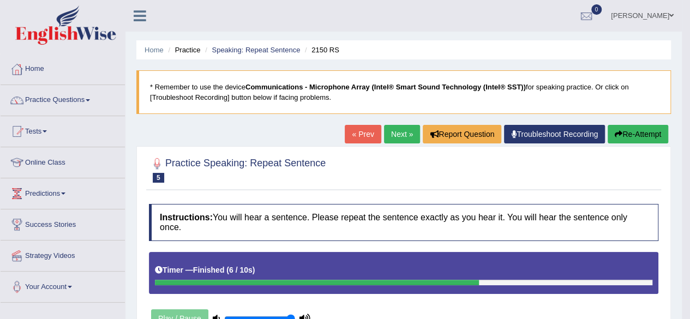
click at [405, 141] on link "Next »" at bounding box center [402, 134] width 36 height 19
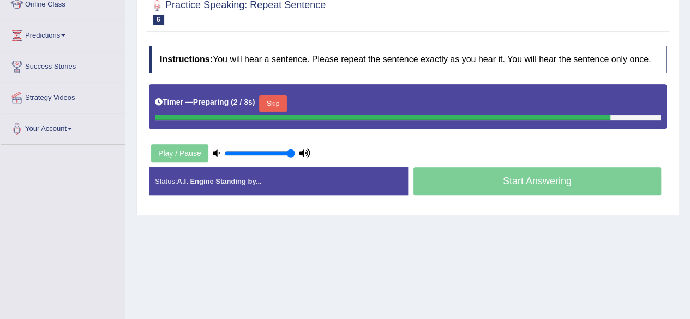
scroll to position [155, 0]
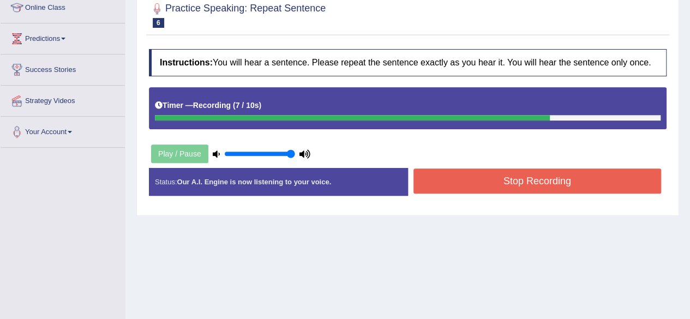
click at [488, 184] on button "Stop Recording" at bounding box center [537, 181] width 248 height 25
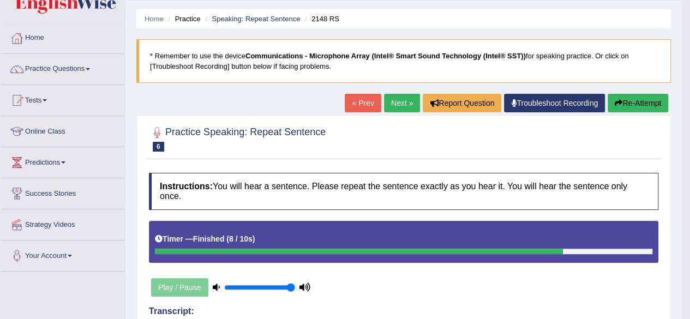
scroll to position [0, 0]
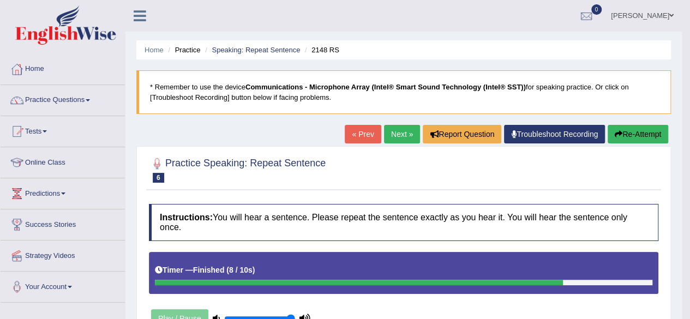
click at [388, 135] on link "Next »" at bounding box center [402, 134] width 36 height 19
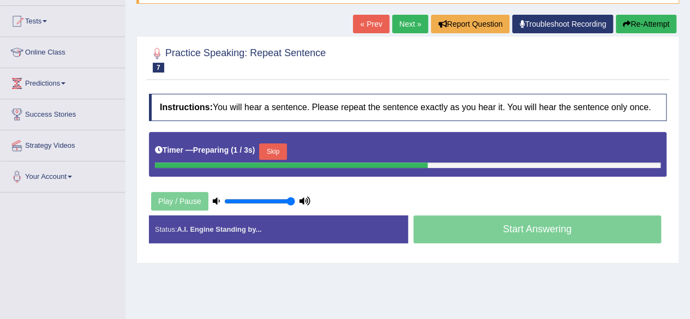
scroll to position [111, 0]
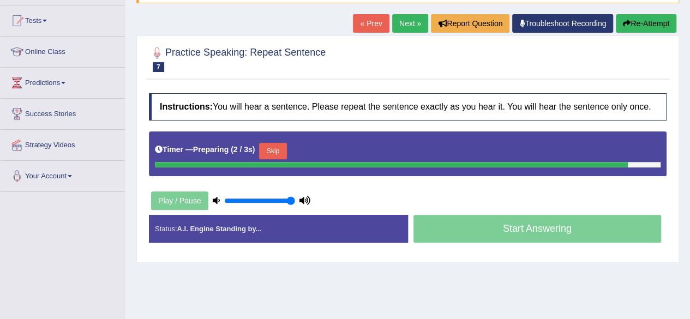
click at [279, 153] on div "Timer — Preparing ( 2 / 3s ) Skip" at bounding box center [408, 151] width 506 height 22
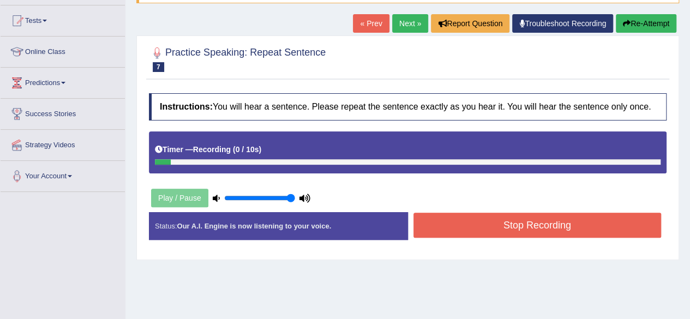
click at [481, 224] on button "Stop Recording" at bounding box center [537, 225] width 248 height 25
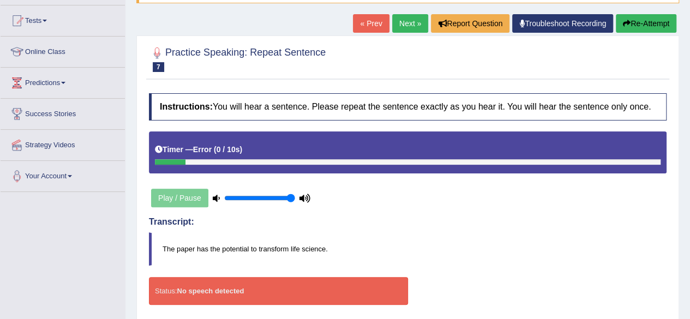
click at [646, 22] on button "Re-Attempt" at bounding box center [646, 23] width 61 height 19
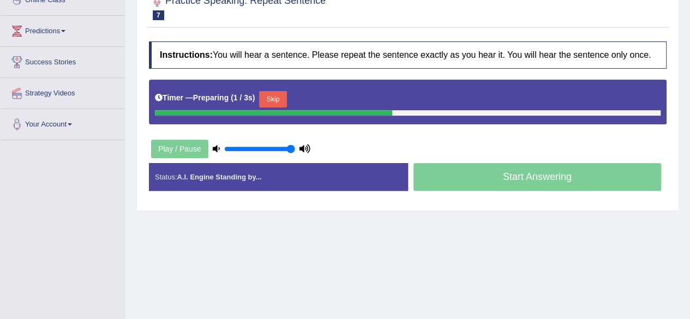
click at [278, 91] on button "Skip" at bounding box center [272, 99] width 27 height 16
click at [329, 93] on button "Skip" at bounding box center [320, 99] width 27 height 16
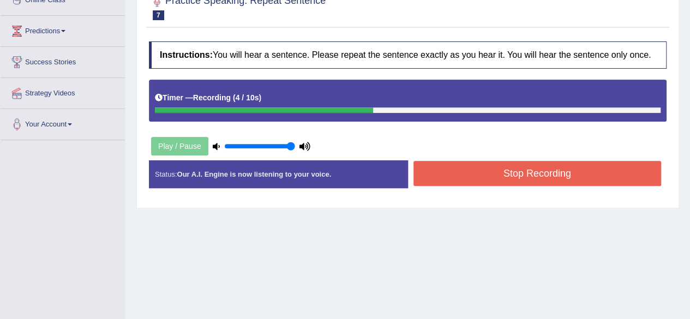
click at [481, 179] on button "Stop Recording" at bounding box center [537, 173] width 248 height 25
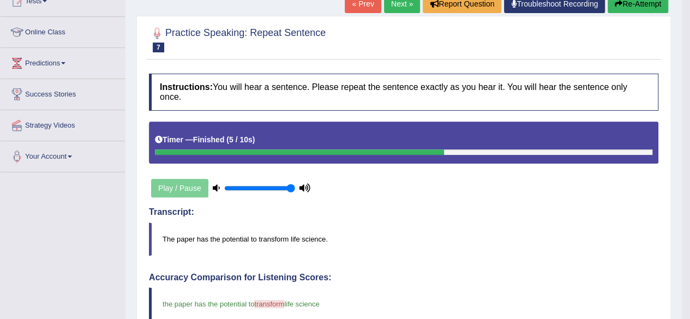
scroll to position [113, 0]
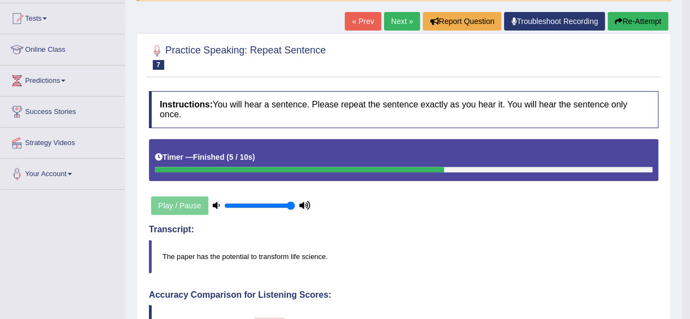
click at [387, 18] on link "Next »" at bounding box center [402, 21] width 36 height 19
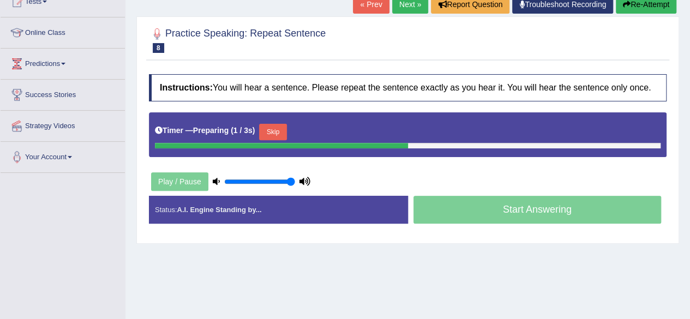
click at [282, 129] on button "Skip" at bounding box center [272, 132] width 27 height 16
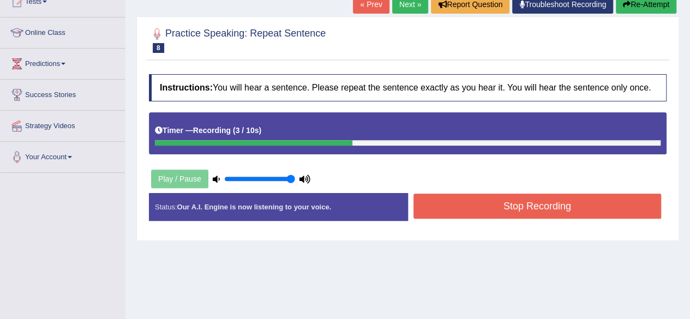
click at [449, 201] on button "Stop Recording" at bounding box center [537, 206] width 248 height 25
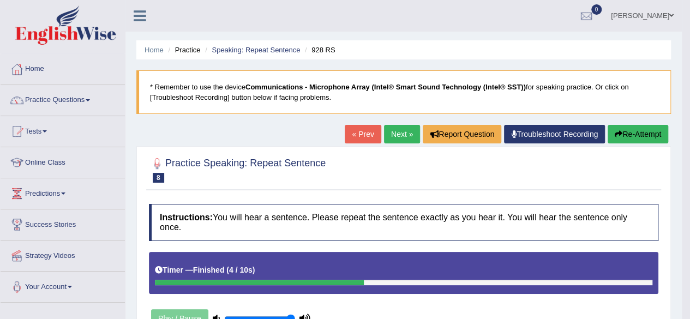
click at [391, 127] on link "Next »" at bounding box center [402, 134] width 36 height 19
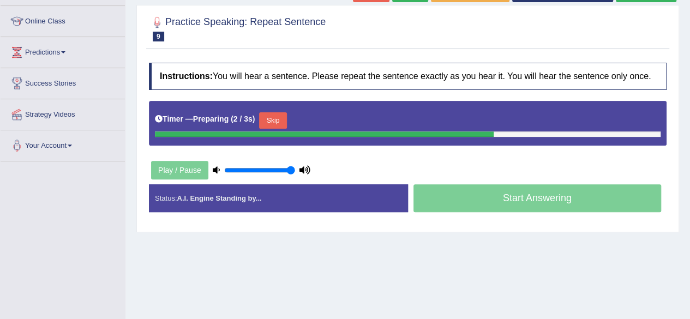
click at [279, 117] on button "Skip" at bounding box center [272, 120] width 27 height 16
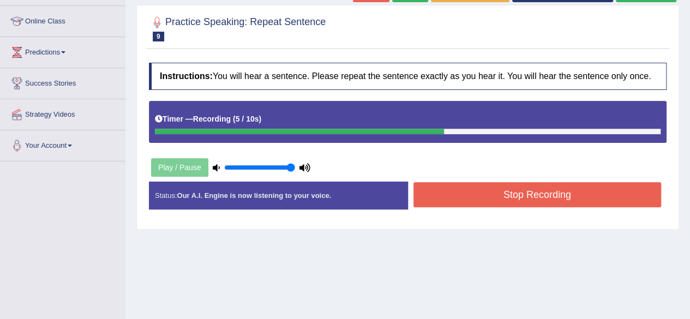
click at [479, 197] on button "Stop Recording" at bounding box center [537, 194] width 248 height 25
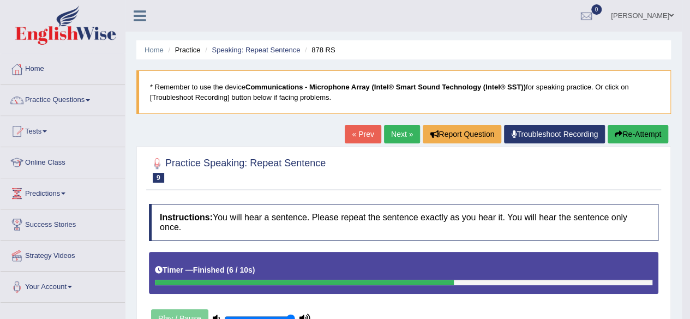
click at [396, 131] on link "Next »" at bounding box center [402, 134] width 36 height 19
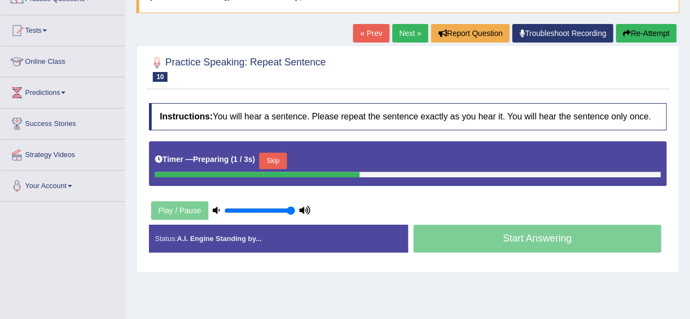
click at [285, 153] on button "Skip" at bounding box center [272, 161] width 27 height 16
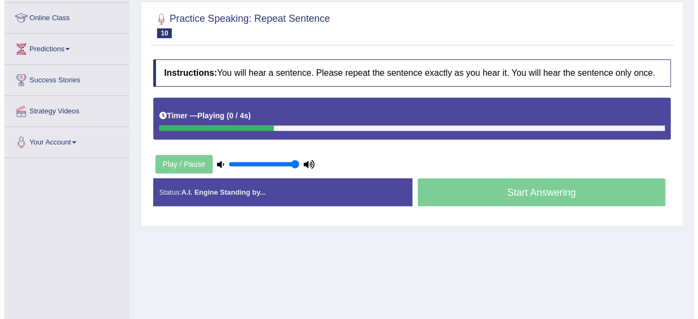
scroll to position [146, 0]
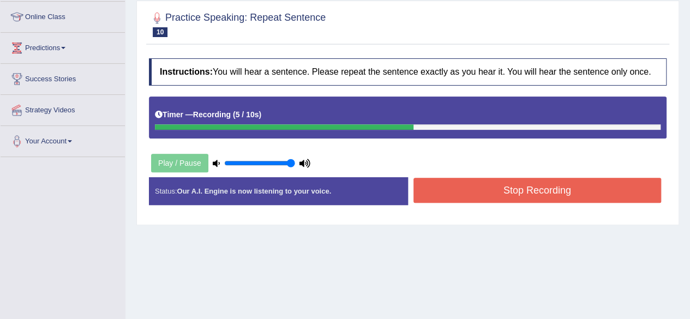
click at [481, 197] on button "Stop Recording" at bounding box center [537, 190] width 248 height 25
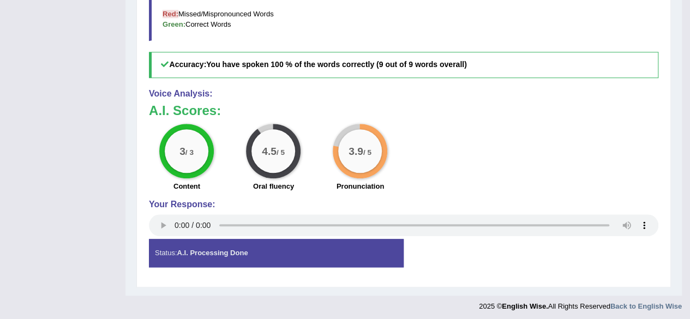
scroll to position [0, 0]
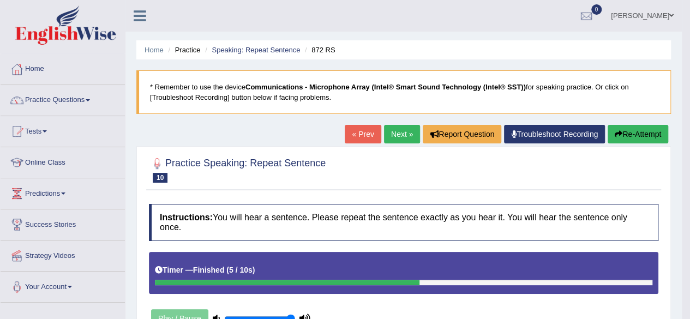
click at [409, 125] on link "Next »" at bounding box center [402, 134] width 36 height 19
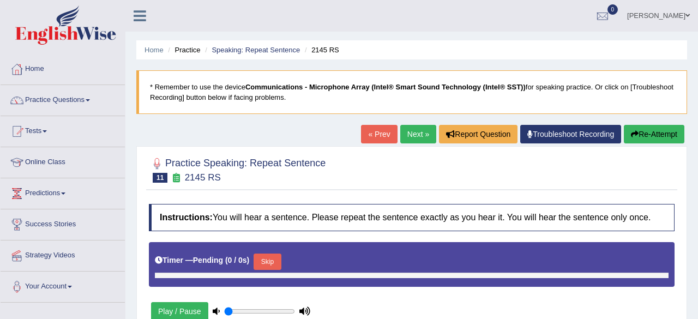
type input "1"
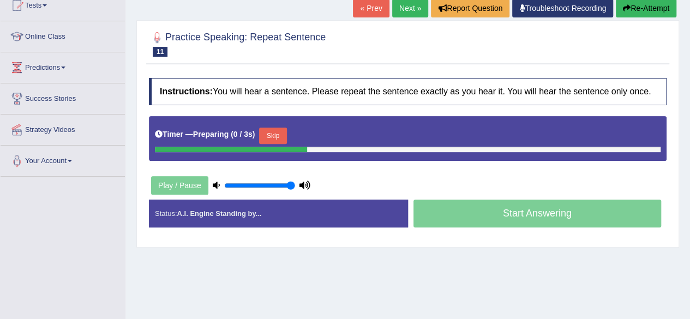
scroll to position [129, 0]
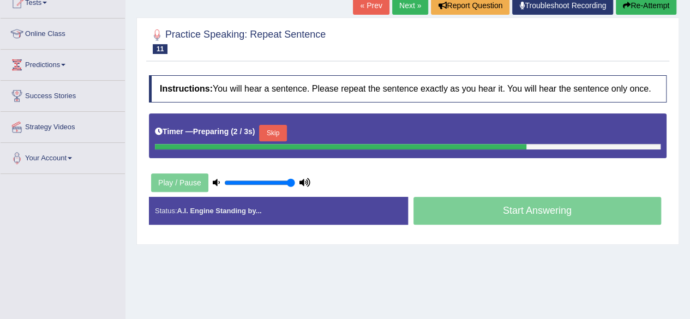
click at [273, 132] on button "Skip" at bounding box center [272, 133] width 27 height 16
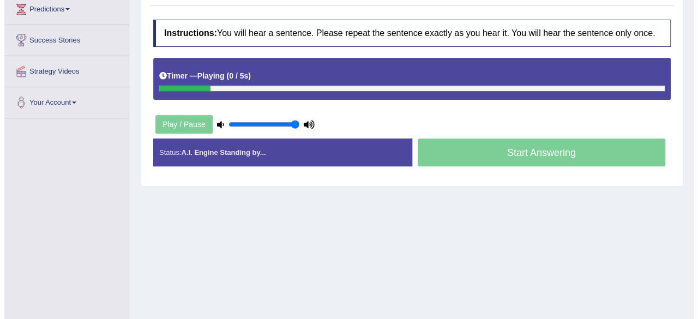
scroll to position [185, 0]
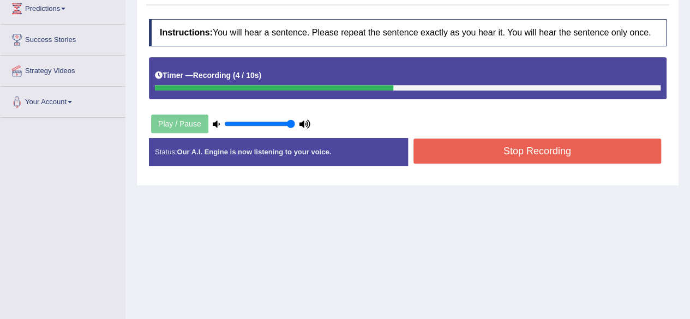
click at [472, 145] on button "Stop Recording" at bounding box center [537, 151] width 248 height 25
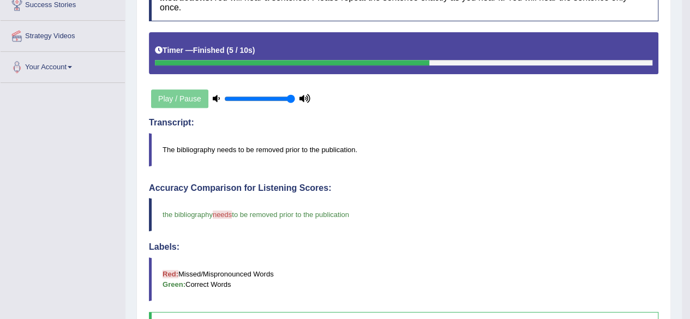
scroll to position [0, 0]
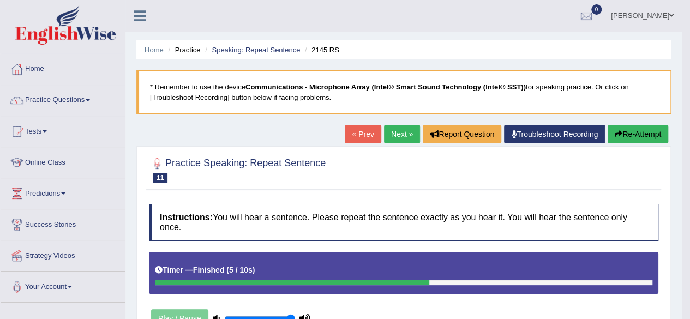
click at [403, 133] on link "Next »" at bounding box center [402, 134] width 36 height 19
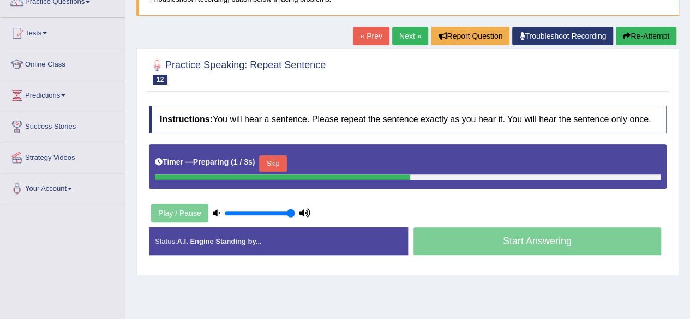
click at [277, 157] on button "Skip" at bounding box center [272, 163] width 27 height 16
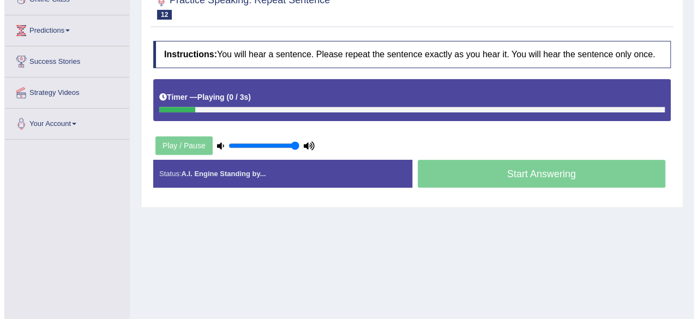
scroll to position [164, 0]
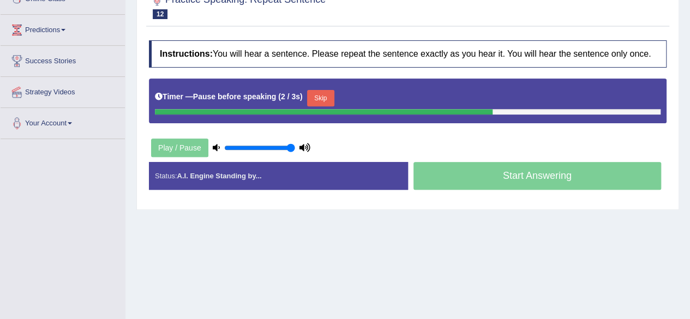
click at [323, 97] on button "Skip" at bounding box center [320, 98] width 27 height 16
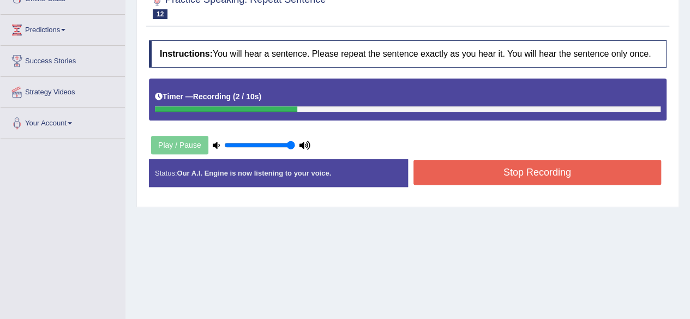
click at [478, 175] on button "Stop Recording" at bounding box center [537, 172] width 248 height 25
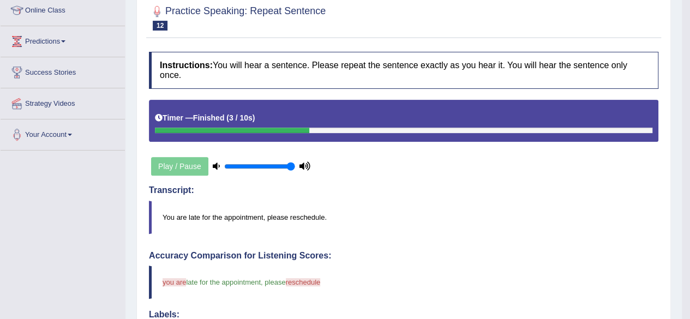
scroll to position [0, 0]
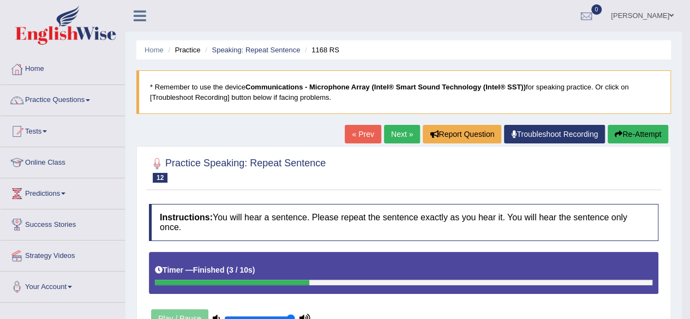
click at [400, 130] on link "Next »" at bounding box center [402, 134] width 36 height 19
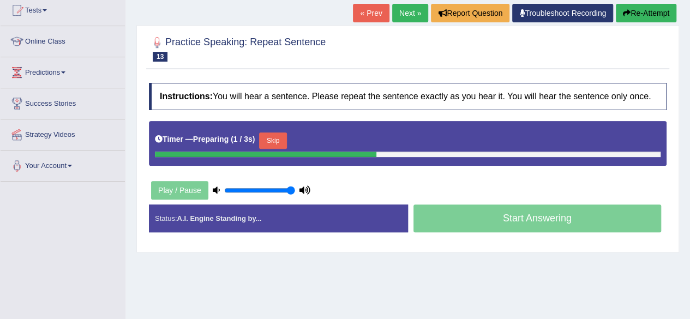
click at [266, 143] on button "Skip" at bounding box center [272, 141] width 27 height 16
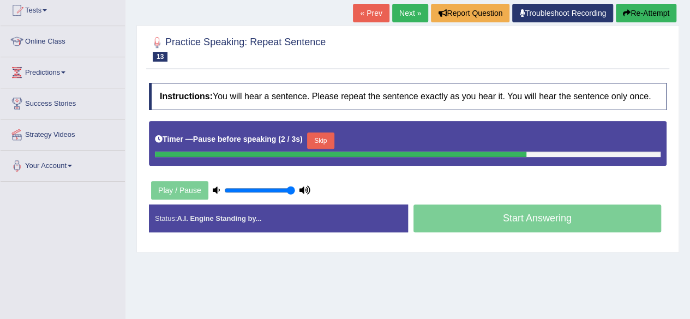
click at [326, 143] on button "Skip" at bounding box center [320, 141] width 27 height 16
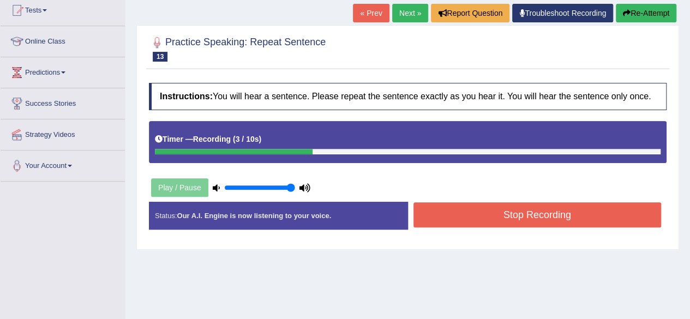
click at [447, 221] on button "Stop Recording" at bounding box center [537, 214] width 248 height 25
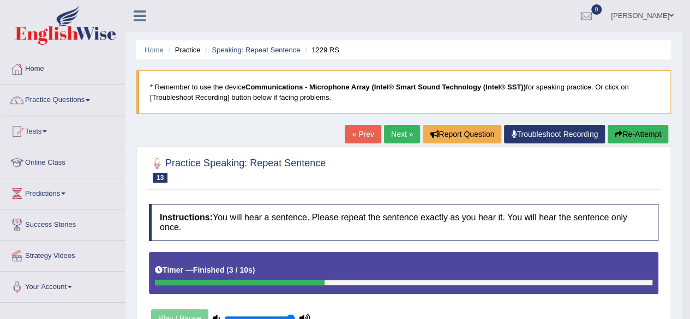
click at [392, 134] on link "Next »" at bounding box center [402, 134] width 36 height 19
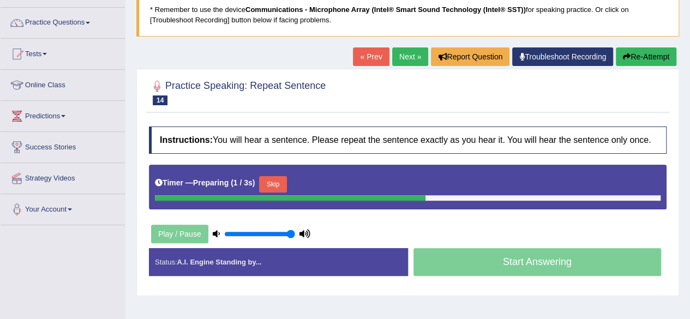
click at [282, 184] on button "Skip" at bounding box center [272, 184] width 27 height 16
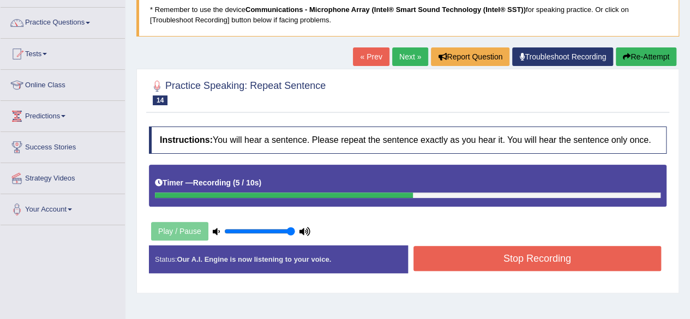
click at [455, 254] on button "Stop Recording" at bounding box center [537, 258] width 248 height 25
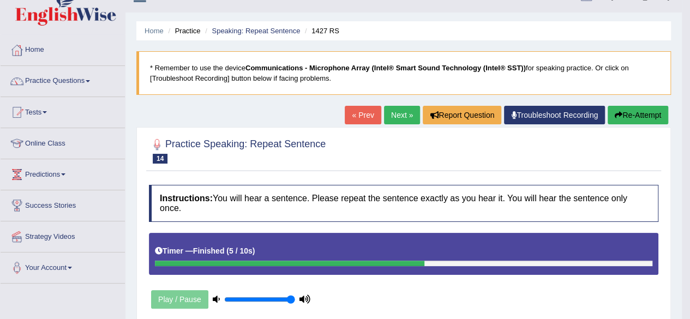
scroll to position [3, 0]
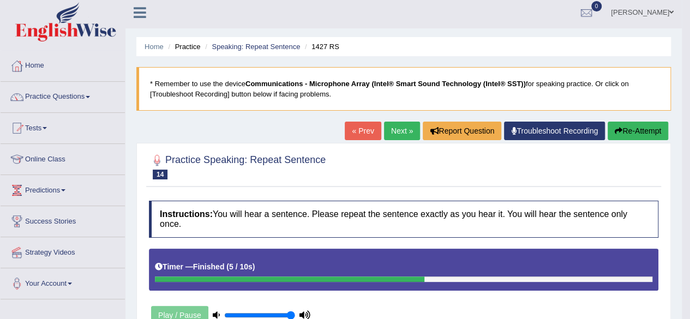
click at [399, 131] on link "Next »" at bounding box center [402, 131] width 36 height 19
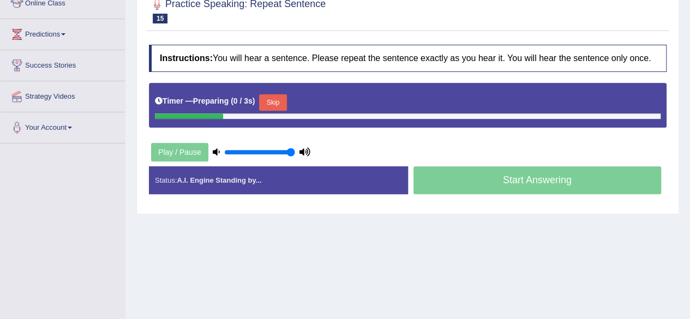
scroll to position [160, 0]
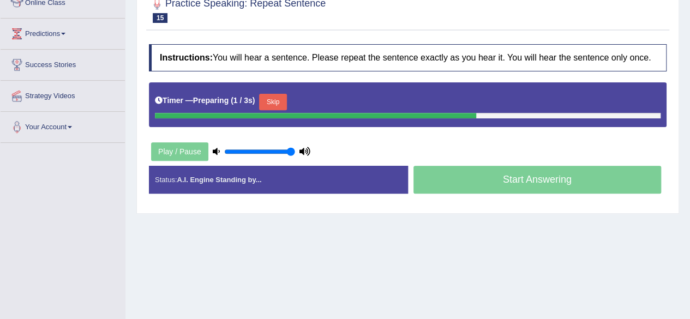
click at [275, 104] on button "Skip" at bounding box center [272, 102] width 27 height 16
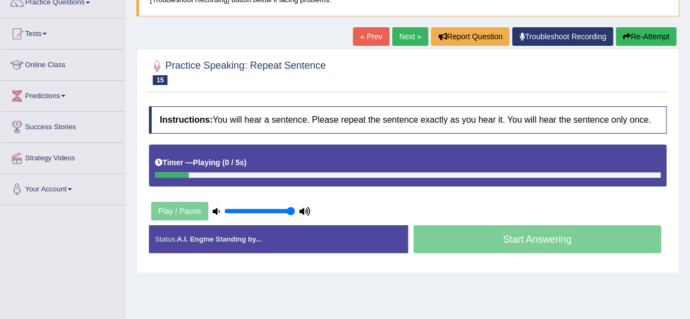
scroll to position [83, 0]
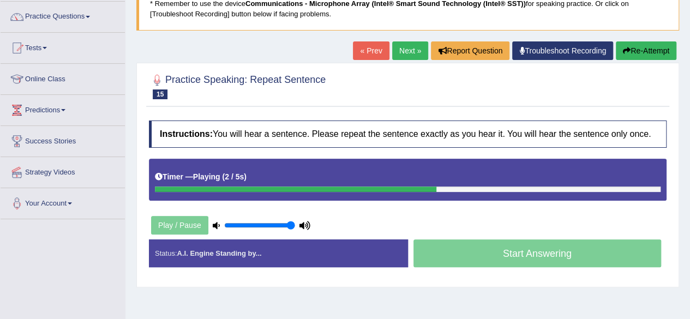
click at [509, 247] on div "Start Answering" at bounding box center [537, 254] width 259 height 31
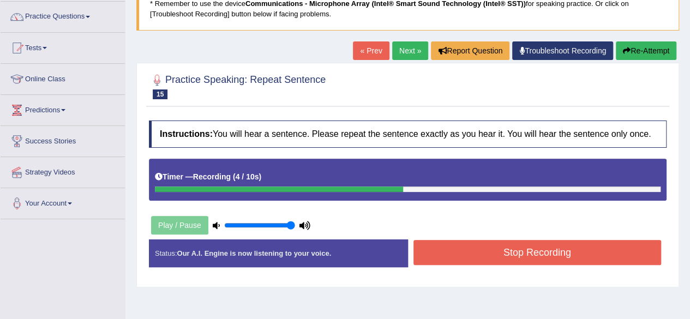
click at [507, 254] on button "Stop Recording" at bounding box center [537, 252] width 248 height 25
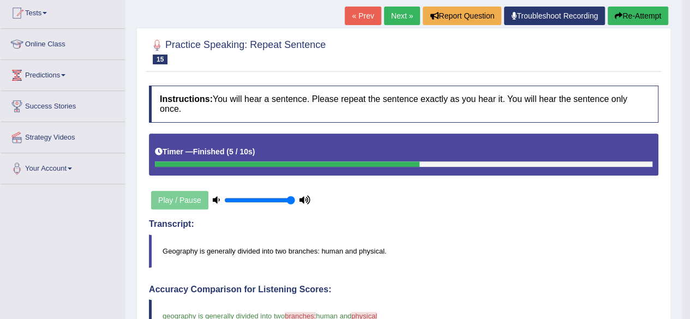
scroll to position [0, 0]
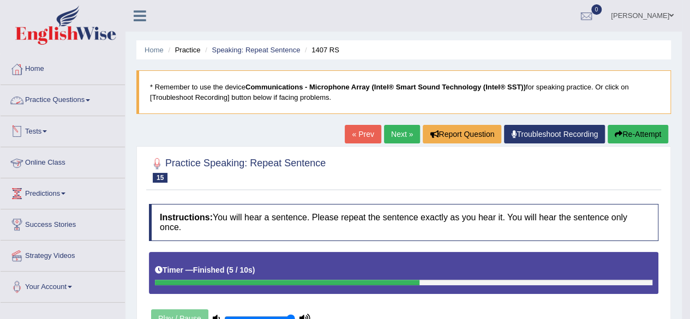
click at [37, 104] on link "Practice Questions" at bounding box center [63, 98] width 124 height 27
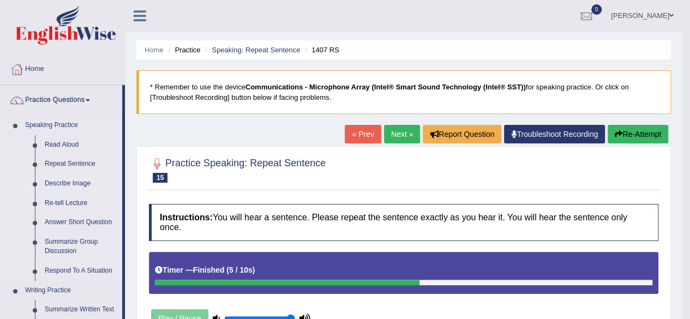
click at [73, 184] on link "Describe Image" at bounding box center [81, 184] width 82 height 20
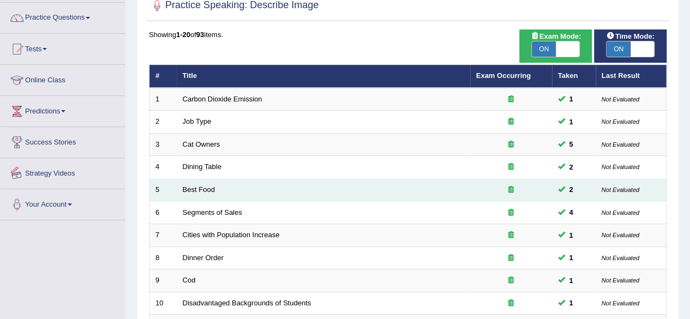
scroll to position [398, 0]
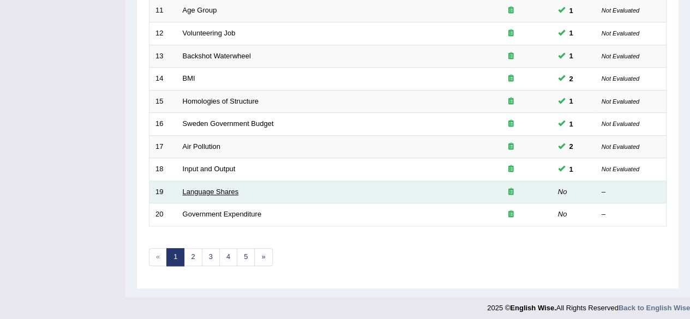
click at [221, 188] on link "Language Shares" at bounding box center [211, 192] width 56 height 8
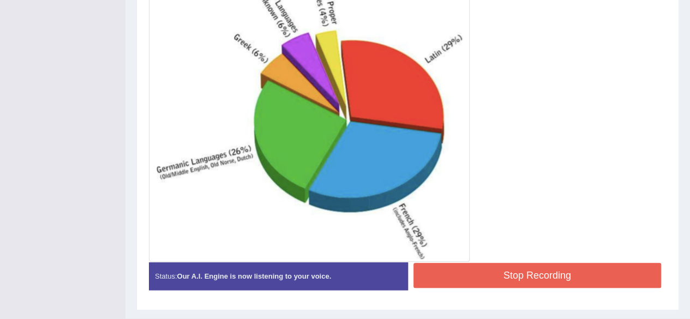
scroll to position [372, 0]
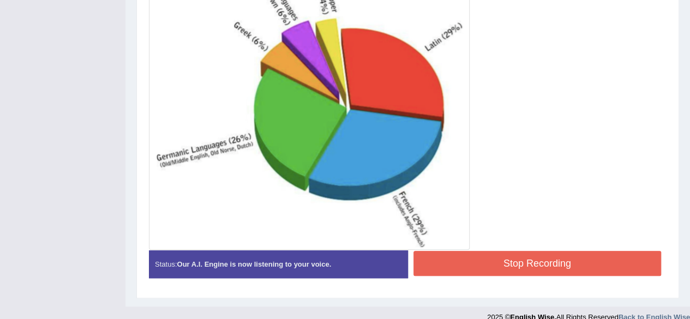
click at [469, 268] on button "Stop Recording" at bounding box center [537, 263] width 248 height 25
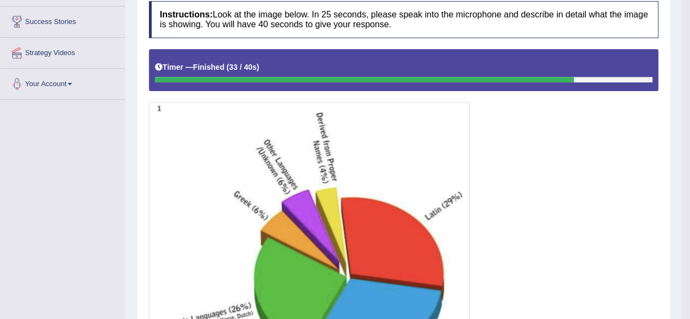
scroll to position [0, 0]
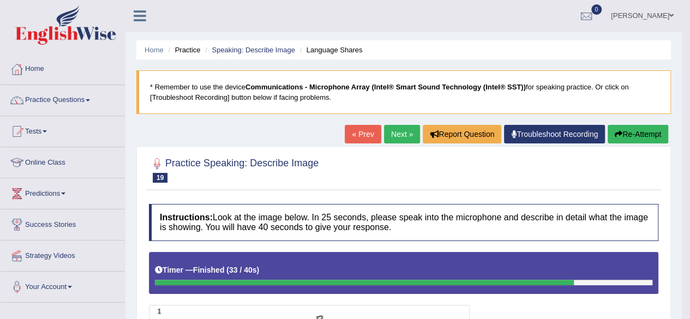
click at [398, 133] on link "Next »" at bounding box center [402, 134] width 36 height 19
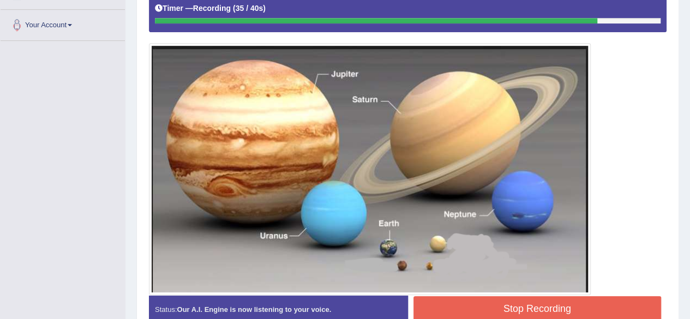
scroll to position [303, 0]
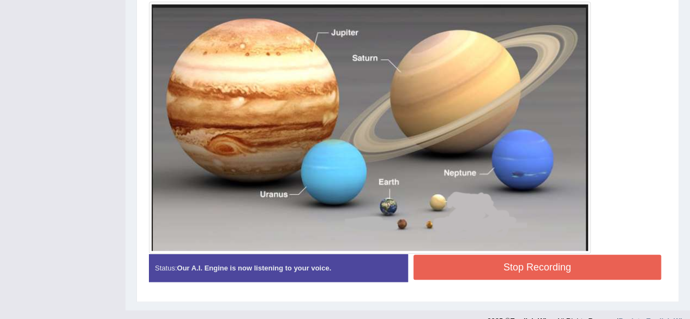
click at [492, 261] on button "Stop Recording" at bounding box center [537, 267] width 248 height 25
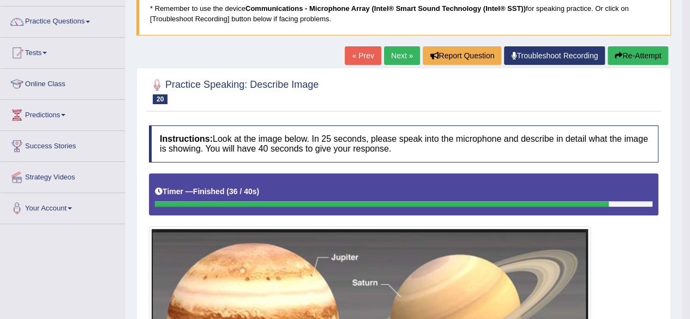
scroll to position [0, 0]
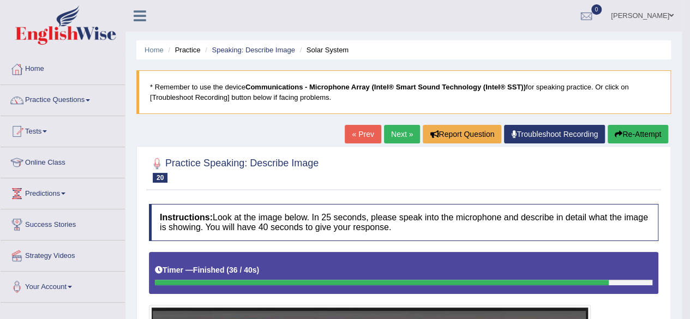
click at [398, 137] on link "Next »" at bounding box center [402, 134] width 36 height 19
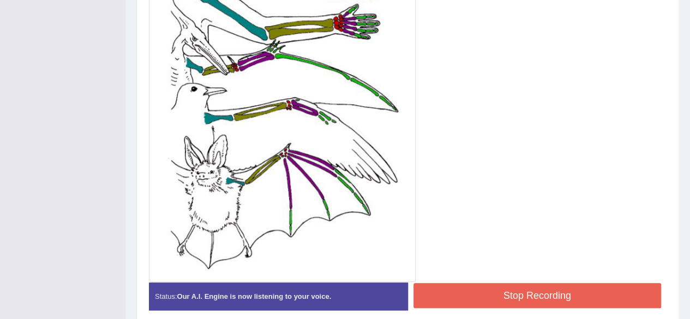
scroll to position [405, 0]
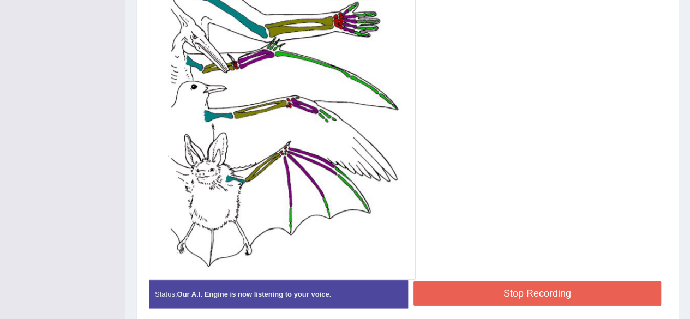
click at [522, 296] on button "Stop Recording" at bounding box center [537, 293] width 248 height 25
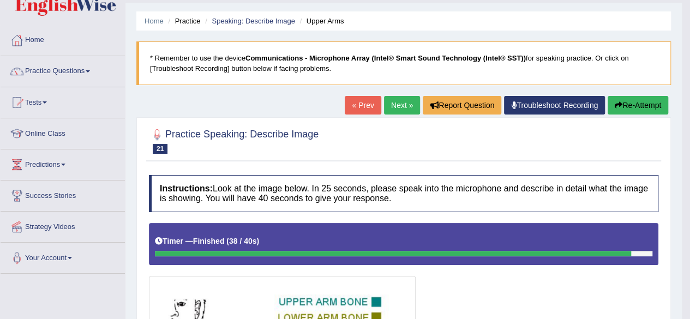
scroll to position [0, 0]
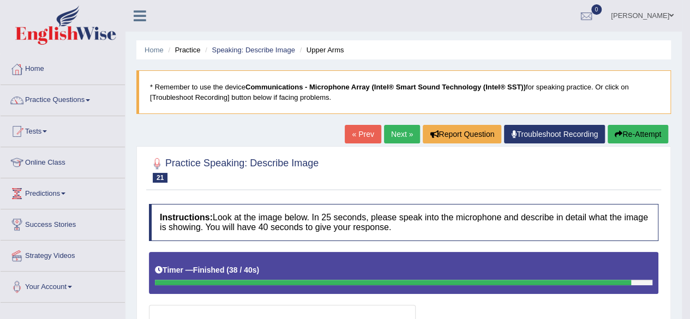
click at [399, 135] on link "Next »" at bounding box center [402, 134] width 36 height 19
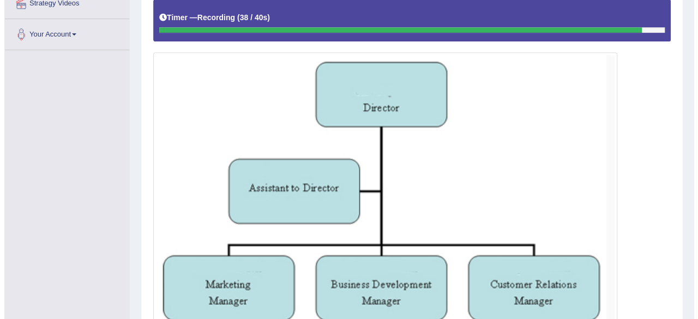
scroll to position [297, 0]
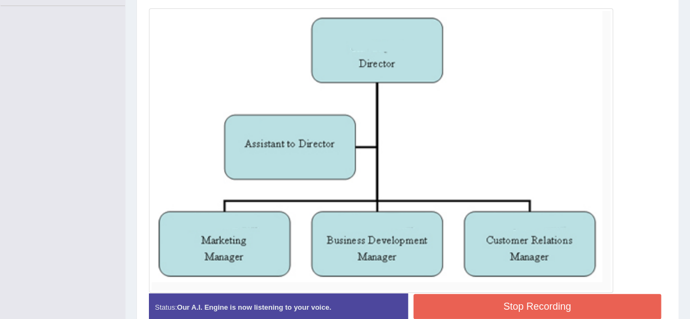
click at [479, 305] on button "Stop Recording" at bounding box center [537, 306] width 248 height 25
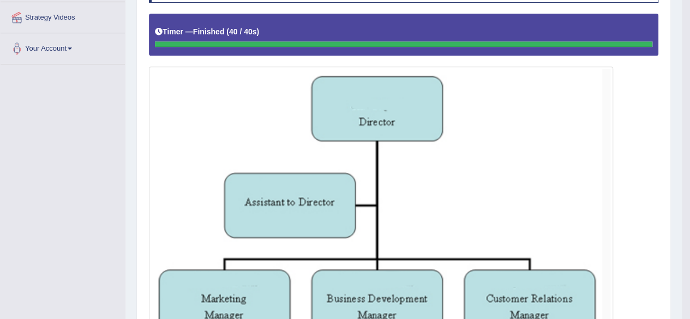
scroll to position [0, 0]
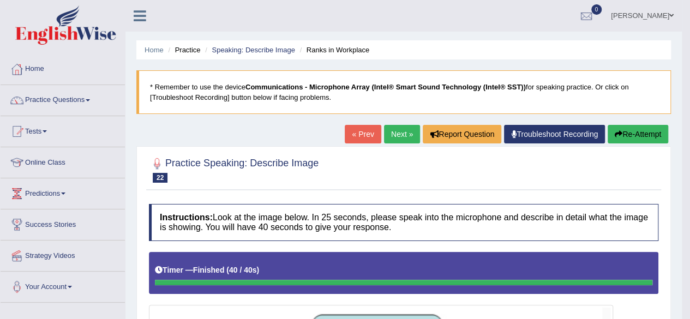
click at [401, 136] on link "Next »" at bounding box center [402, 134] width 36 height 19
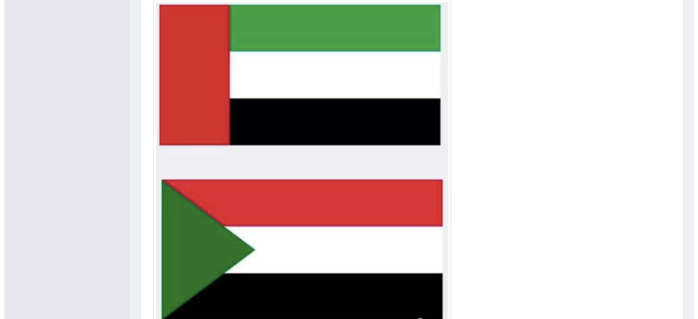
scroll to position [349, 0]
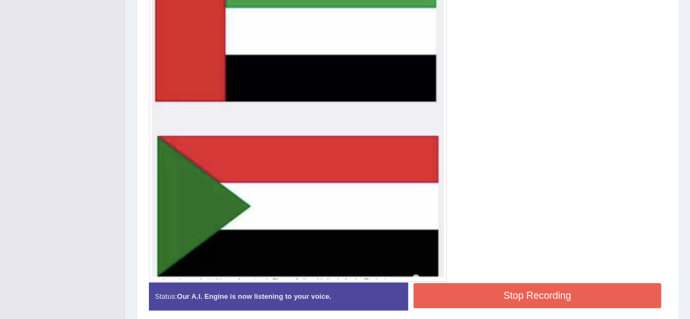
click at [470, 301] on button "Stop Recording" at bounding box center [537, 295] width 248 height 25
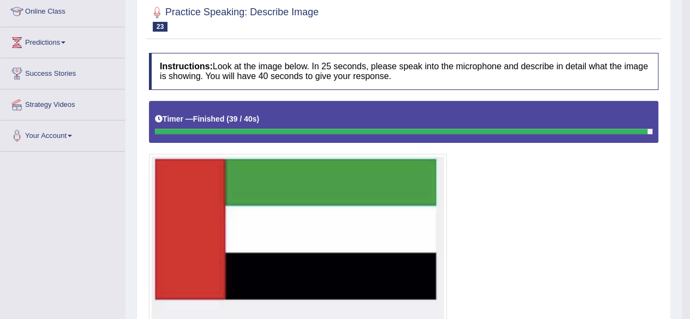
scroll to position [0, 0]
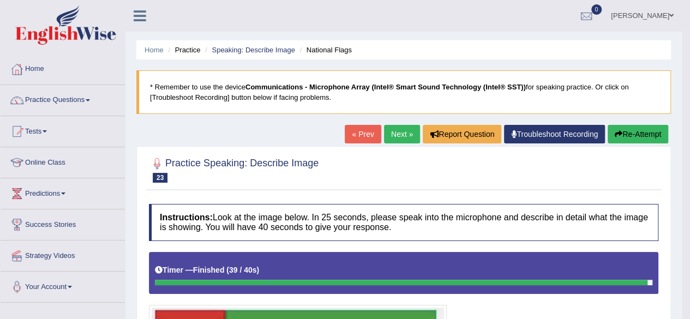
click at [407, 136] on link "Next »" at bounding box center [402, 134] width 36 height 19
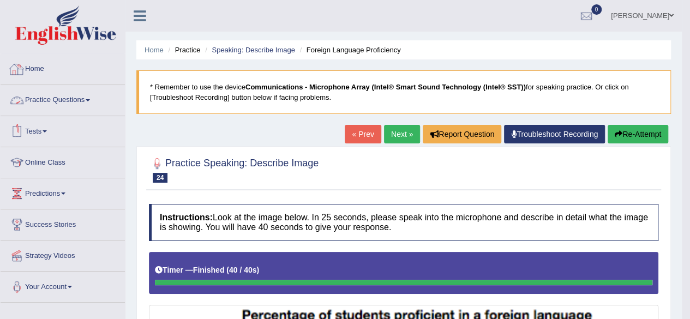
click at [83, 94] on link "Practice Questions" at bounding box center [63, 98] width 124 height 27
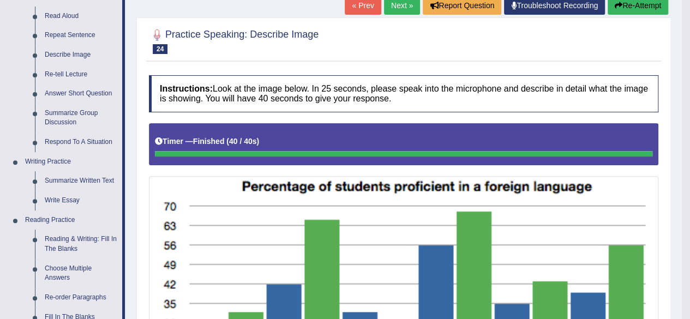
scroll to position [130, 0]
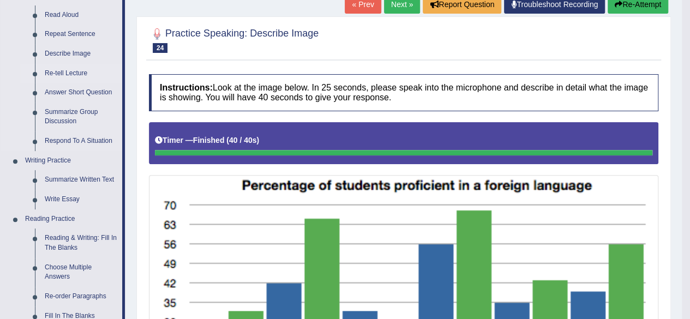
click at [76, 68] on link "Re-tell Lecture" at bounding box center [81, 74] width 82 height 20
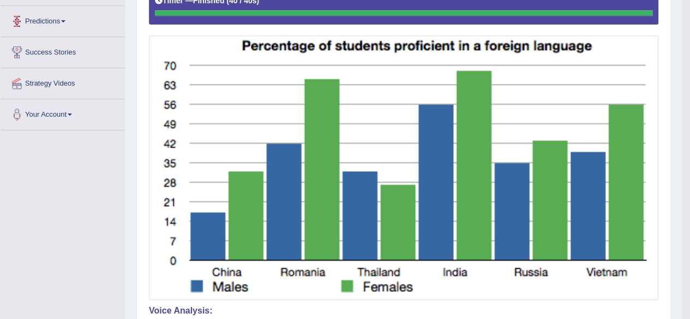
scroll to position [344, 0]
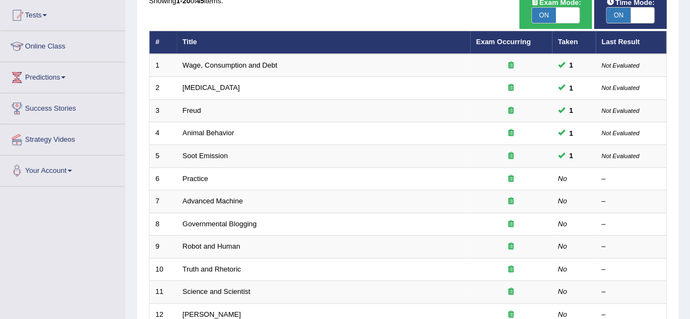
scroll to position [117, 0]
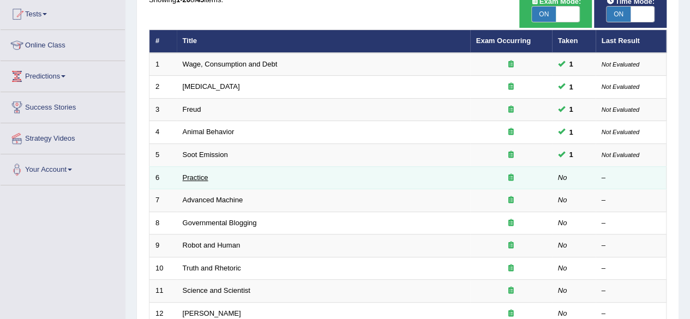
click at [199, 177] on link "Practice" at bounding box center [196, 177] width 26 height 8
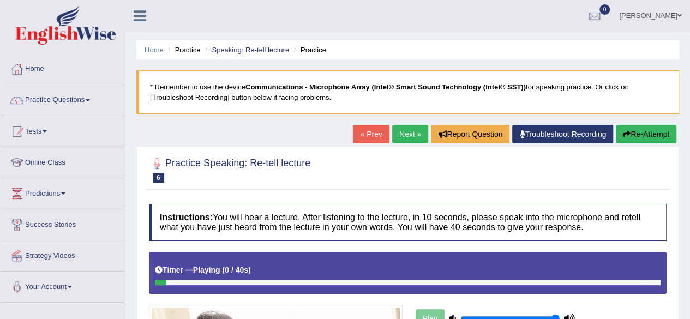
drag, startPoint x: 0, startPoint y: 0, endPoint x: 202, endPoint y: 117, distance: 233.1
click at [202, 117] on div "Home Practice Speaking: Re-tell lecture Practice * Remember to use the device C…" at bounding box center [407, 272] width 565 height 545
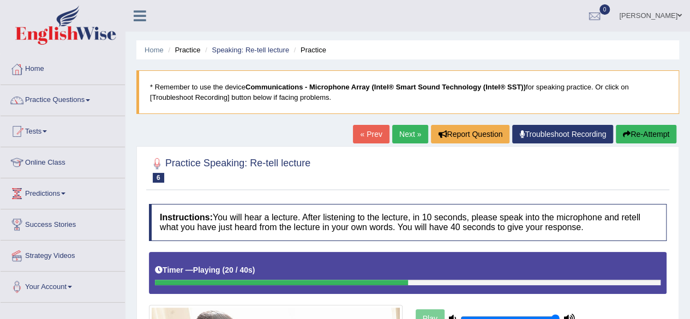
click at [651, 130] on button "Re-Attempt" at bounding box center [646, 134] width 61 height 19
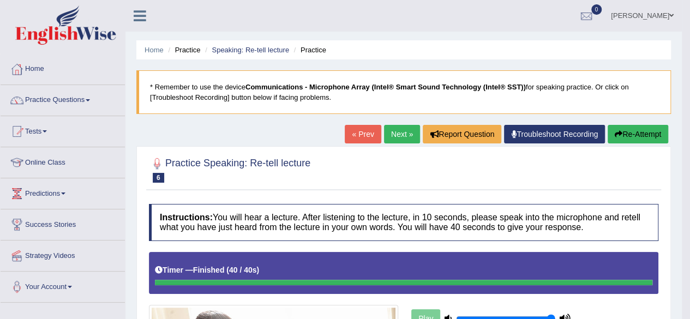
click at [403, 126] on link "Next »" at bounding box center [402, 134] width 36 height 19
click at [59, 92] on link "Practice Questions" at bounding box center [63, 98] width 124 height 27
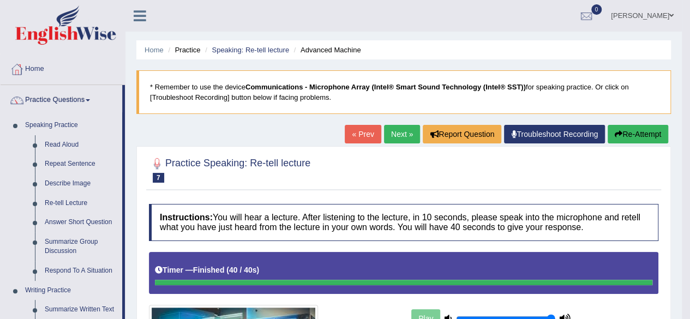
click at [406, 127] on link "Next »" at bounding box center [402, 134] width 36 height 19
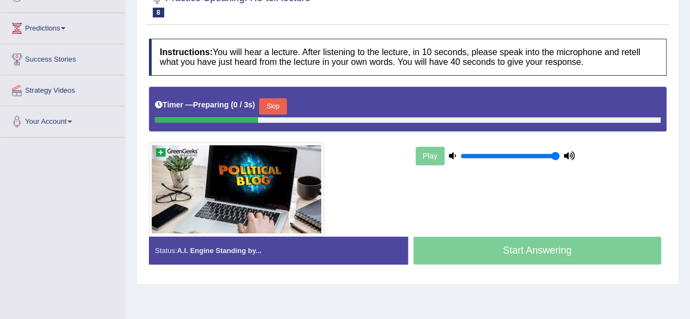
scroll to position [200, 0]
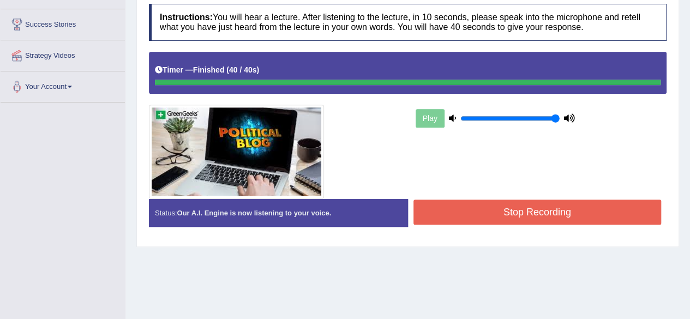
click at [487, 219] on button "Stop Recording" at bounding box center [537, 212] width 248 height 25
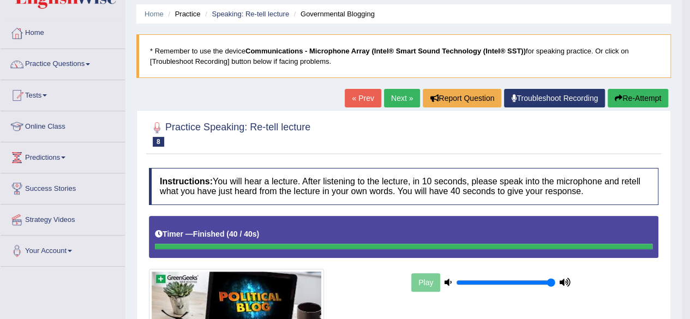
scroll to position [0, 0]
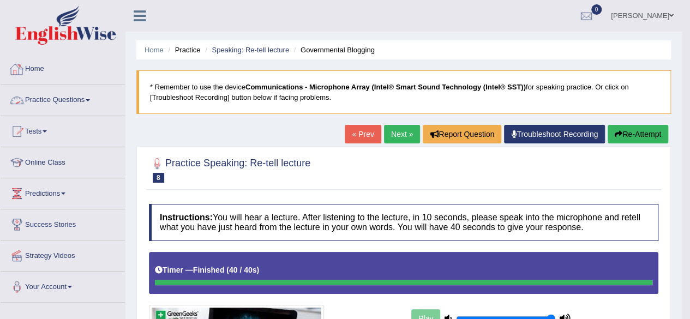
click at [41, 100] on link "Practice Questions" at bounding box center [63, 98] width 124 height 27
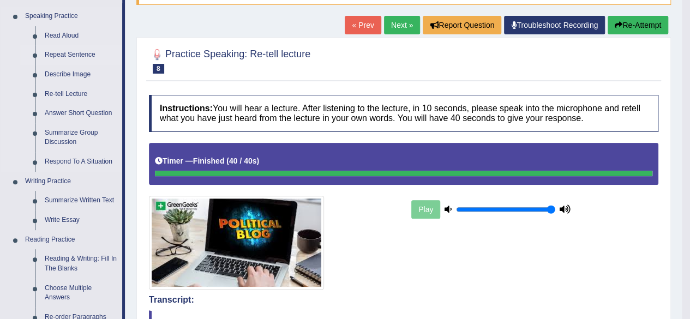
scroll to position [105, 0]
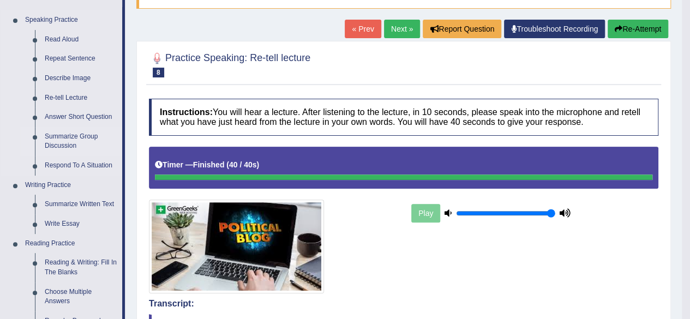
click at [62, 138] on link "Summarize Group Discussion" at bounding box center [81, 141] width 82 height 29
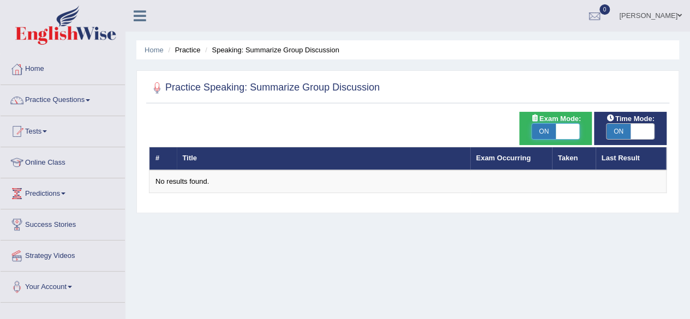
click at [566, 129] on span at bounding box center [568, 131] width 24 height 15
checkbox input "false"
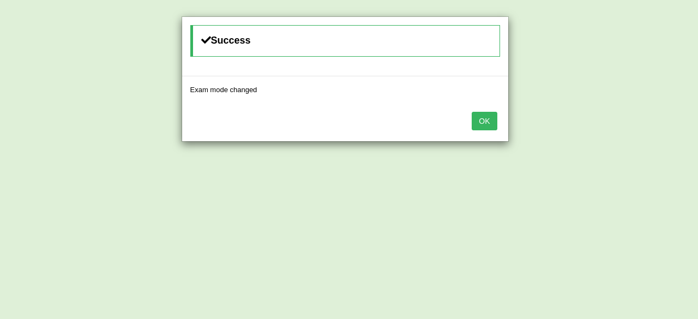
click at [472, 112] on button "OK" at bounding box center [484, 121] width 25 height 19
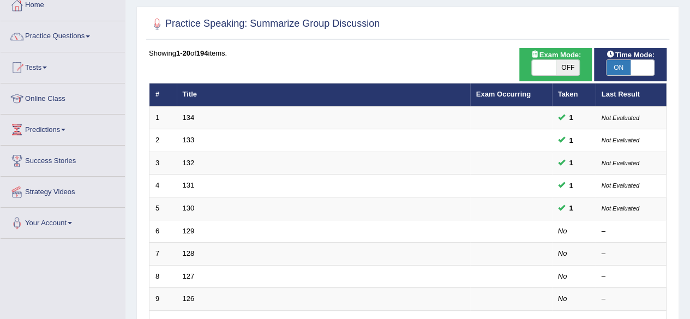
scroll to position [64, 0]
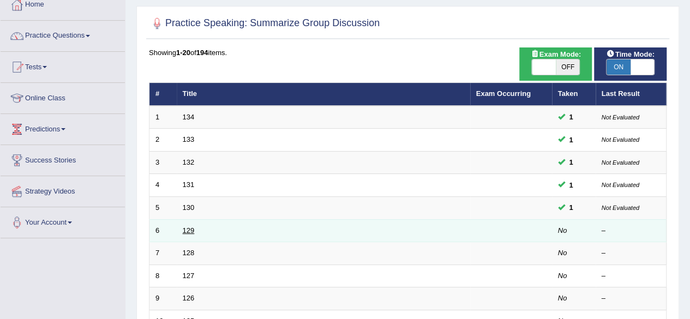
click at [192, 226] on link "129" at bounding box center [189, 230] width 12 height 8
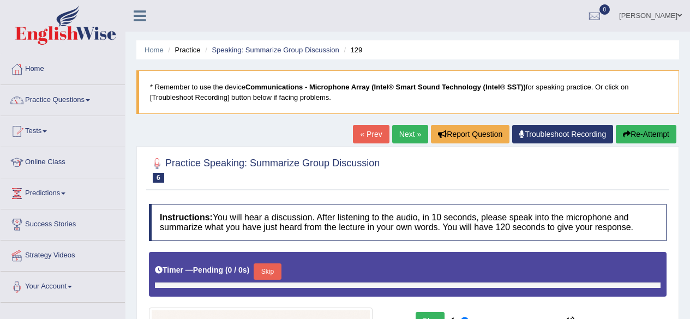
type input "1"
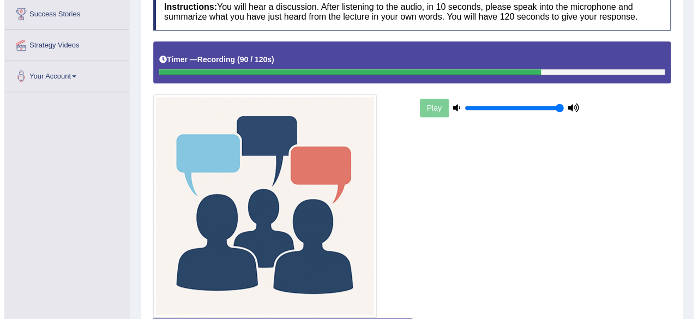
scroll to position [291, 0]
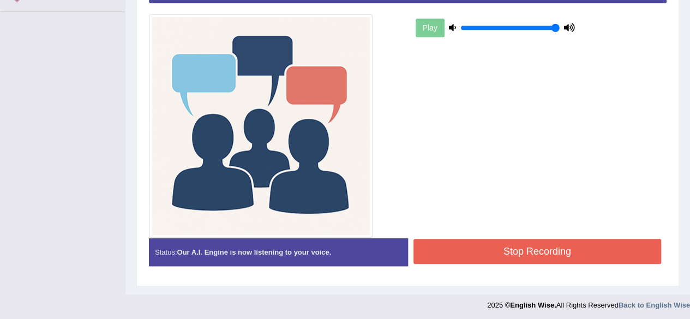
click at [459, 251] on button "Stop Recording" at bounding box center [537, 251] width 248 height 25
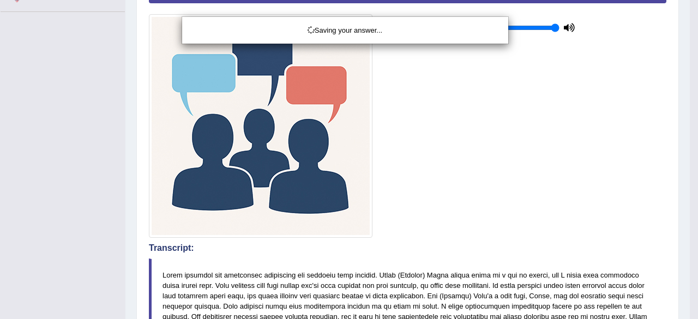
click at [689, 262] on div "Saving your answer..." at bounding box center [349, 159] width 698 height 319
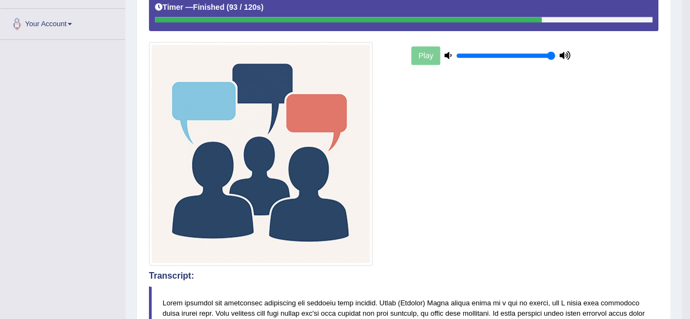
scroll to position [0, 0]
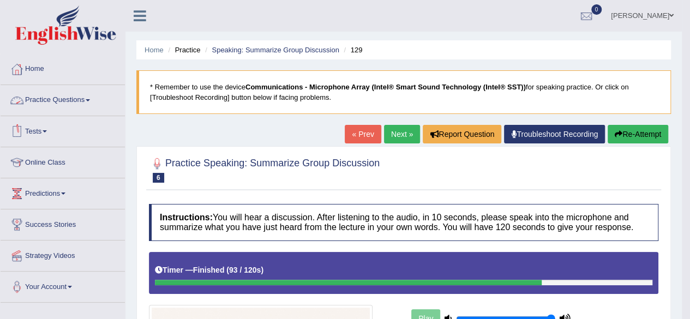
click at [63, 85] on link "Practice Questions" at bounding box center [63, 98] width 124 height 27
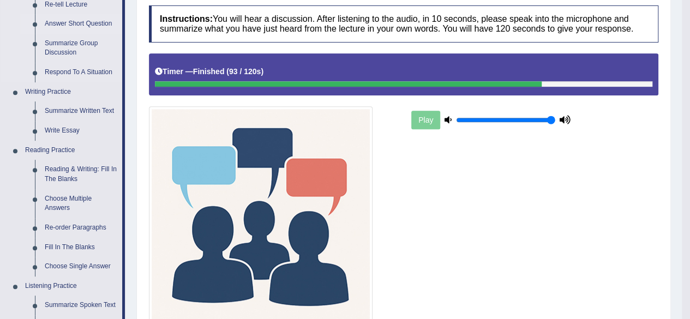
scroll to position [225, 0]
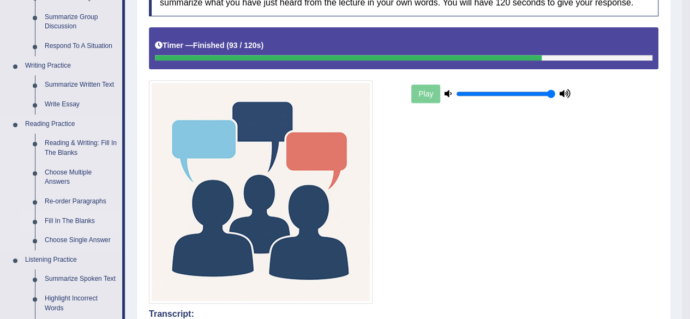
click at [87, 221] on link "Fill In The Blanks" at bounding box center [81, 222] width 82 height 20
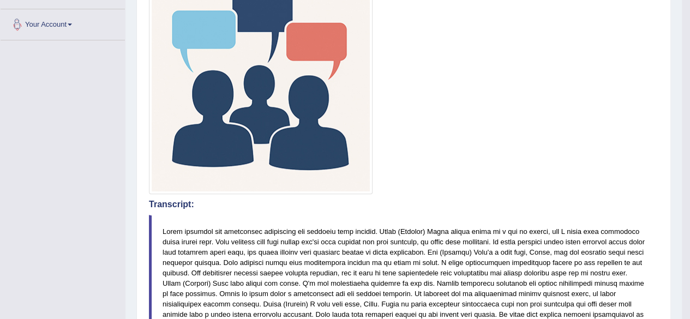
scroll to position [406, 0]
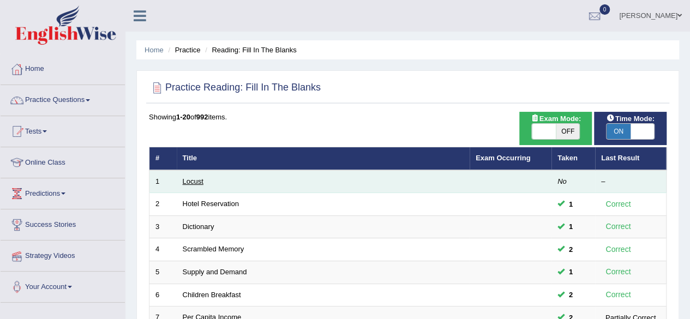
click at [190, 181] on link "Locust" at bounding box center [193, 181] width 21 height 8
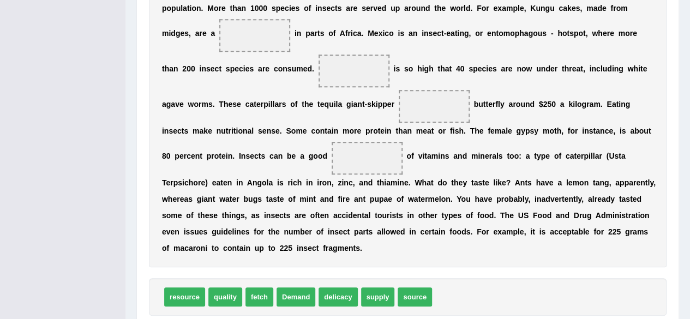
scroll to position [308, 0]
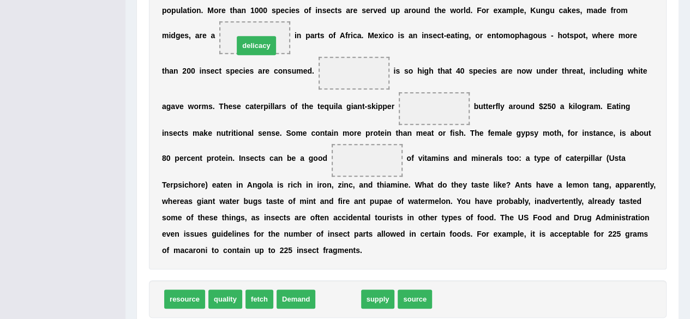
drag, startPoint x: 343, startPoint y: 296, endPoint x: 262, endPoint y: 43, distance: 265.8
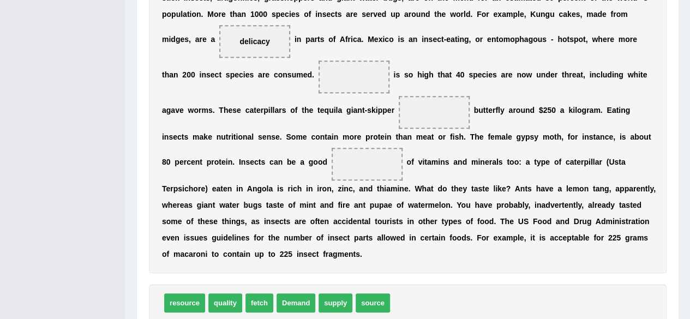
scroll to position [304, 0]
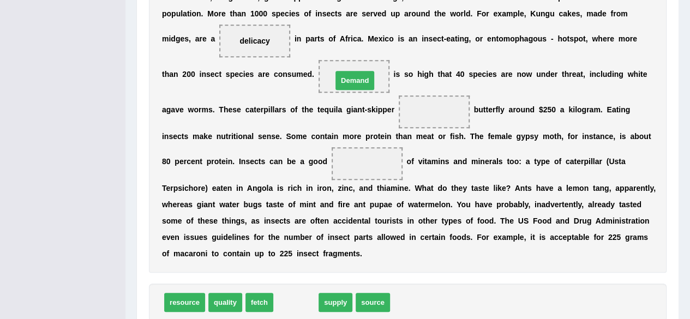
drag, startPoint x: 304, startPoint y: 299, endPoint x: 363, endPoint y: 76, distance: 231.3
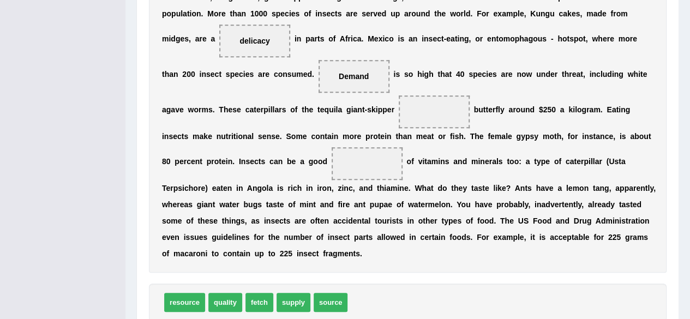
click at [254, 303] on span "fetch" at bounding box center [259, 302] width 28 height 19
drag, startPoint x: 324, startPoint y: 299, endPoint x: 365, endPoint y: 161, distance: 144.1
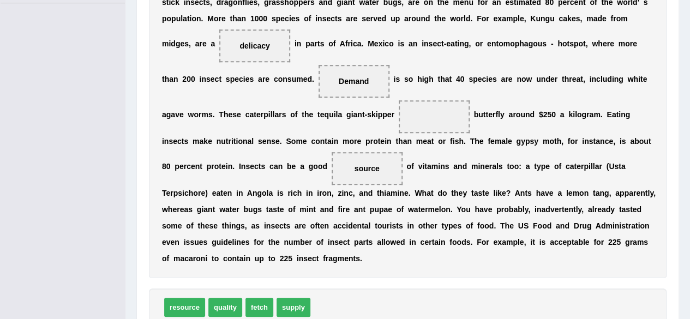
scroll to position [301, 0]
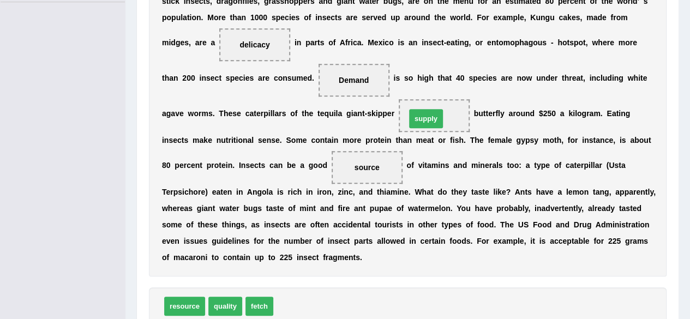
drag, startPoint x: 291, startPoint y: 302, endPoint x: 424, endPoint y: 115, distance: 229.7
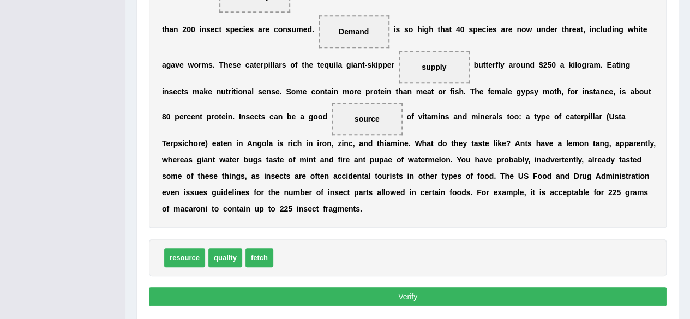
scroll to position [362, 0]
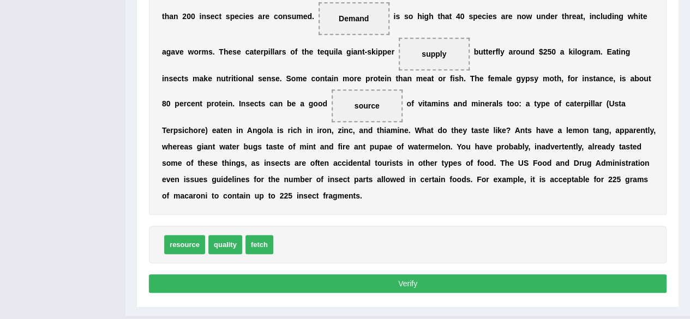
click at [322, 280] on button "Verify" at bounding box center [408, 283] width 518 height 19
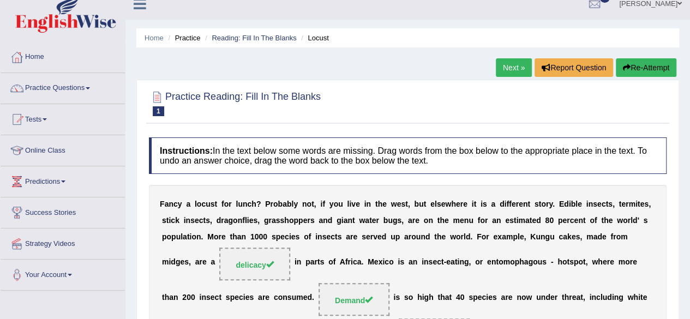
scroll to position [0, 0]
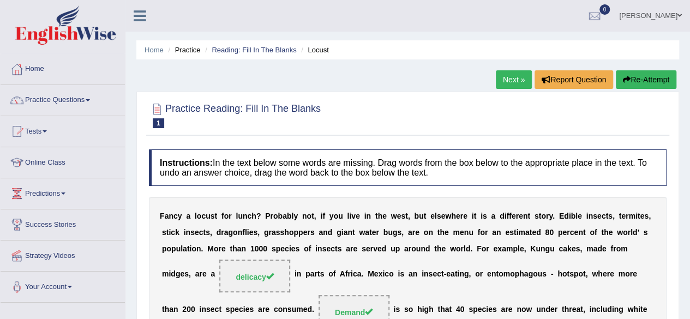
click at [646, 77] on button "Re-Attempt" at bounding box center [646, 79] width 61 height 19
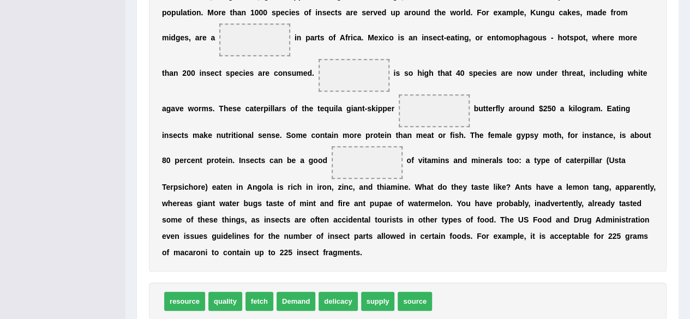
scroll to position [320, 0]
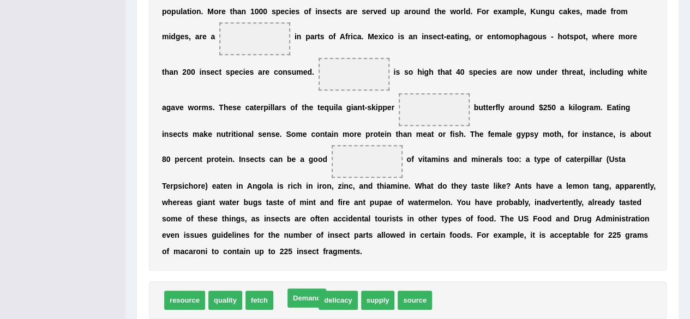
drag, startPoint x: 301, startPoint y: 293, endPoint x: 312, endPoint y: 291, distance: 11.1
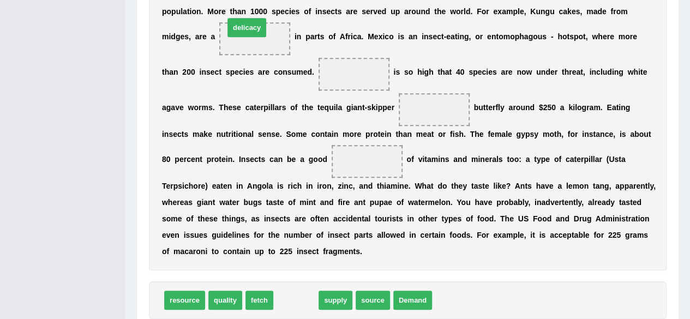
drag, startPoint x: 299, startPoint y: 297, endPoint x: 255, endPoint y: 40, distance: 261.1
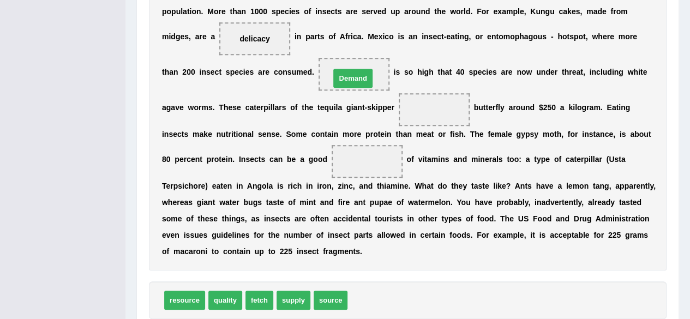
drag, startPoint x: 370, startPoint y: 298, endPoint x: 352, endPoint y: 77, distance: 222.1
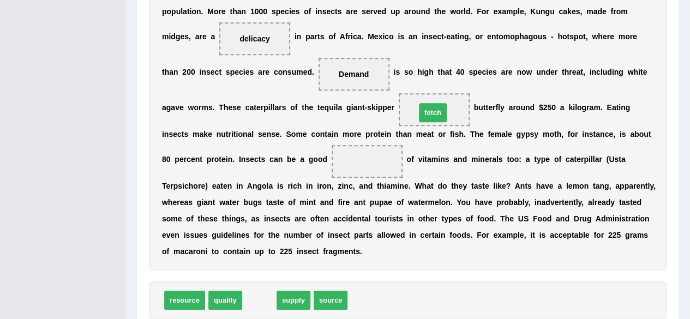
drag, startPoint x: 261, startPoint y: 292, endPoint x: 435, endPoint y: 103, distance: 256.3
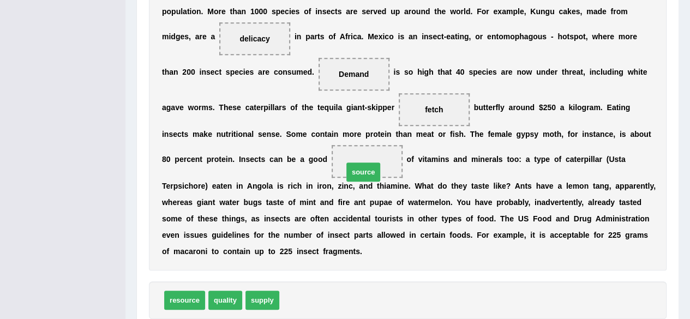
drag, startPoint x: 297, startPoint y: 301, endPoint x: 364, endPoint y: 171, distance: 146.4
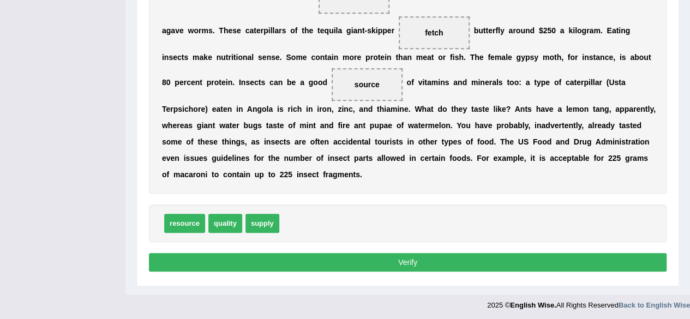
click at [370, 263] on button "Verify" at bounding box center [408, 262] width 518 height 19
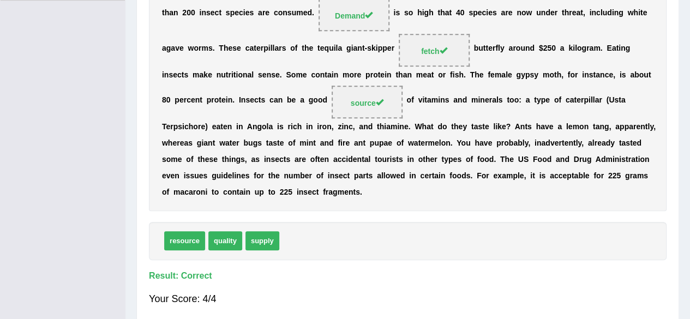
scroll to position [0, 0]
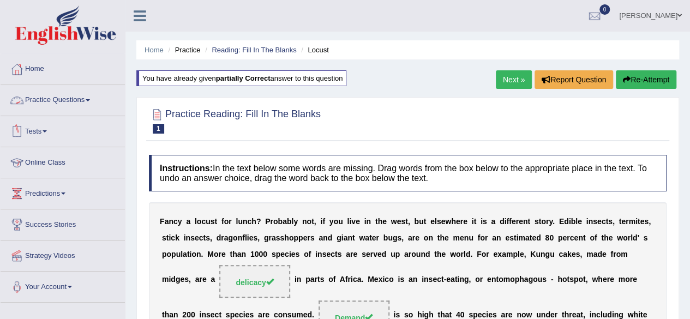
click at [57, 93] on link "Practice Questions" at bounding box center [63, 98] width 124 height 27
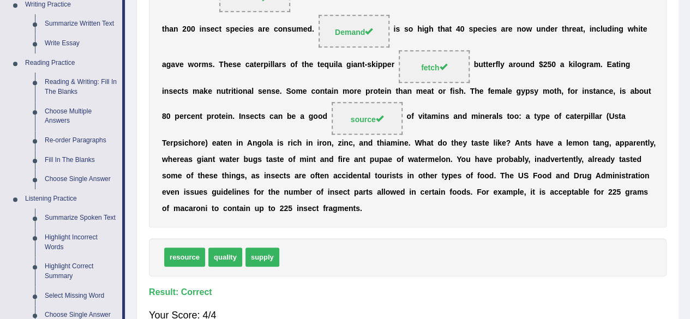
scroll to position [287, 0]
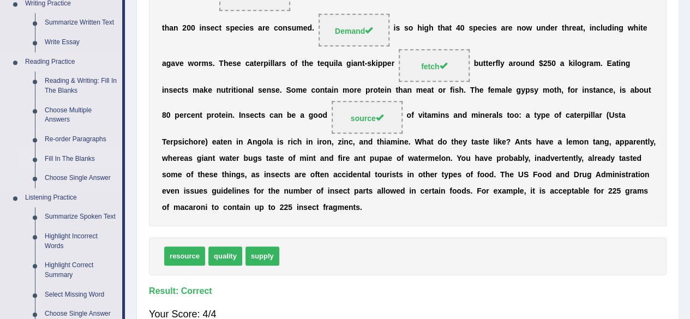
click at [82, 151] on link "Fill In The Blanks" at bounding box center [81, 159] width 82 height 20
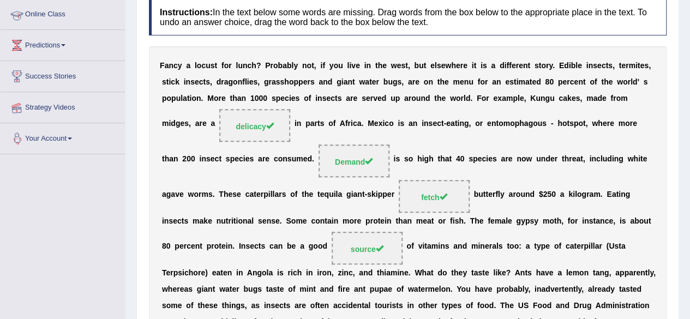
scroll to position [238, 0]
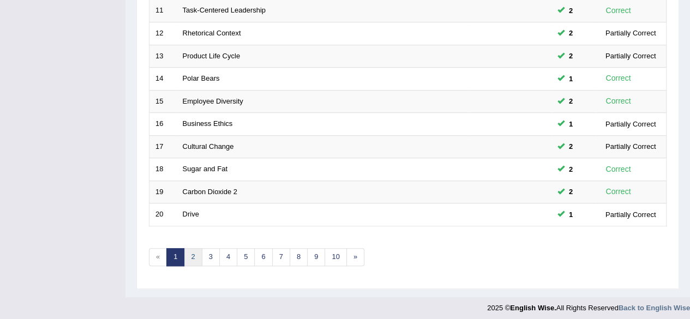
click at [189, 254] on link "2" at bounding box center [193, 257] width 18 height 18
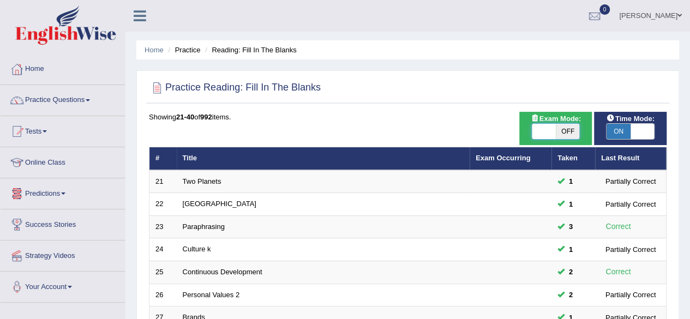
click at [547, 126] on span at bounding box center [544, 131] width 24 height 15
checkbox input "true"
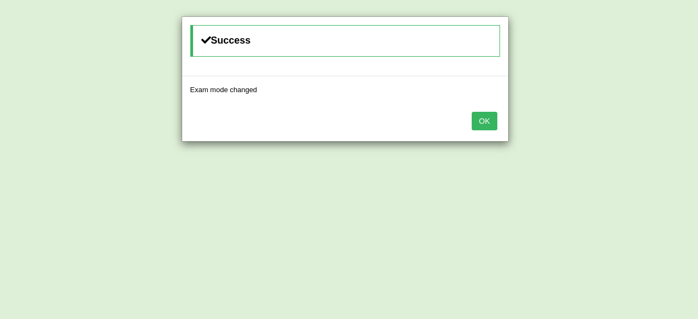
click at [484, 113] on button "OK" at bounding box center [484, 121] width 25 height 19
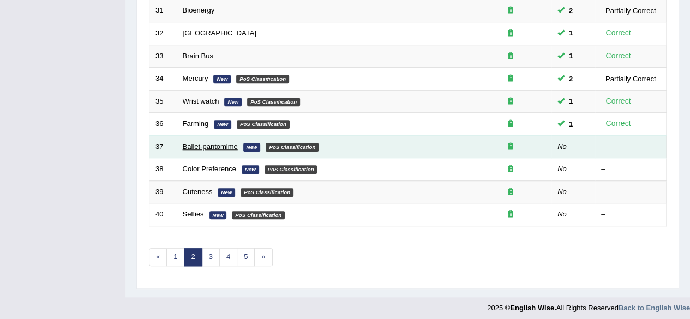
click at [224, 142] on link "Ballet-pantomime" at bounding box center [210, 146] width 55 height 8
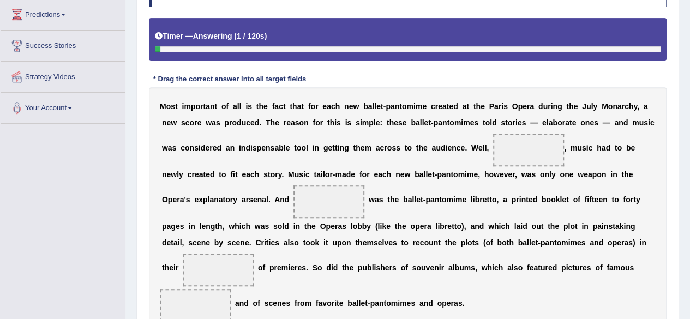
scroll to position [179, 0]
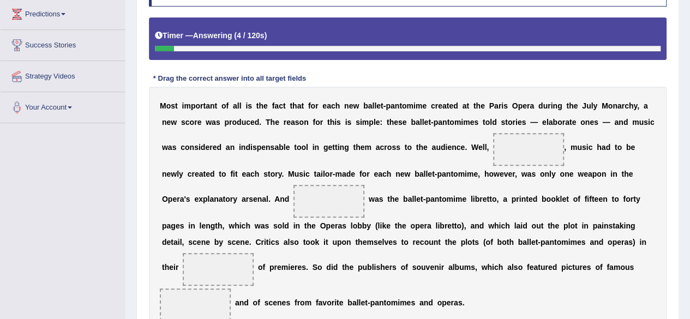
click at [513, 147] on span at bounding box center [528, 149] width 71 height 33
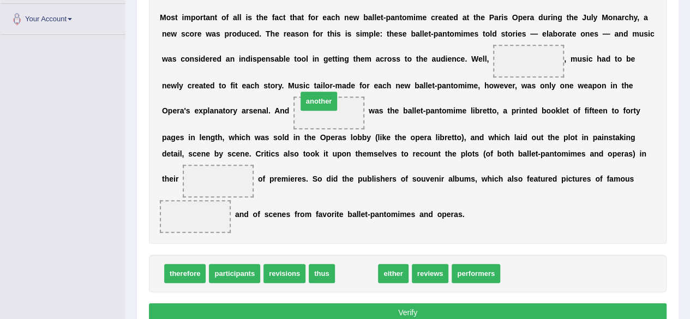
drag, startPoint x: 359, startPoint y: 274, endPoint x: 321, endPoint y: 104, distance: 173.8
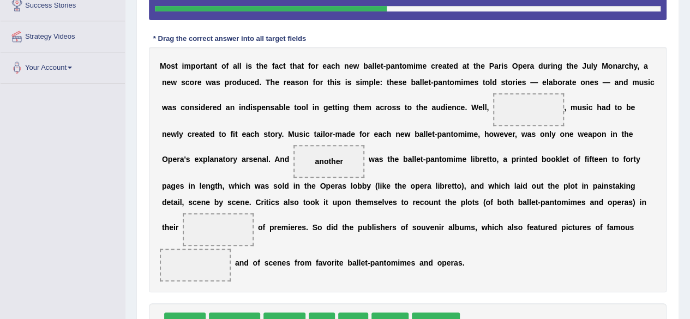
scroll to position [229, 0]
